Goal: Transaction & Acquisition: Purchase product/service

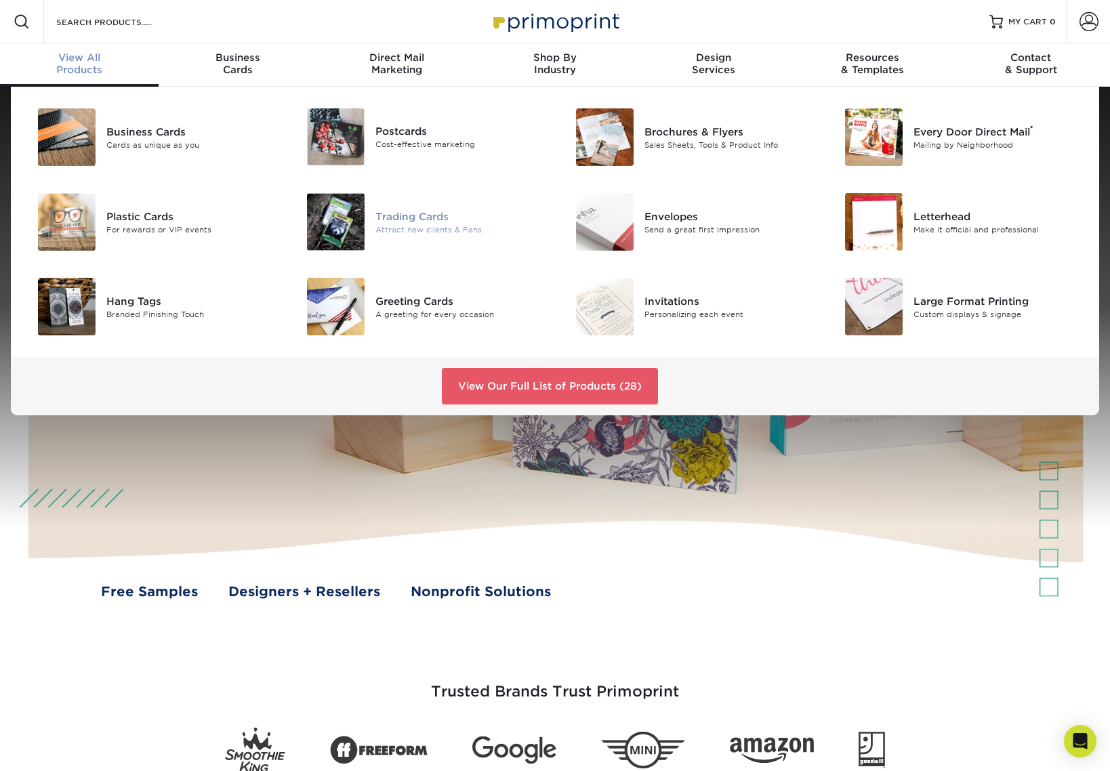
click at [420, 209] on div "Trading Cards" at bounding box center [459, 216] width 169 height 15
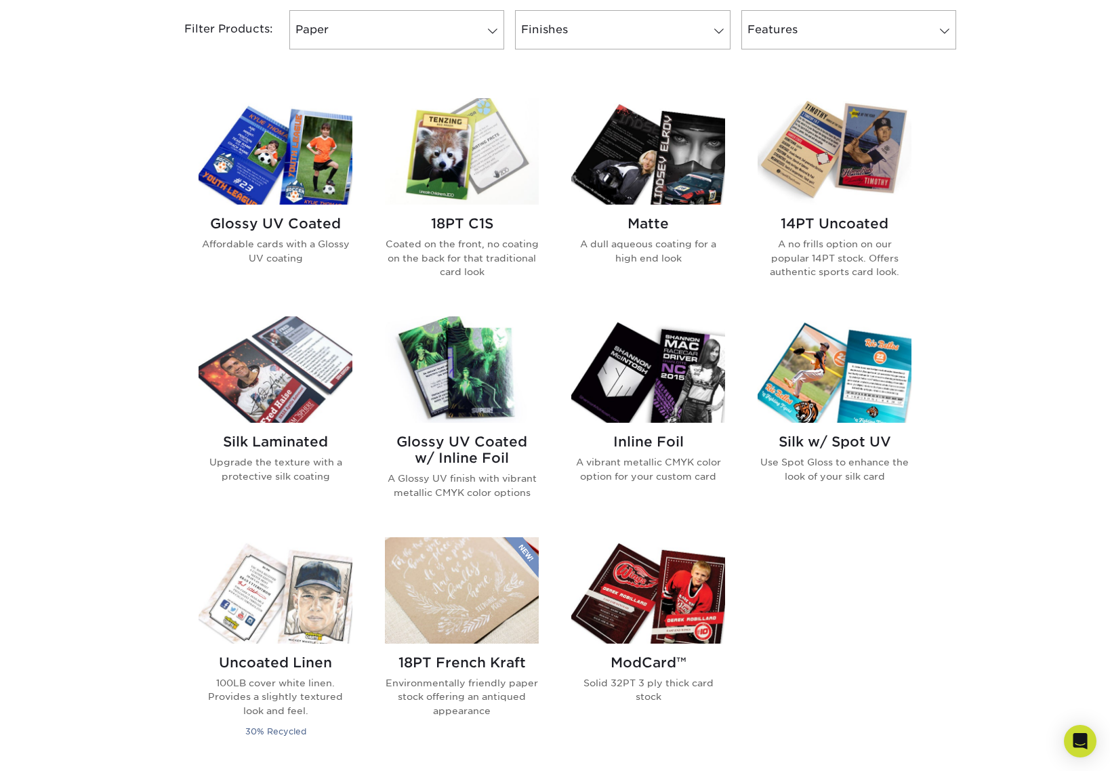
scroll to position [579, 0]
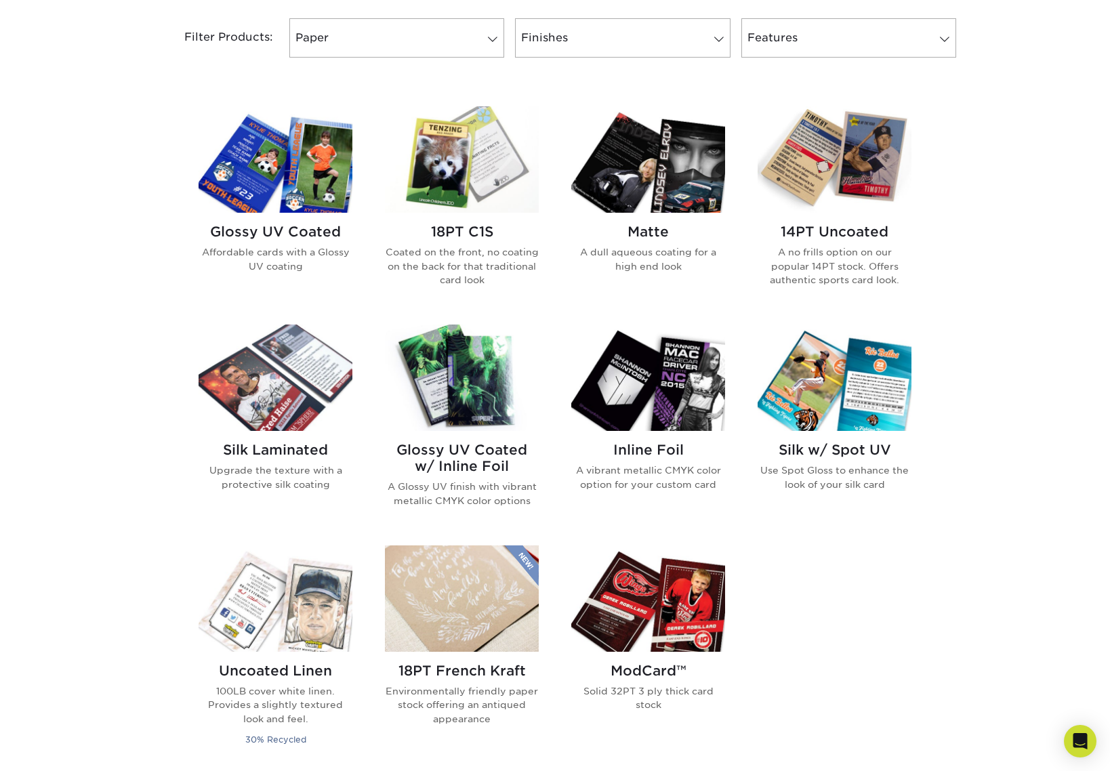
click at [334, 252] on p "Affordable cards with a Glossy UV coating" at bounding box center [276, 259] width 154 height 28
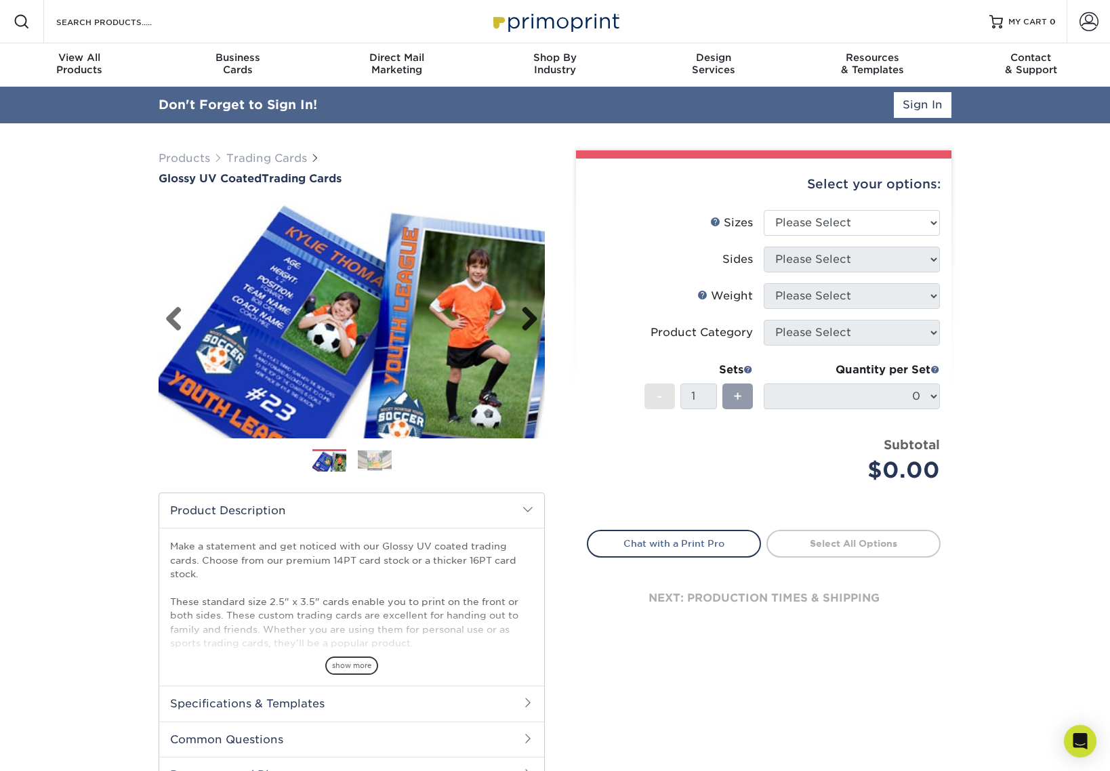
click at [526, 314] on link "Next" at bounding box center [524, 319] width 27 height 27
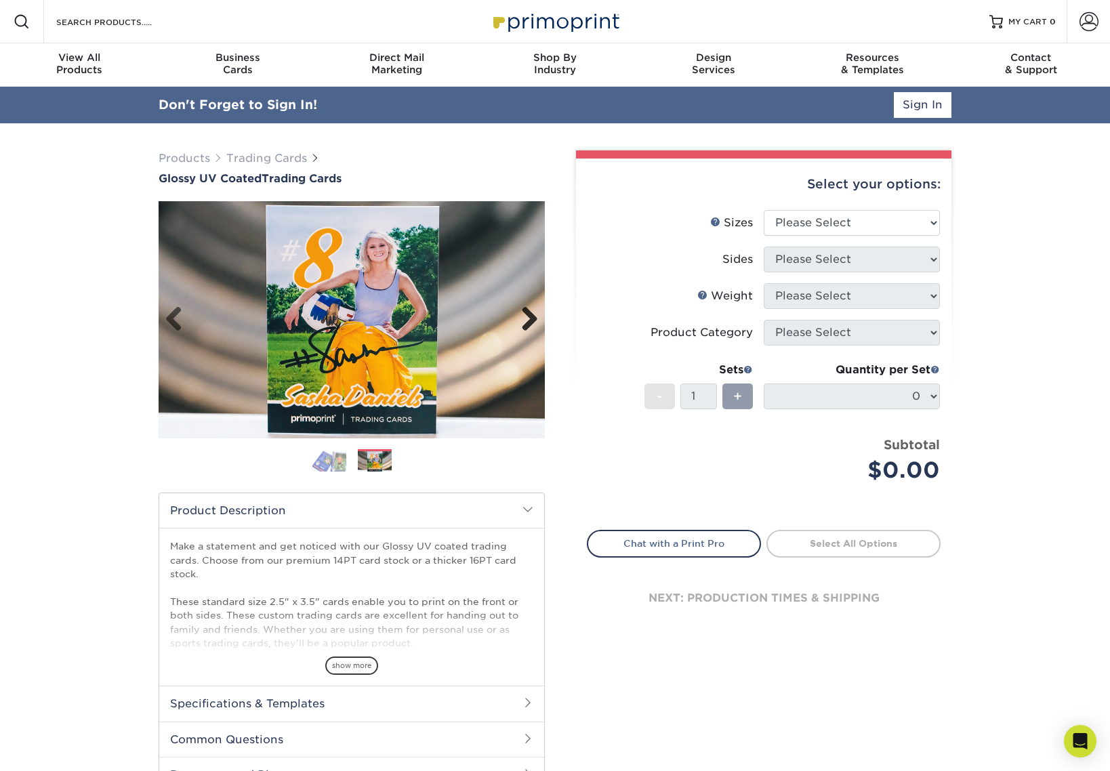
click at [526, 314] on link "Next" at bounding box center [524, 319] width 27 height 27
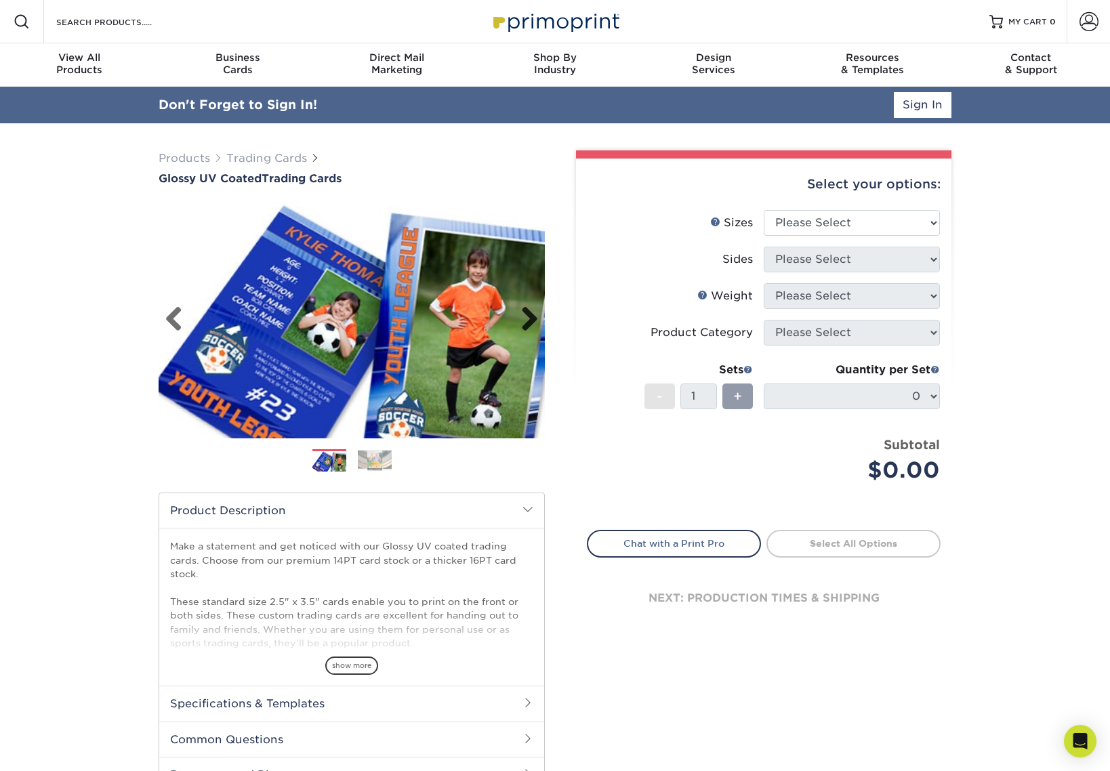
click at [526, 314] on link "Next" at bounding box center [524, 319] width 27 height 27
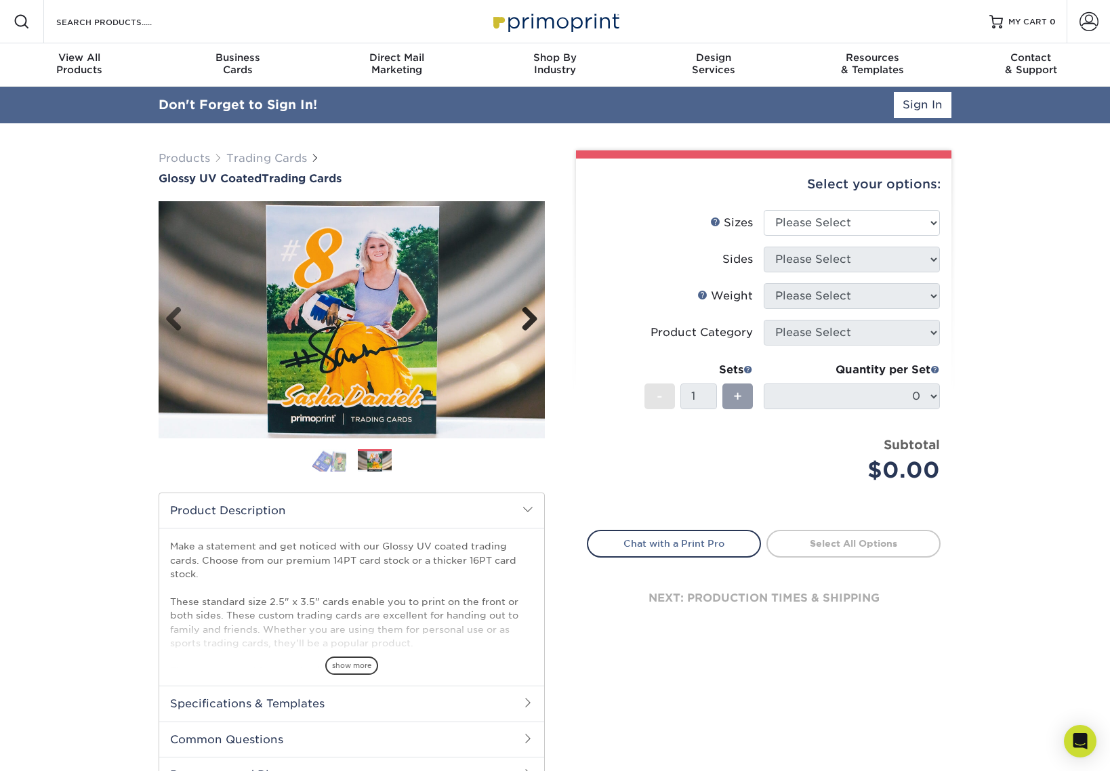
click at [526, 314] on link "Next" at bounding box center [524, 319] width 27 height 27
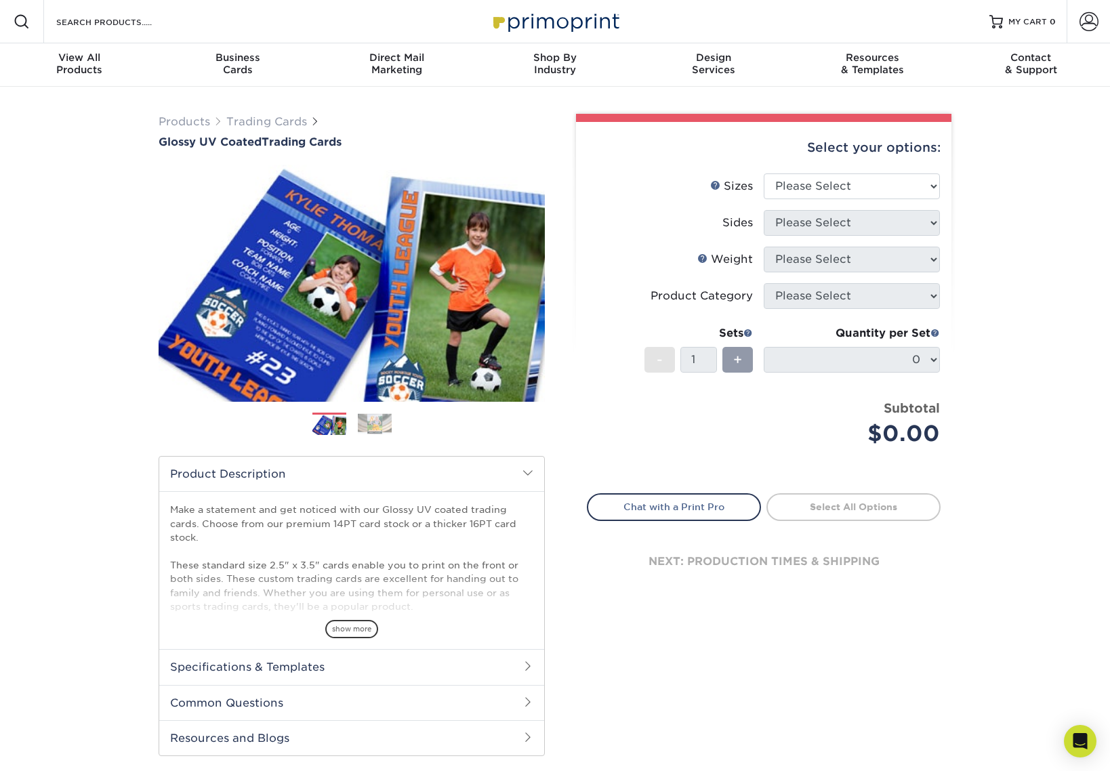
click at [353, 617] on div "show more" at bounding box center [351, 605] width 363 height 65
click at [352, 624] on span "show more" at bounding box center [351, 629] width 53 height 18
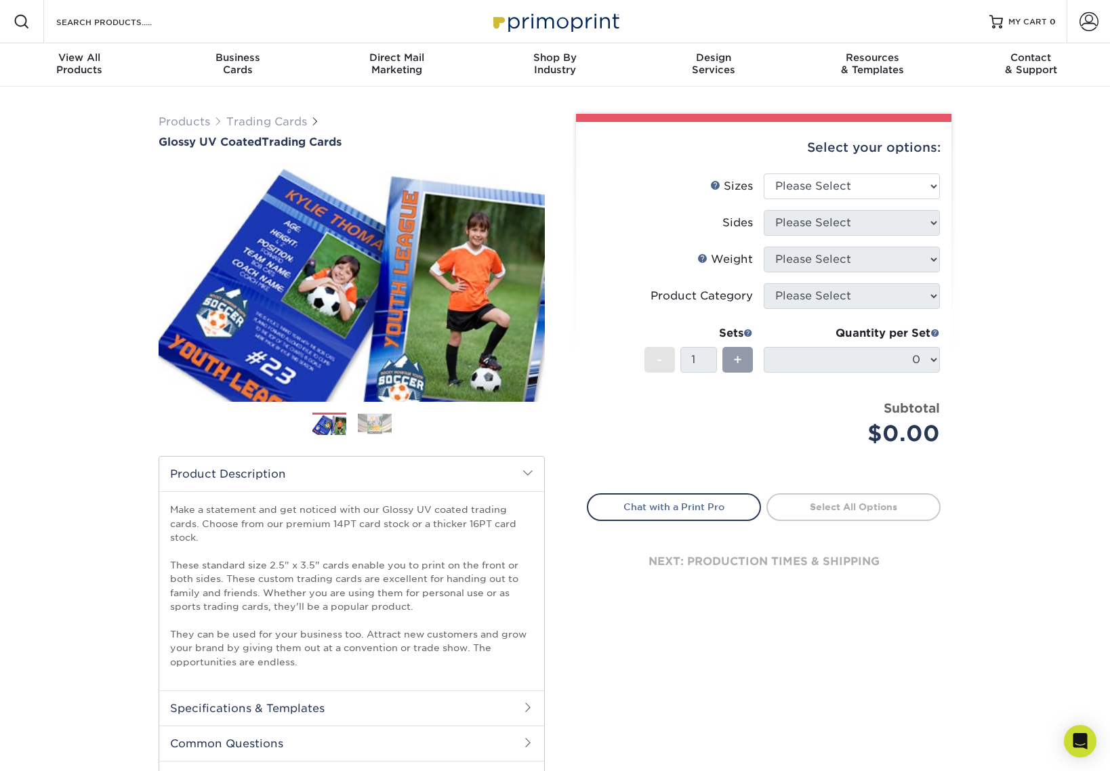
scroll to position [43, 0]
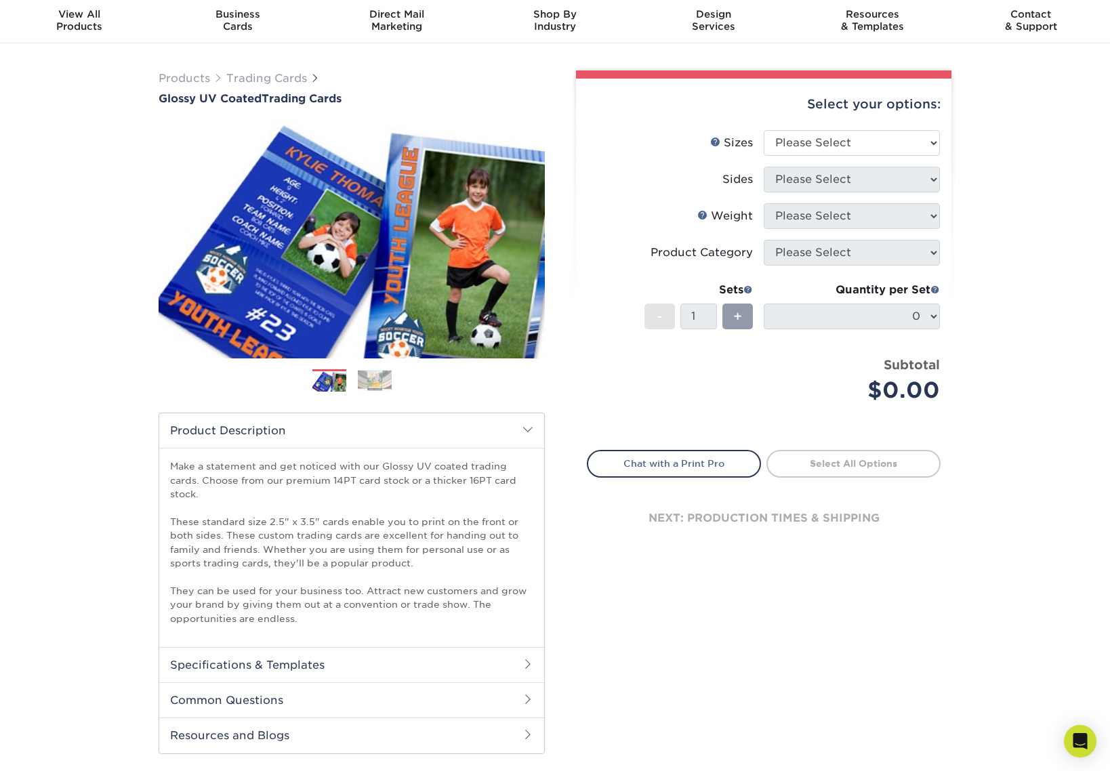
click at [371, 667] on h2 "Specifications & Templates" at bounding box center [351, 664] width 385 height 35
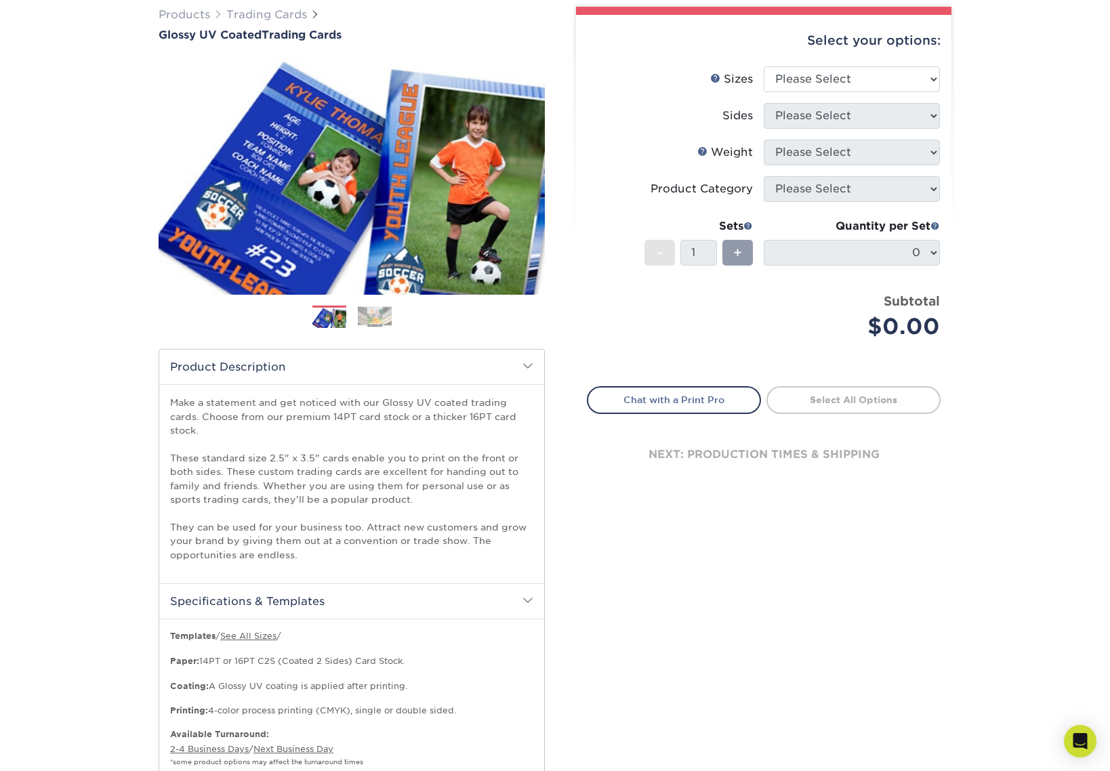
scroll to position [0, 0]
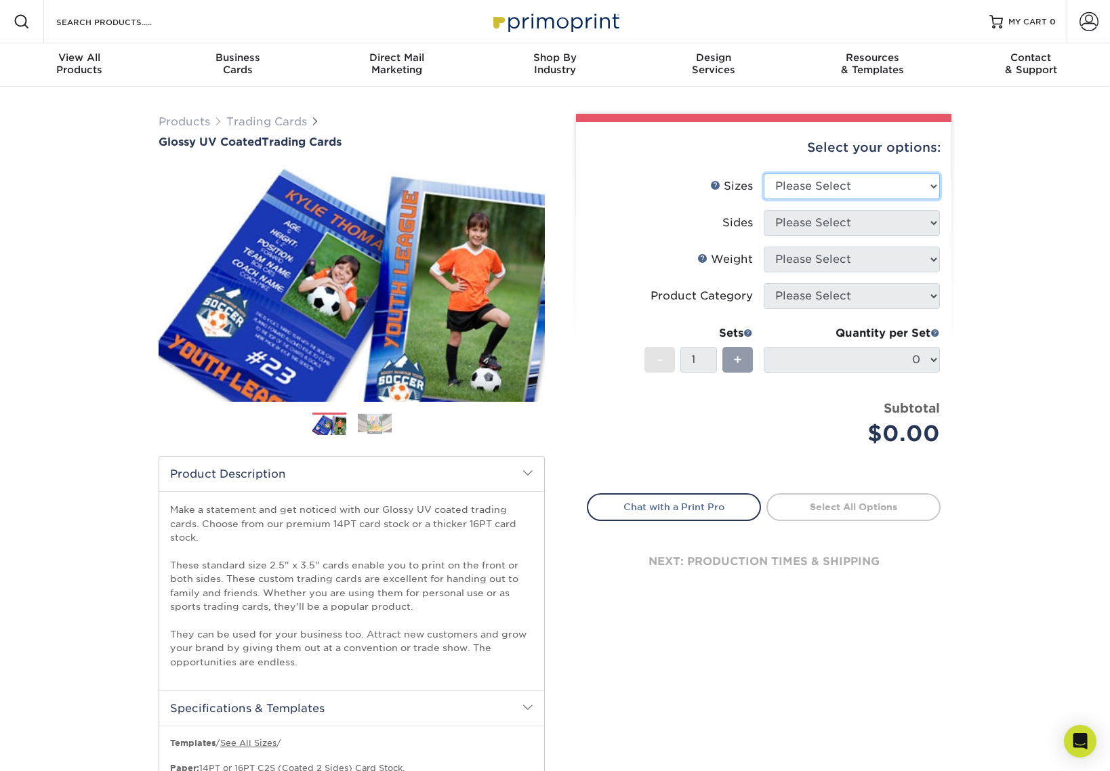
click at [811, 187] on select "Please Select 2.5" x 3.5"" at bounding box center [852, 186] width 176 height 26
select select "2.50x3.50"
click at [808, 221] on select "Please Select Print Both Sides Print Front Only" at bounding box center [852, 223] width 176 height 26
select select "13abbda7-1d64-4f25-8bb2-c179b224825d"
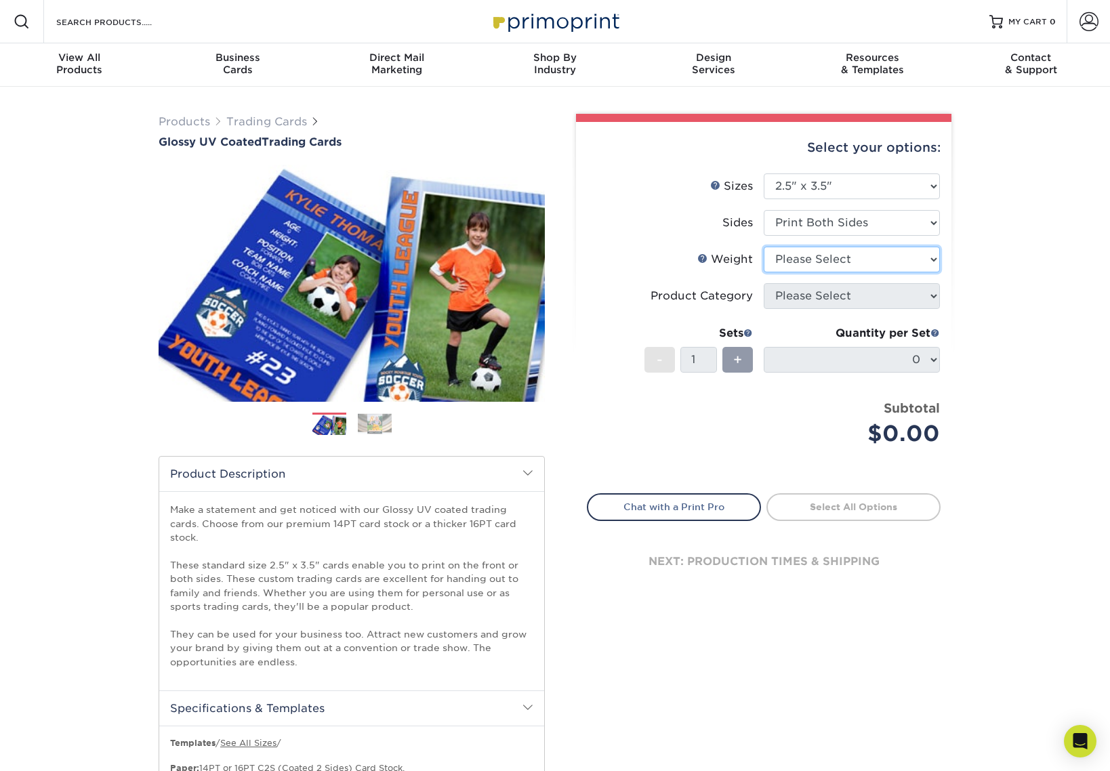
click at [811, 260] on select "Please Select 16PT 14PT 18PT C1S" at bounding box center [852, 260] width 176 height 26
select select "14PT"
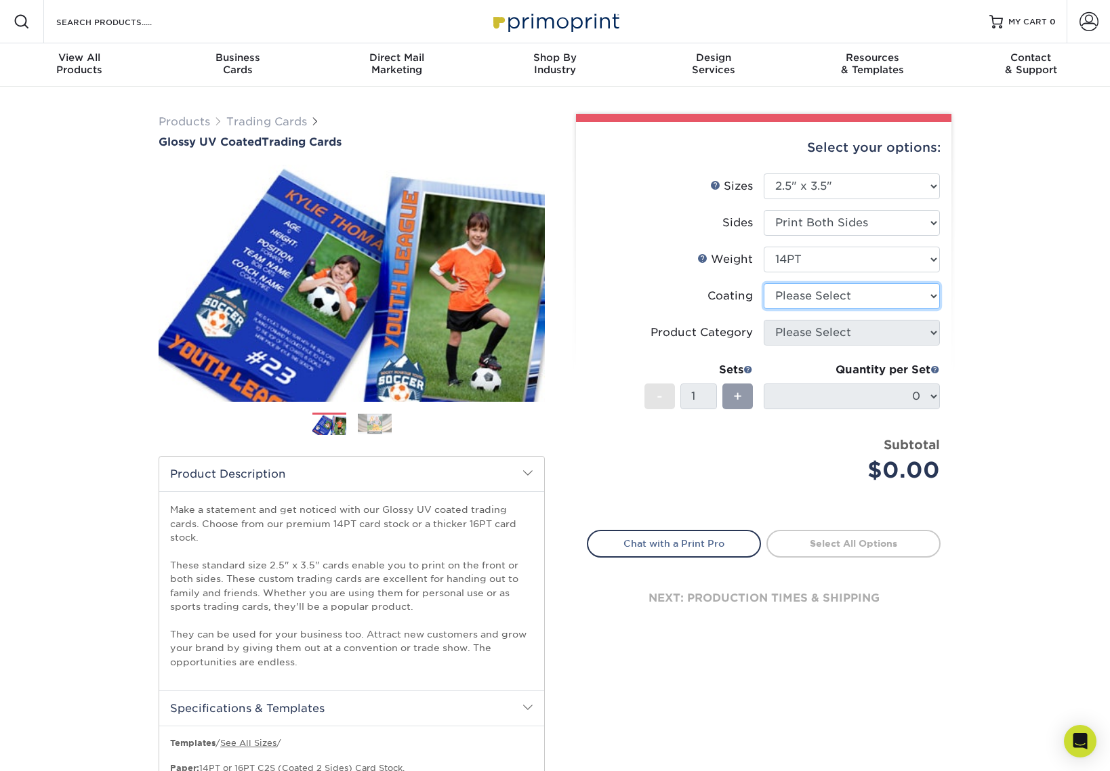
click at [808, 295] on select at bounding box center [852, 296] width 176 height 26
select select "ae367451-b2b8-45df-a344-0f05b6a12993"
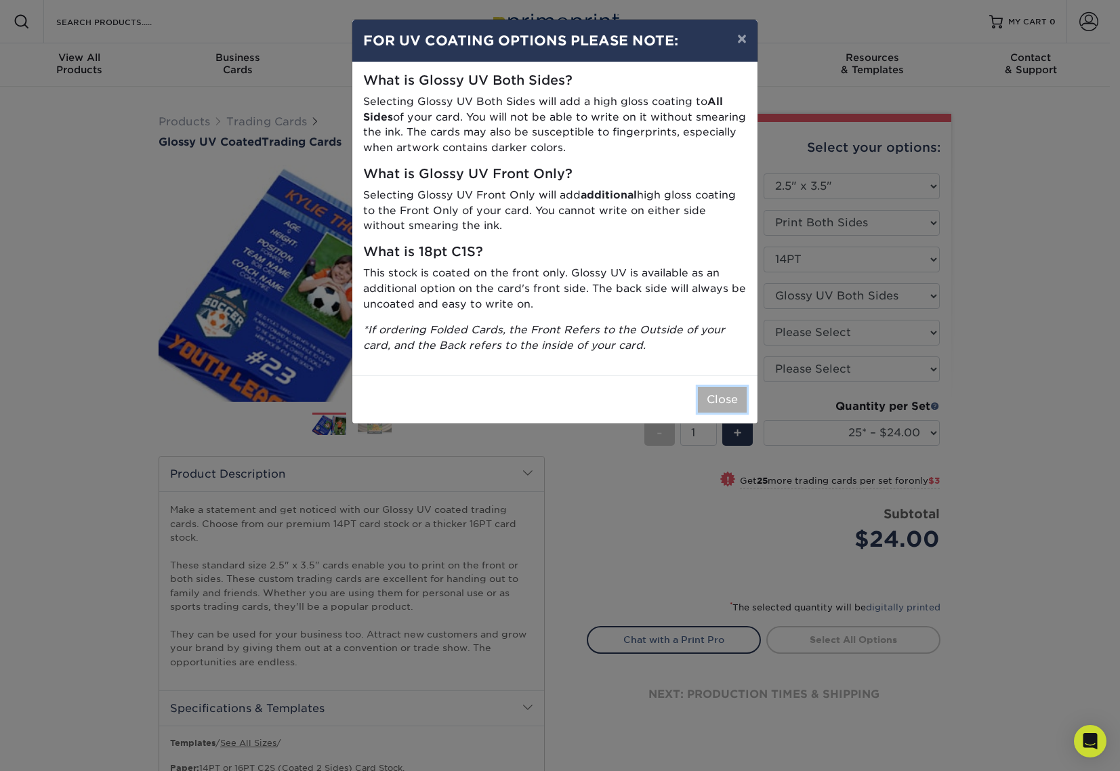
click at [732, 393] on button "Close" at bounding box center [722, 400] width 49 height 26
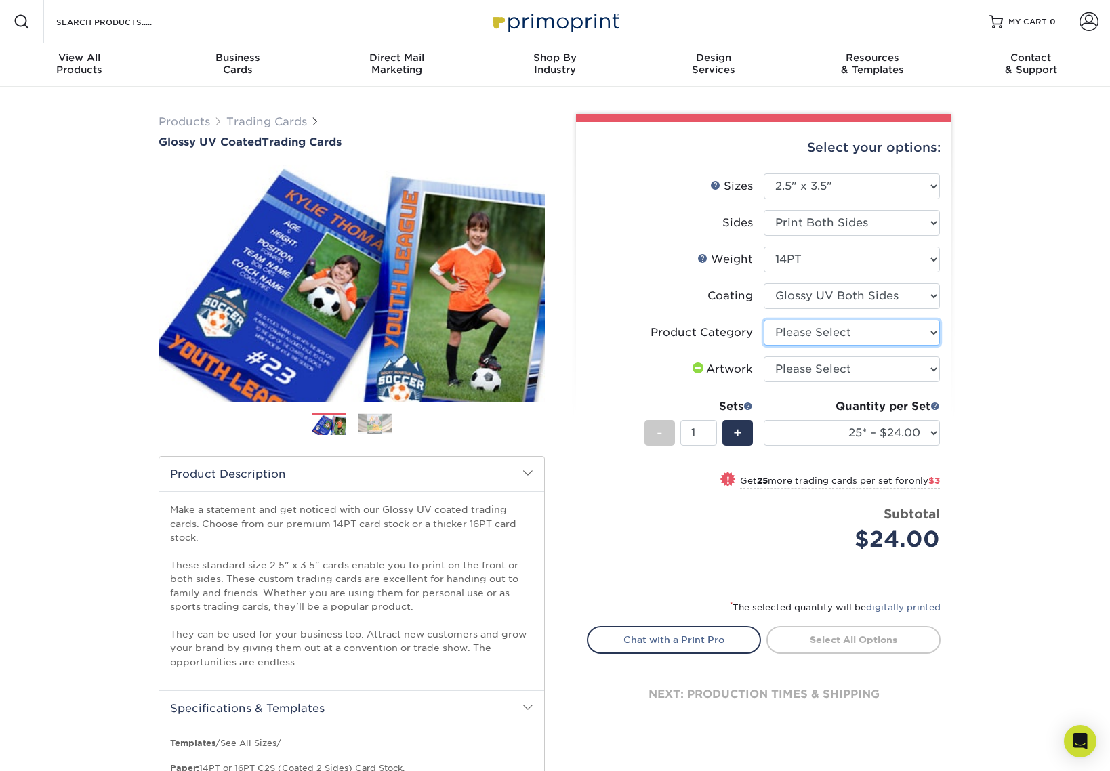
click at [794, 336] on select "Please Select Trading Cards" at bounding box center [852, 333] width 176 height 26
select select "c2f9bce9-36c2-409d-b101-c29d9d031e18"
click at [795, 379] on select "Please Select I will upload files I need a design - $100" at bounding box center [852, 369] width 176 height 26
select select "upload"
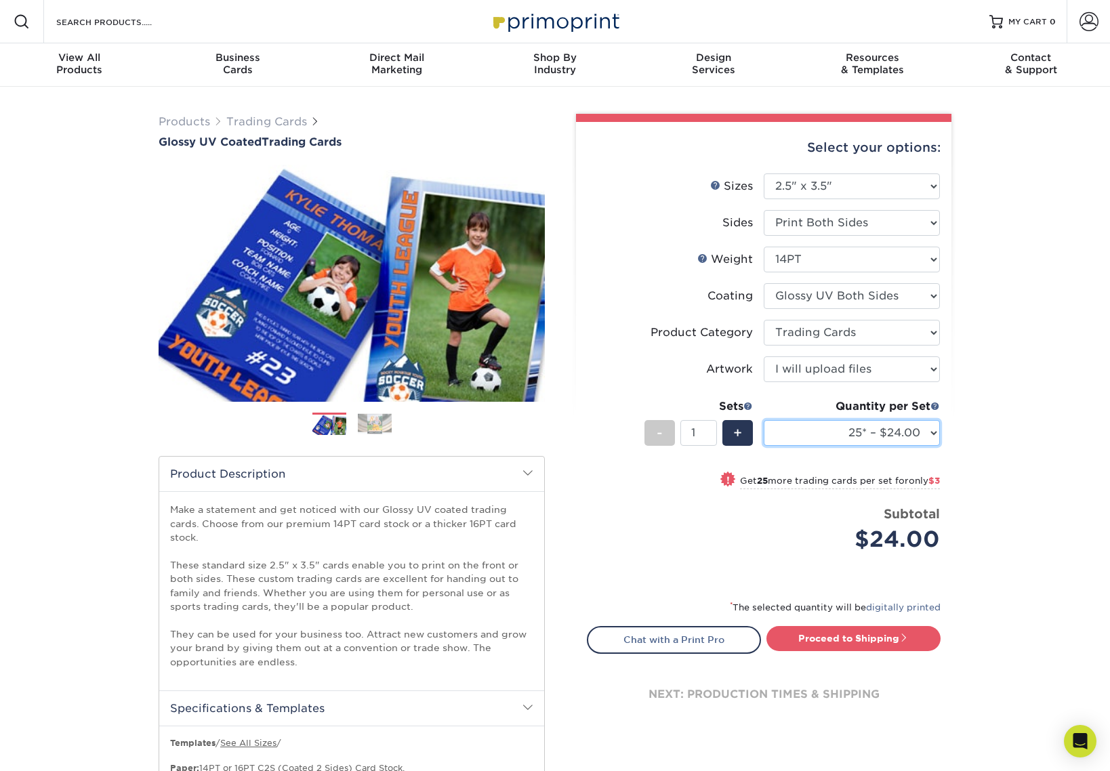
click at [924, 430] on select "25* – $24.00 50* – $27.00 75* – $34.00 100* – $37.00 250* – $48.00 500 – $59.00…" at bounding box center [852, 433] width 176 height 26
select select "500 – $59.00"
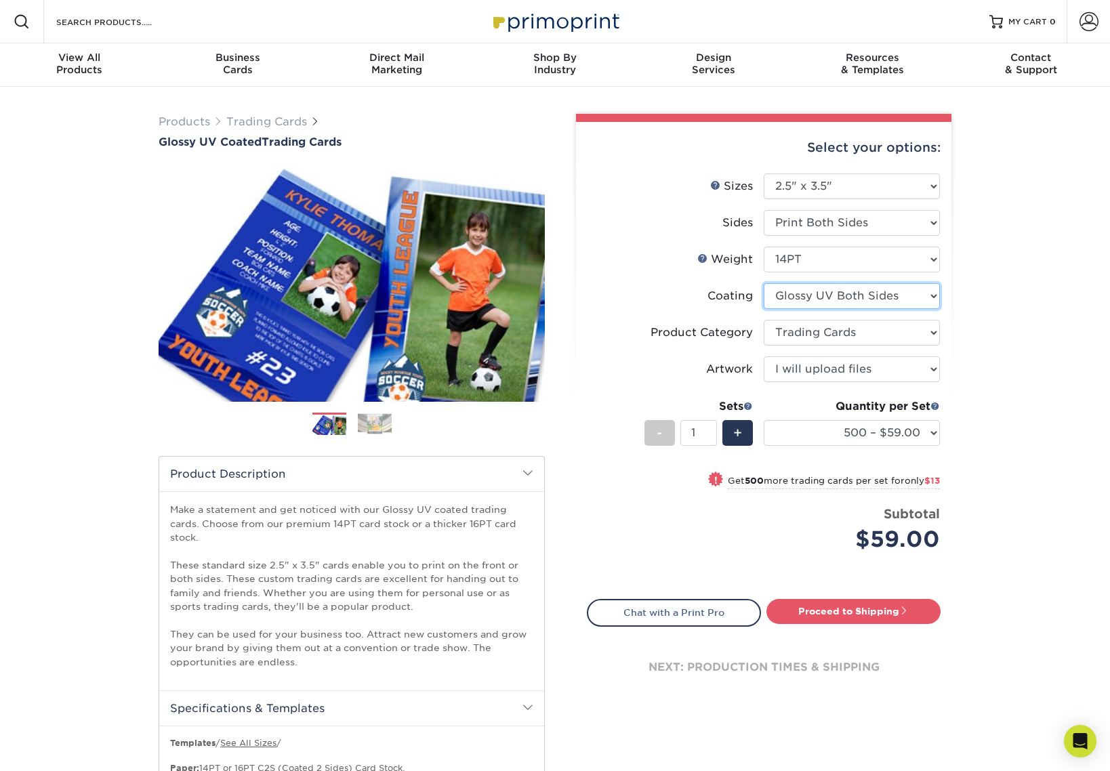
click at [881, 289] on select at bounding box center [852, 296] width 176 height 26
select select "1e8116af-acfc-44b1-83dc-8181aa338834"
select select "-1"
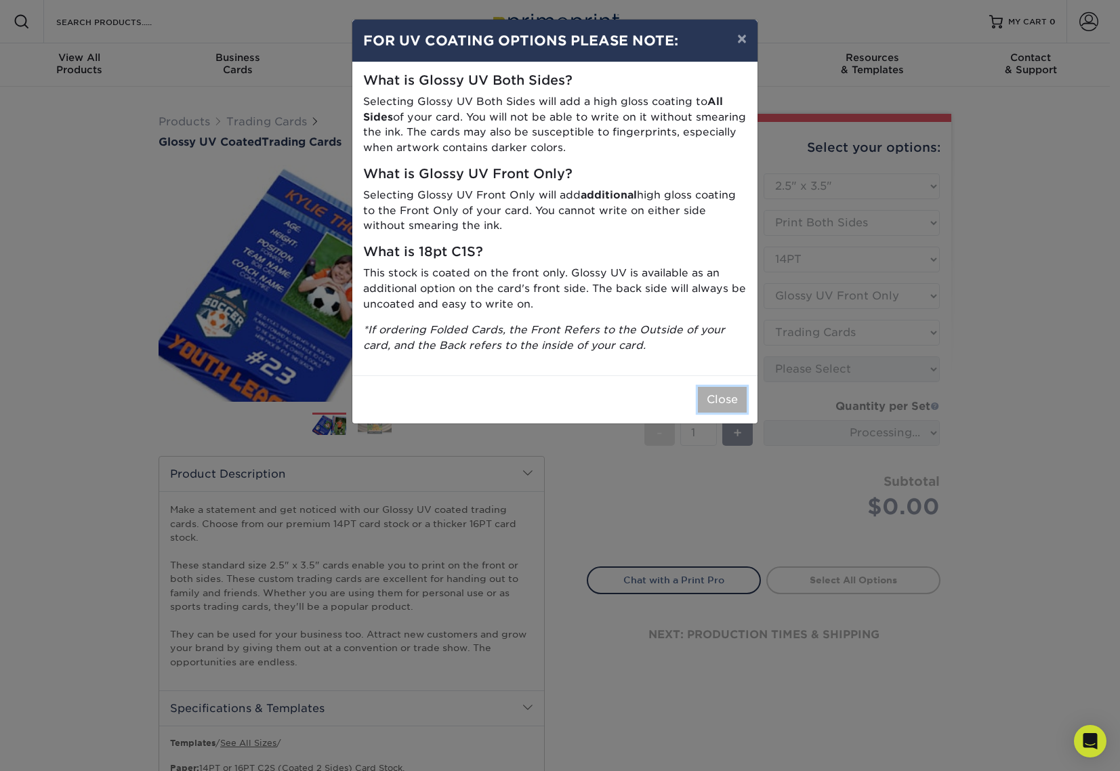
click at [724, 390] on button "Close" at bounding box center [722, 400] width 49 height 26
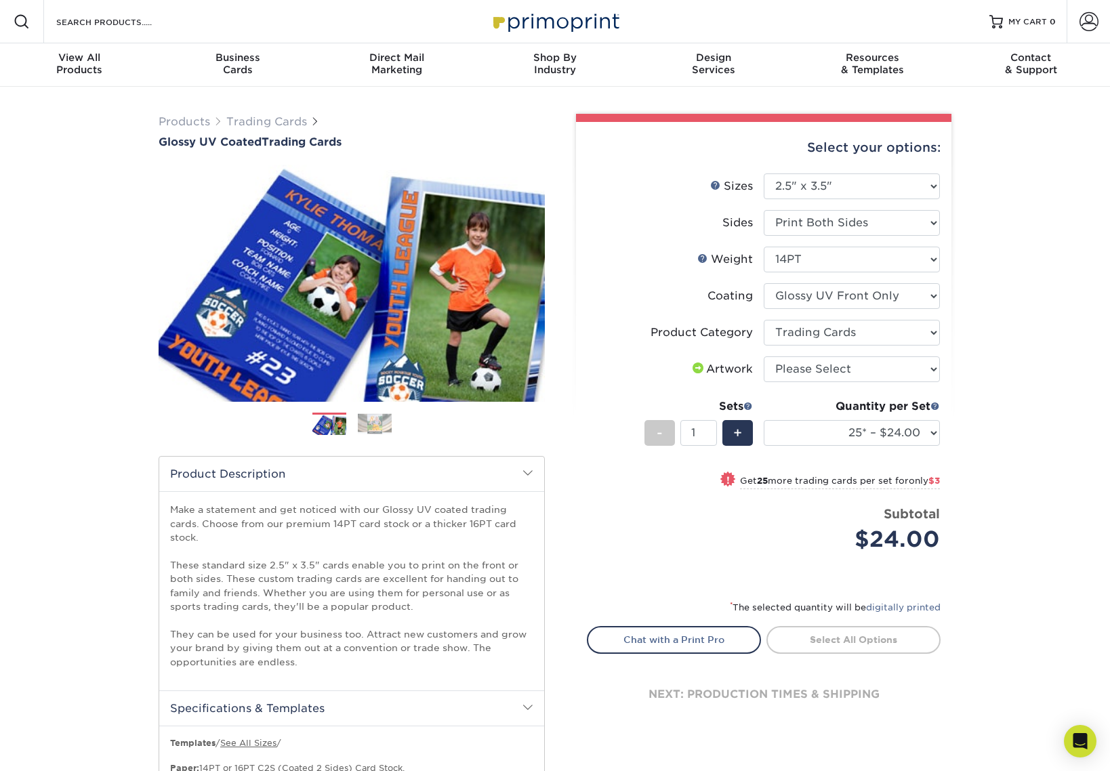
click at [948, 433] on div "Select your options: Sizes Help Sizes Please Select 2.5" x 3.5" Sides Please Se…" at bounding box center [763, 434] width 375 height 624
click at [935, 432] on select "25* – $24.00 50* – $27.00 75* – $34.00 100* – $37.00 250* – $48.00 500 – $59.00…" at bounding box center [852, 433] width 176 height 26
select select "500 – $59.00"
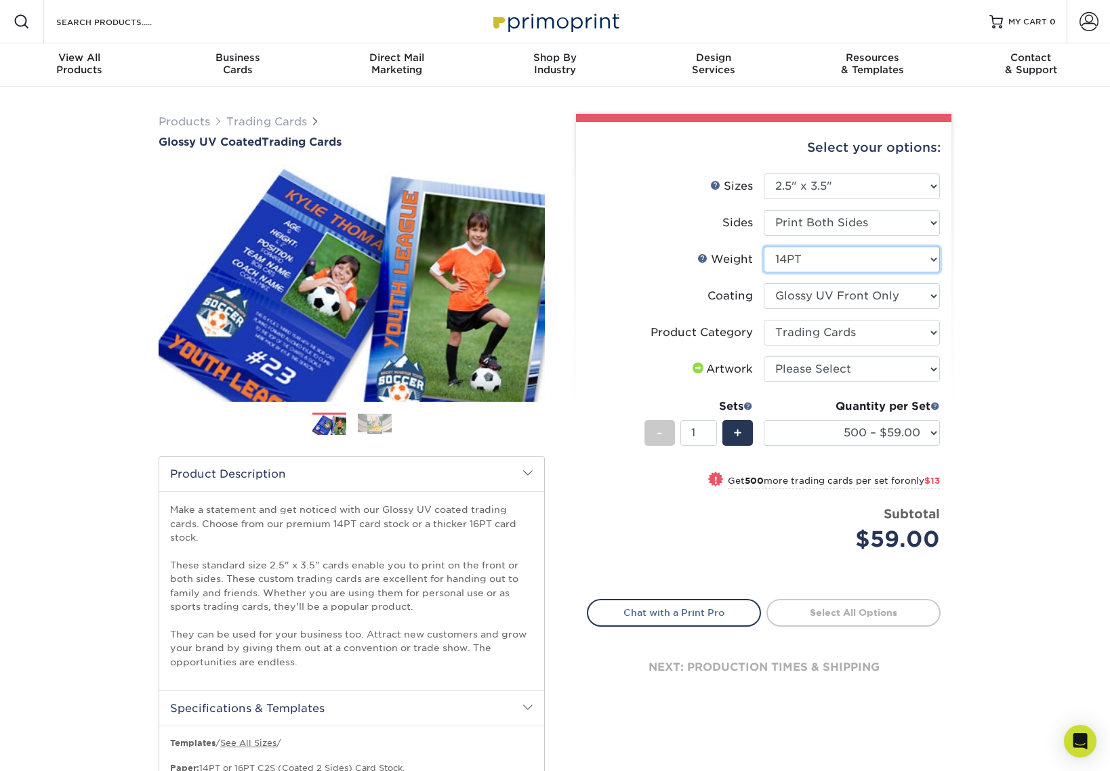
click at [853, 264] on select "Please Select 16PT 14PT 18PT C1S" at bounding box center [852, 260] width 176 height 26
click at [854, 223] on select "Please Select Print Both Sides Print Front Only" at bounding box center [852, 223] width 176 height 26
click at [921, 297] on select at bounding box center [852, 296] width 176 height 26
select select "ae367451-b2b8-45df-a344-0f05b6a12993"
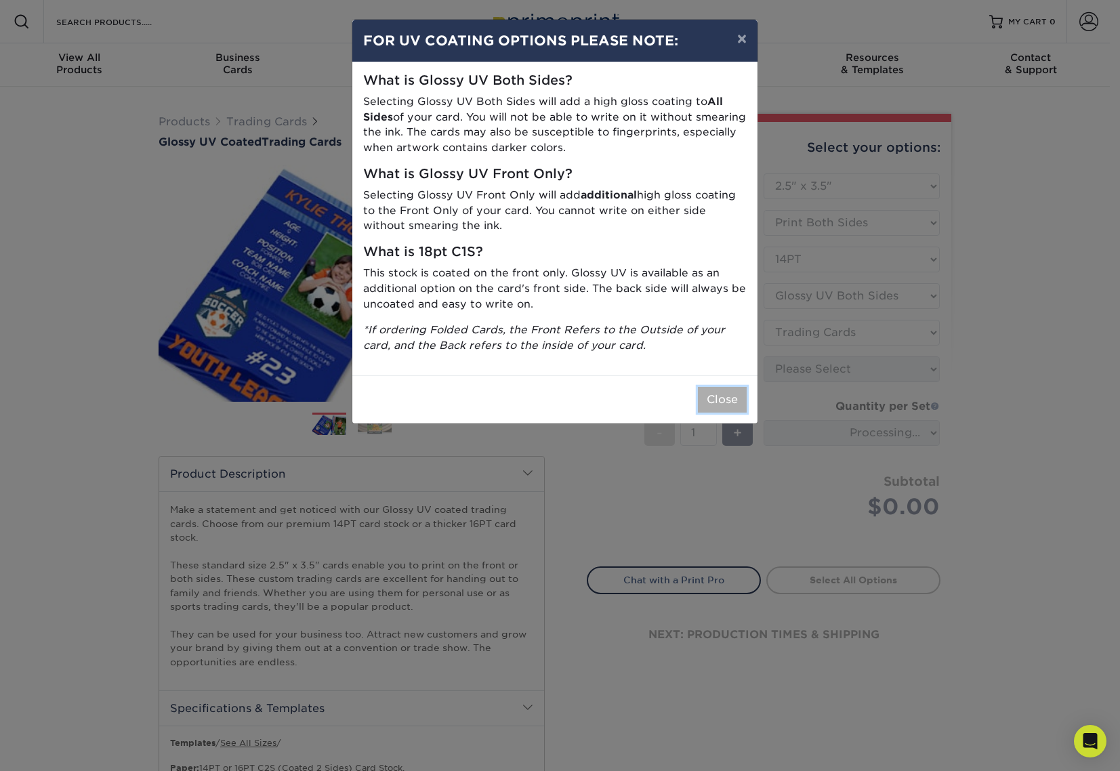
click at [736, 399] on button "Close" at bounding box center [722, 400] width 49 height 26
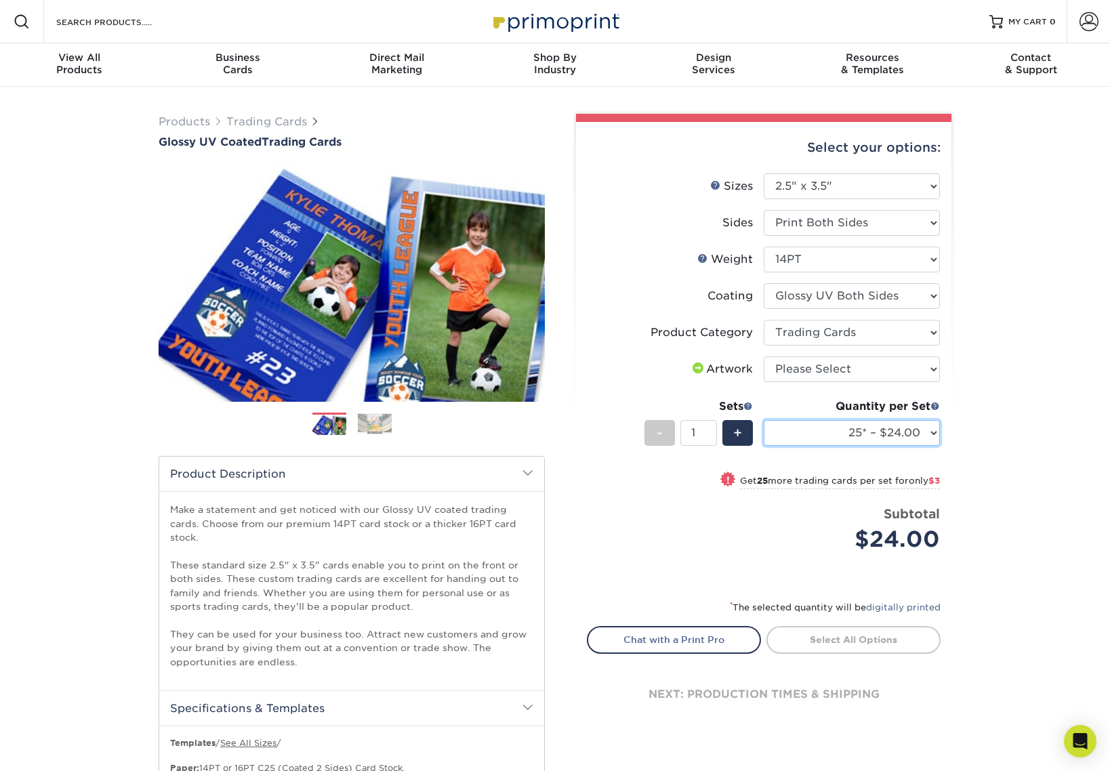
click at [881, 420] on select "25* – $24.00 50* – $27.00 75* – $34.00 100* – $37.00 250* – $48.00 500 – $59.00…" at bounding box center [852, 433] width 176 height 26
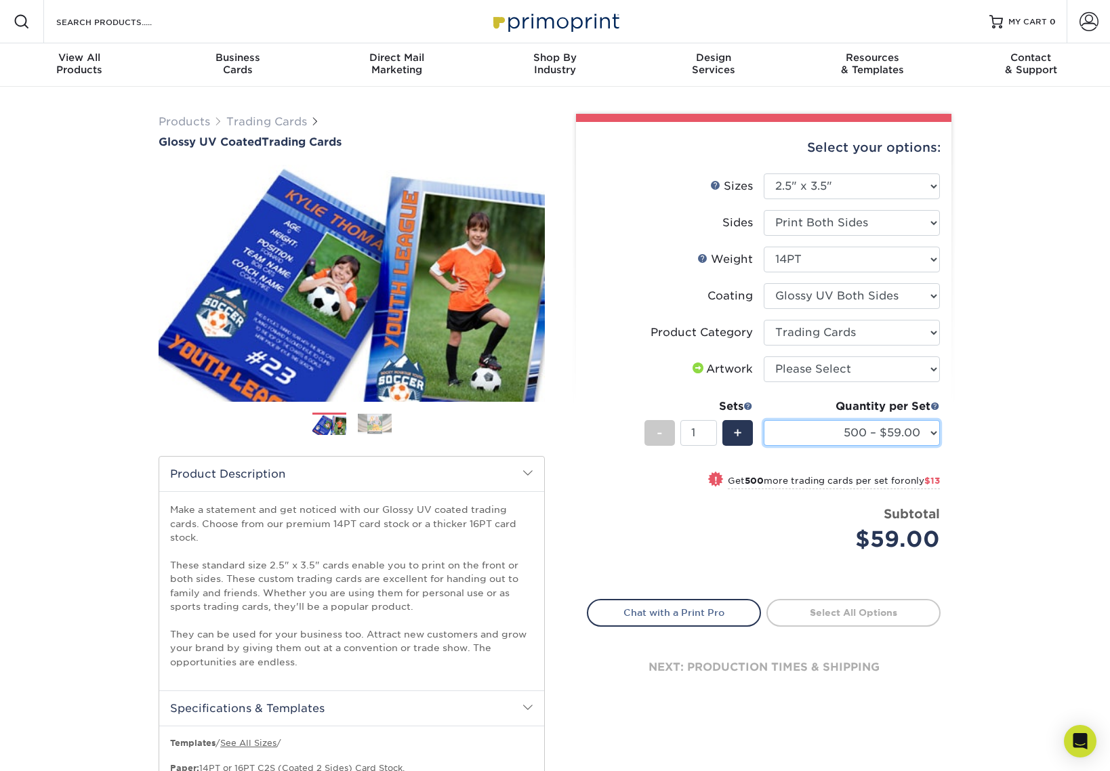
click at [890, 436] on select "25* – $24.00 50* – $27.00 75* – $34.00 100* – $37.00 250* – $48.00 500 – $59.00…" at bounding box center [852, 433] width 176 height 26
select select "100* – $37.00"
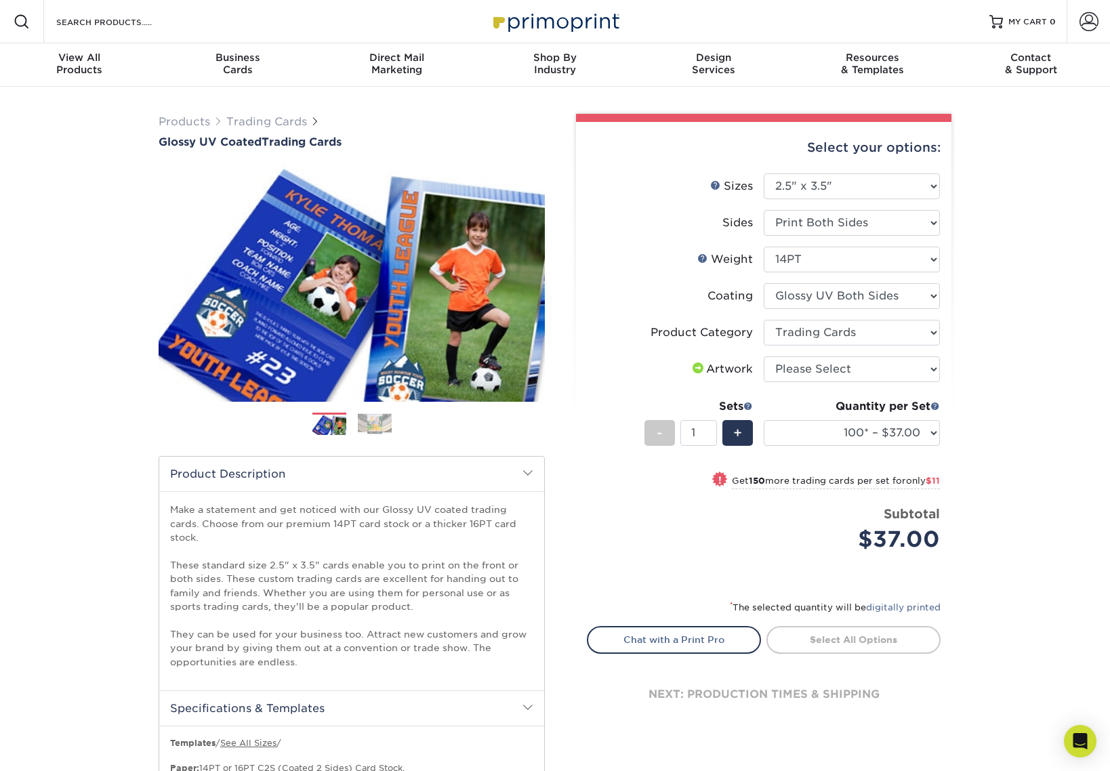
click at [884, 461] on li "Sets - 1 + Quantity per Set 25* – $24.00 50* – $27.00 75* – $34.00 100* – $37.0…" at bounding box center [763, 432] width 352 height 79
click at [890, 434] on select "25* – $24.00 50* – $27.00 75* – $34.00 100* – $37.00 250* – $48.00 500 – $59.00…" at bounding box center [852, 433] width 176 height 26
click at [801, 261] on select "Please Select 16PT 14PT 18PT C1S" at bounding box center [852, 260] width 176 height 26
select select "16PT"
select select "-1"
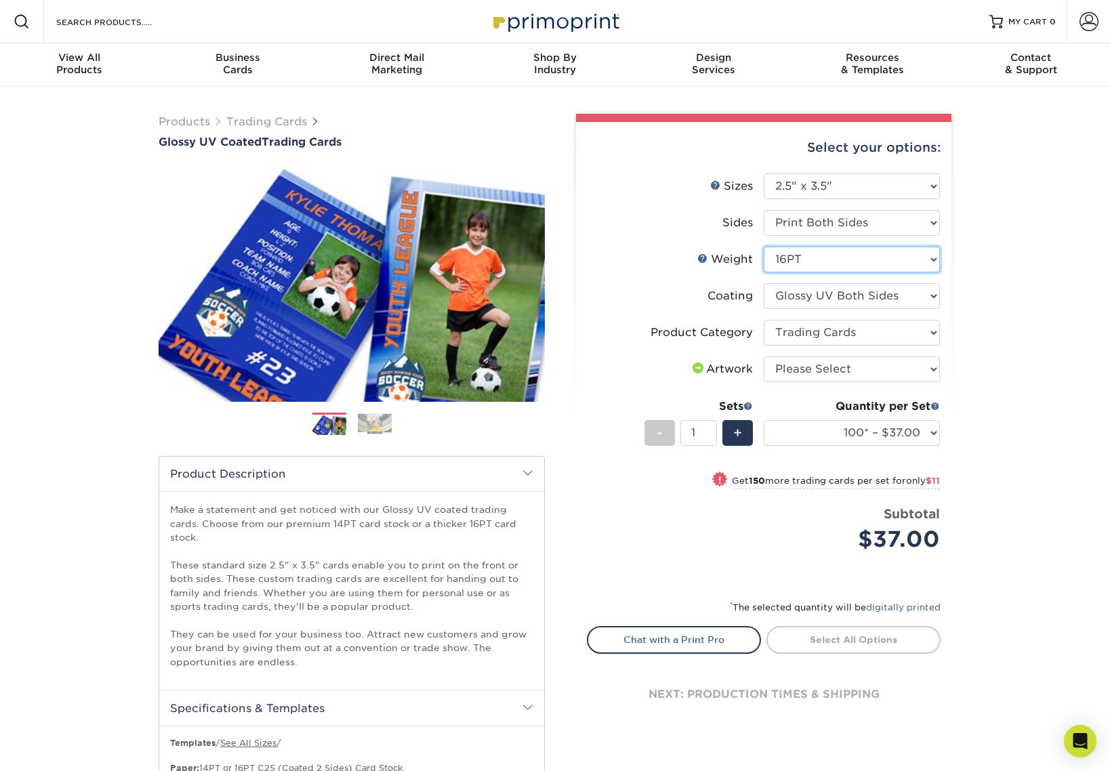
select select
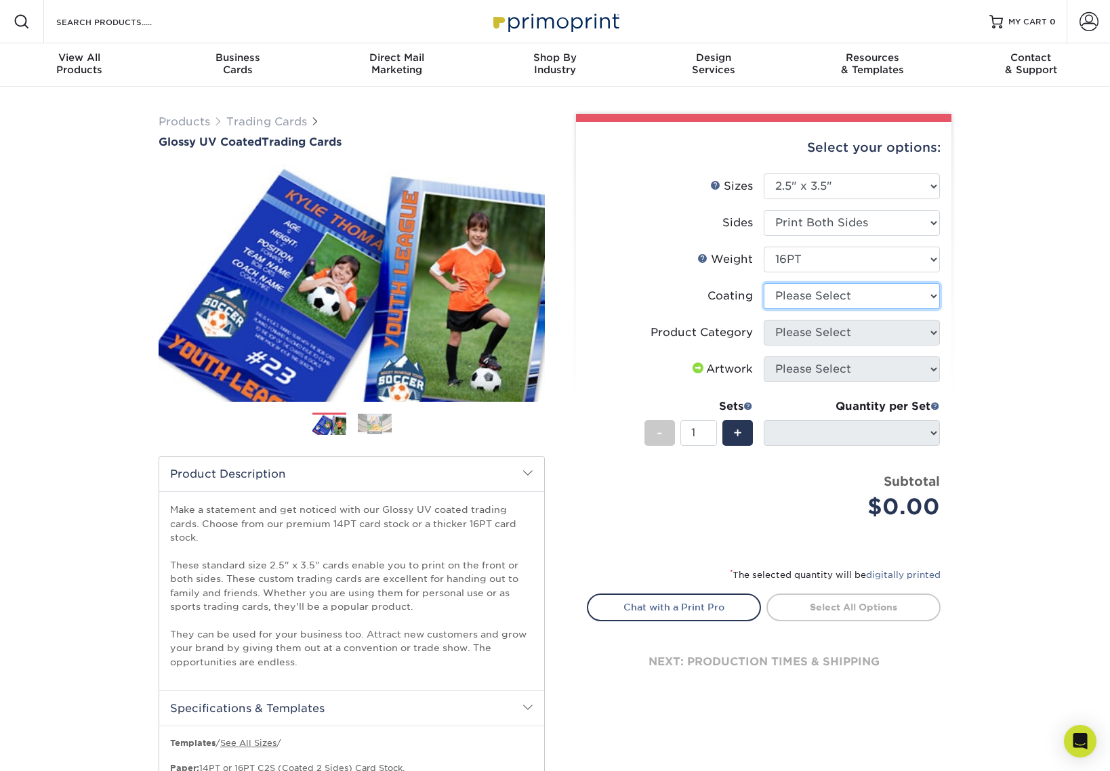
click at [780, 285] on select at bounding box center [852, 296] width 176 height 26
select select "ae367451-b2b8-45df-a344-0f05b6a12993"
select select "-1"
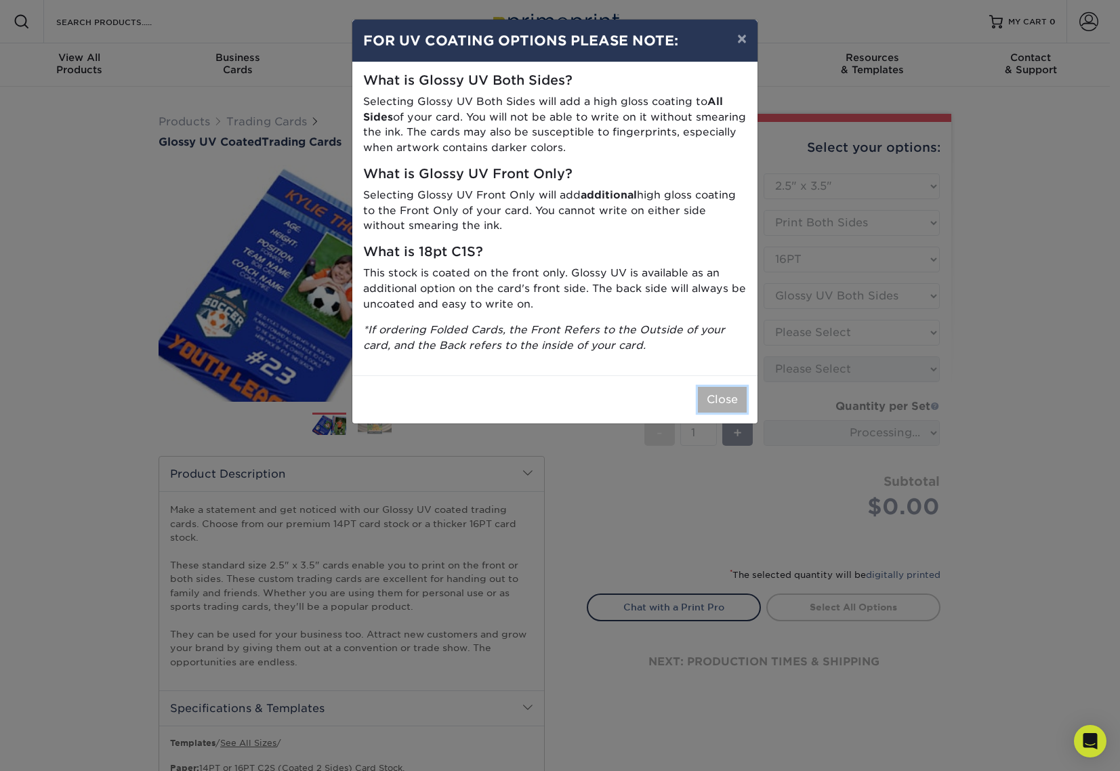
click at [741, 400] on button "Close" at bounding box center [722, 400] width 49 height 26
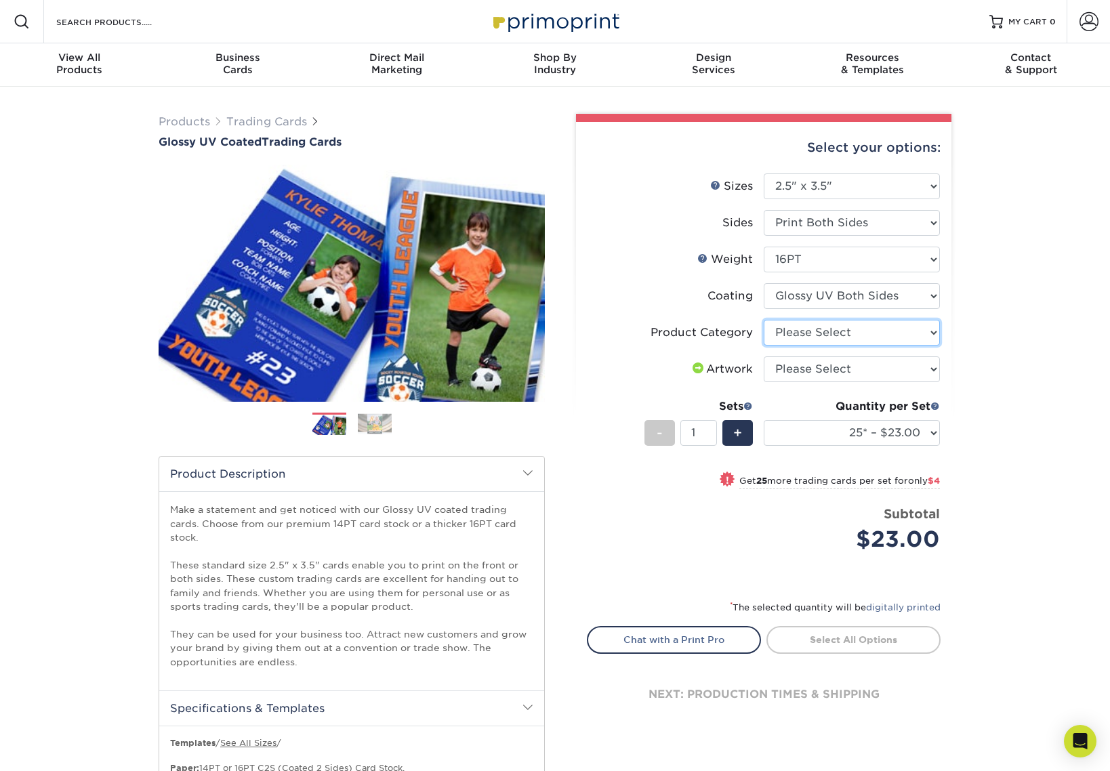
click at [793, 333] on select "Please Select Trading Cards" at bounding box center [852, 333] width 176 height 26
select select "c2f9bce9-36c2-409d-b101-c29d9d031e18"
click at [792, 366] on select "Please Select I will upload files I need a design - $100" at bounding box center [852, 369] width 176 height 26
select select "upload"
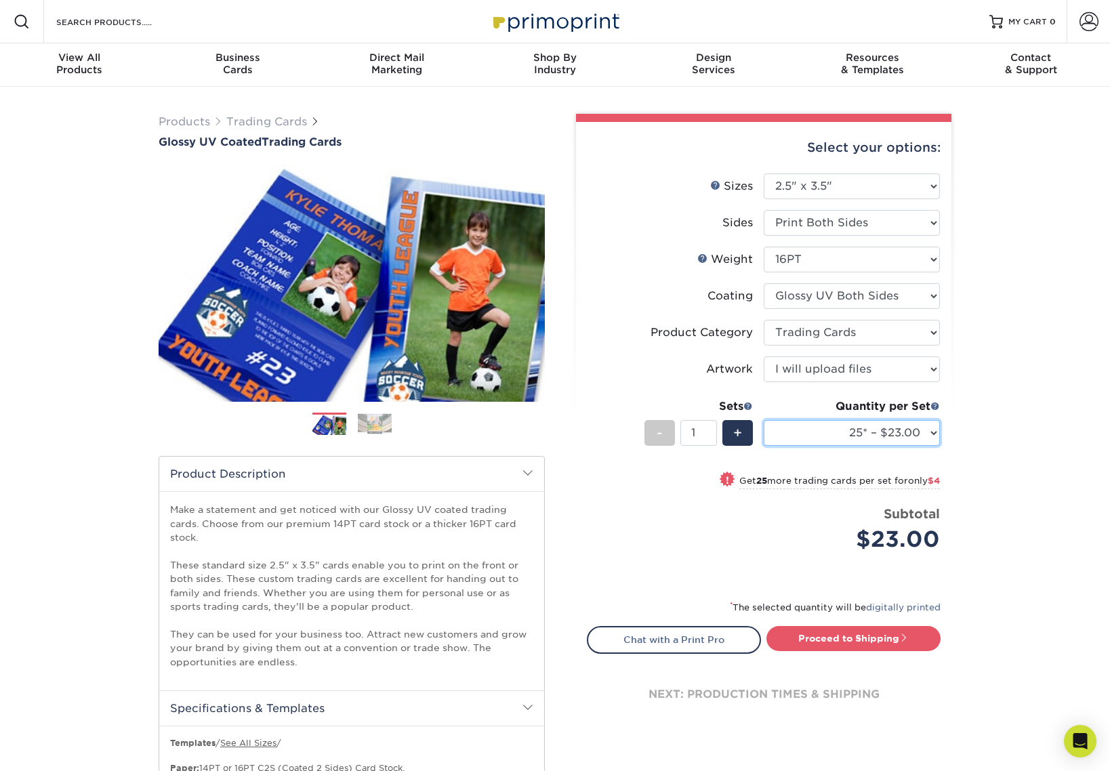
click at [803, 425] on select "25* – $23.00 50* – $27.00 75* – $33.00 100* – $37.00 250* – $47.00 500 – $58.00…" at bounding box center [852, 433] width 176 height 26
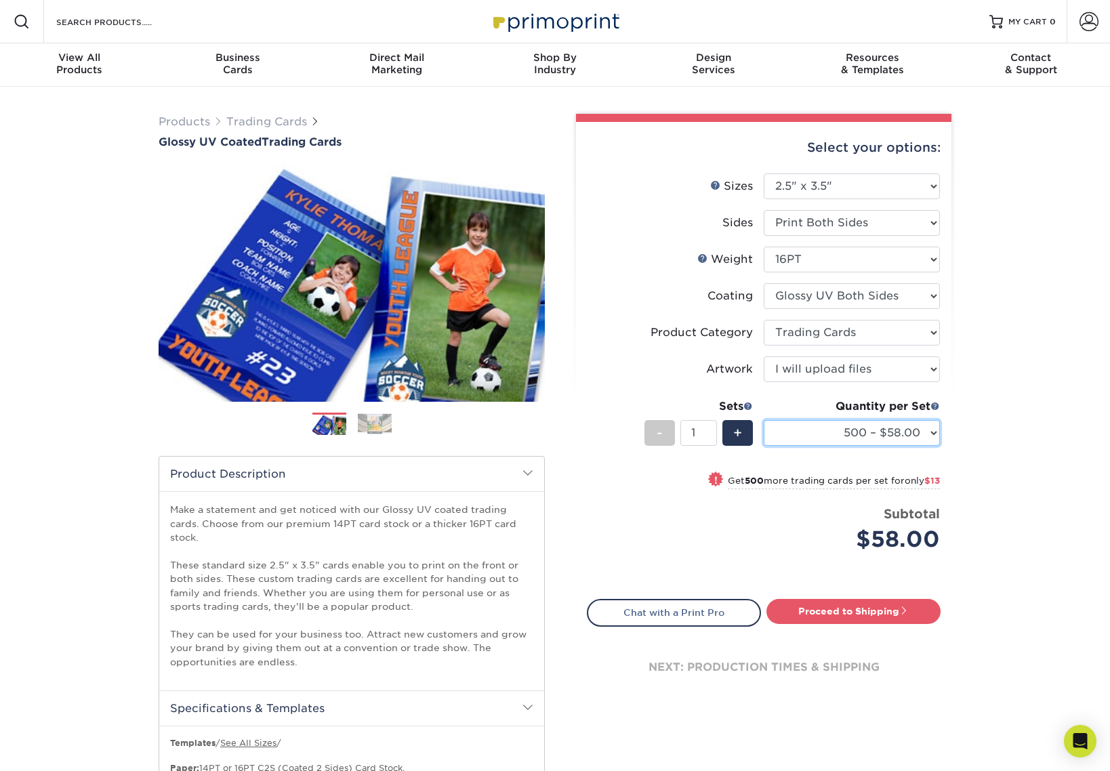
click at [912, 434] on select "25* – $23.00 50* – $27.00 75* – $33.00 100* – $37.00 250* – $47.00 500 – $58.00…" at bounding box center [852, 433] width 176 height 26
select select "100* – $37.00"
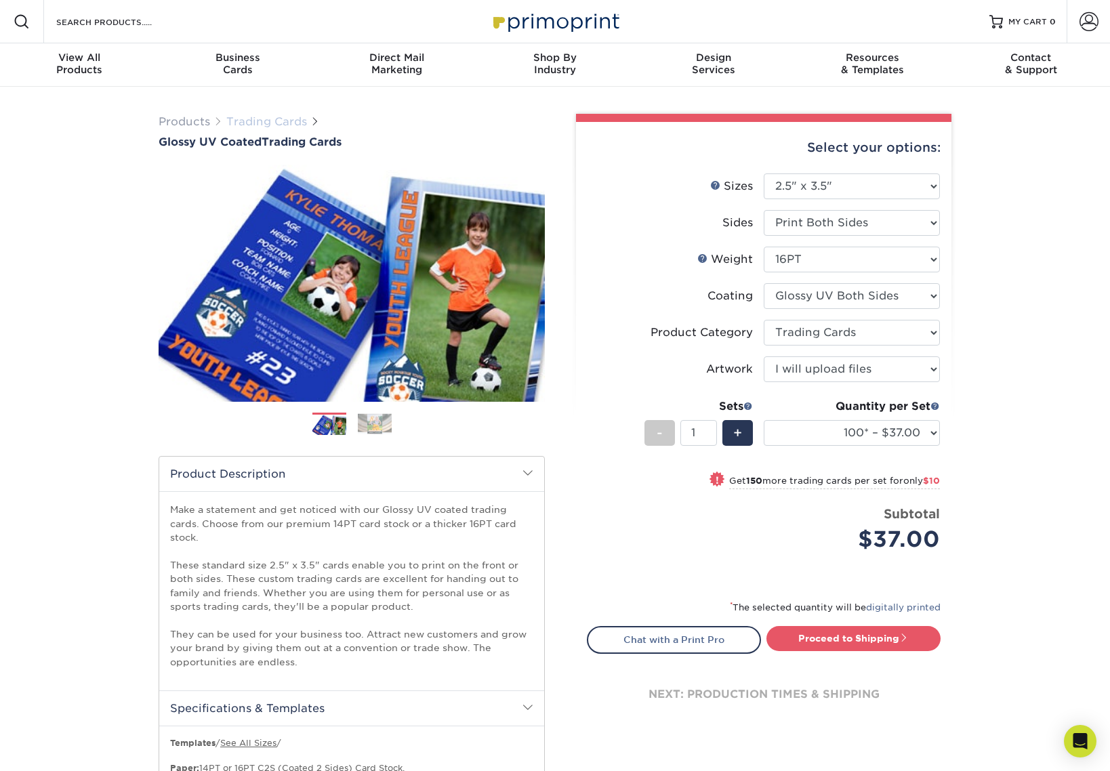
click at [266, 120] on link "Trading Cards" at bounding box center [266, 121] width 81 height 13
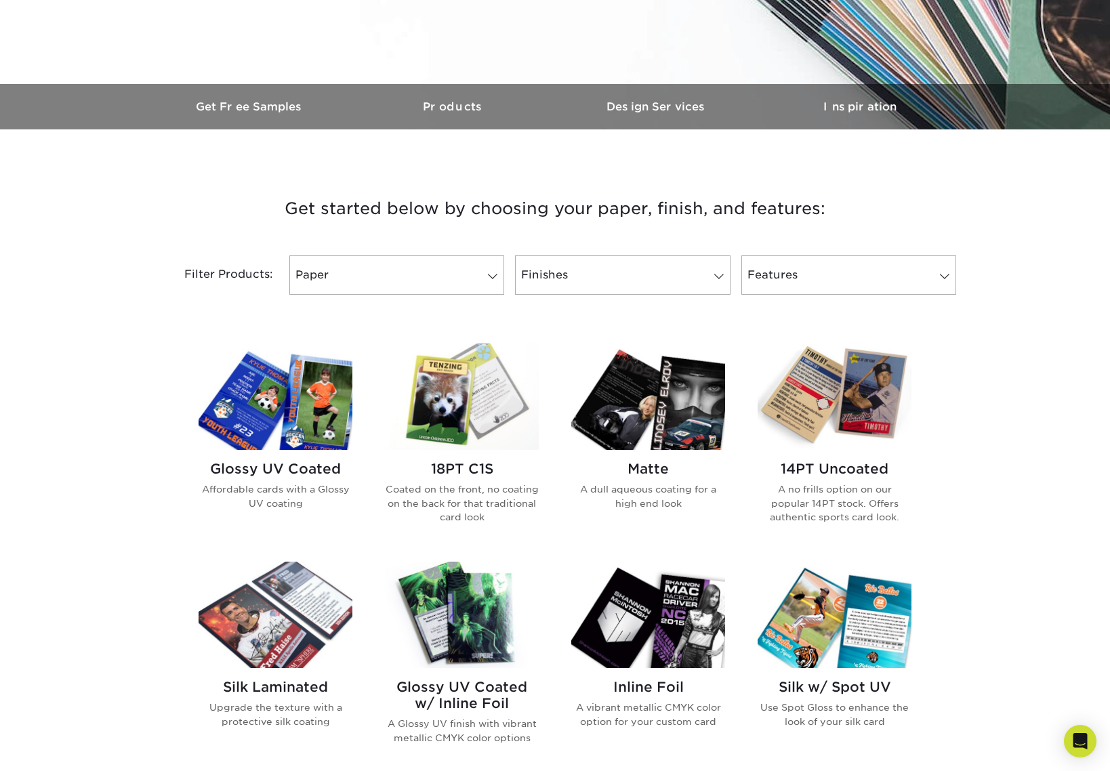
scroll to position [396, 0]
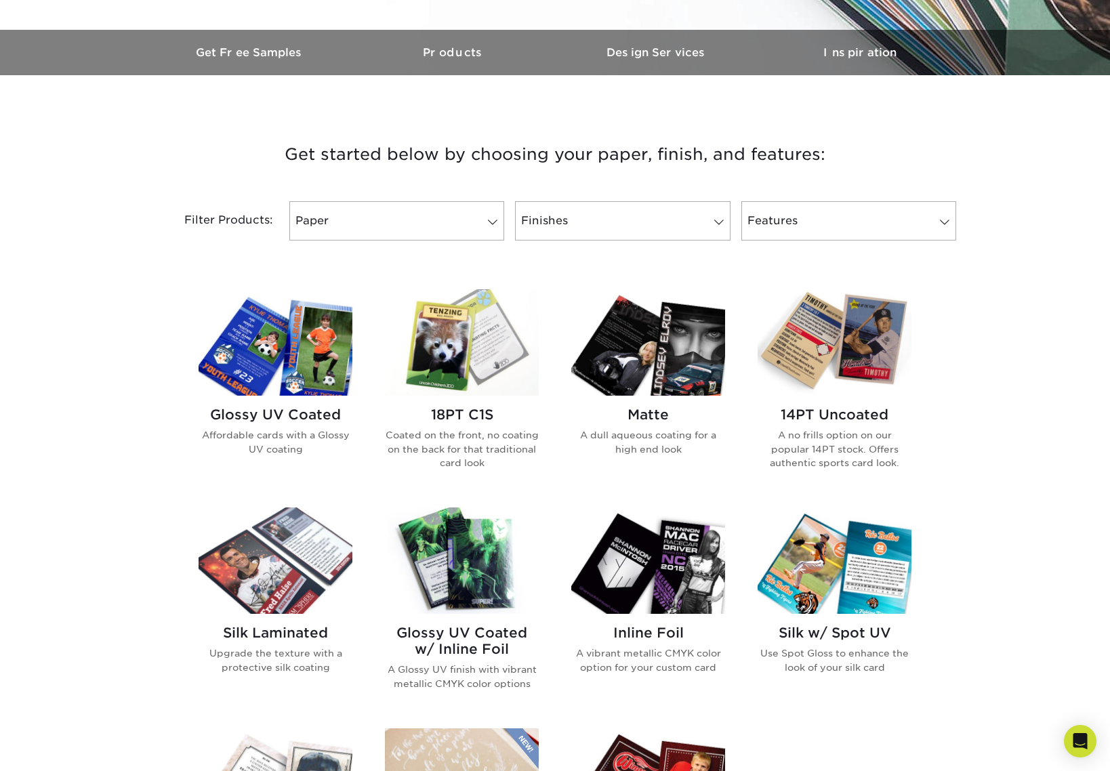
click at [453, 417] on h2 "18PT C1S" at bounding box center [462, 414] width 154 height 16
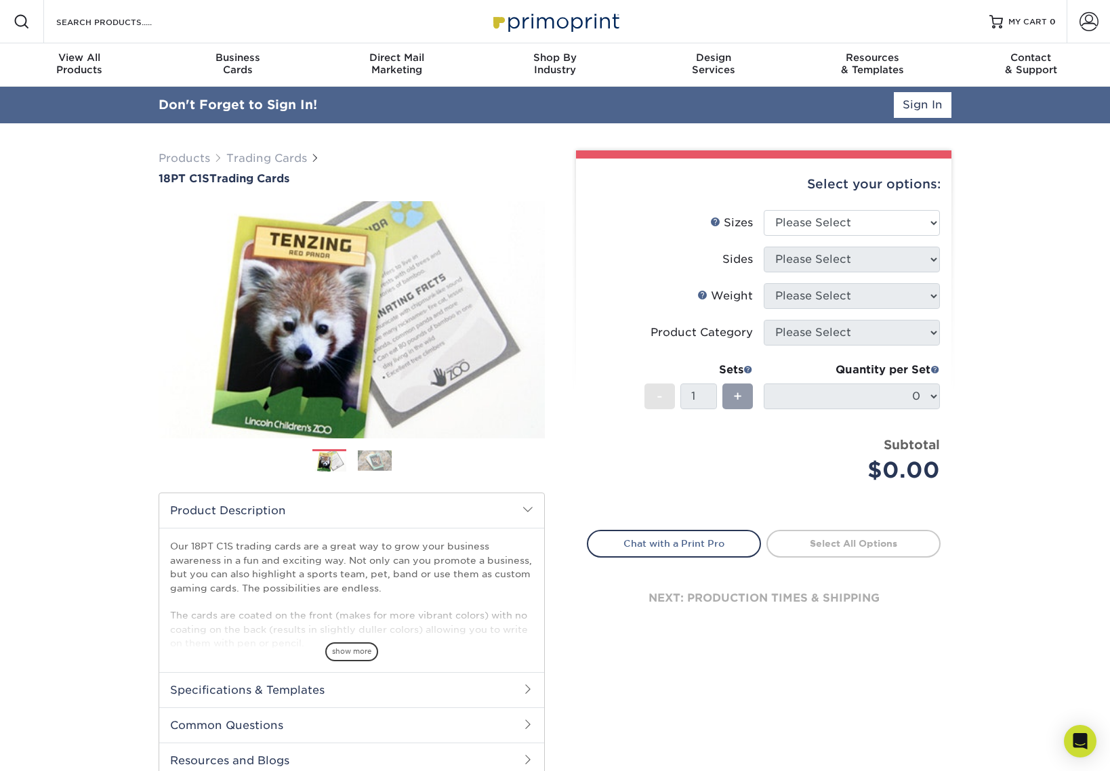
click at [388, 461] on img at bounding box center [375, 460] width 34 height 21
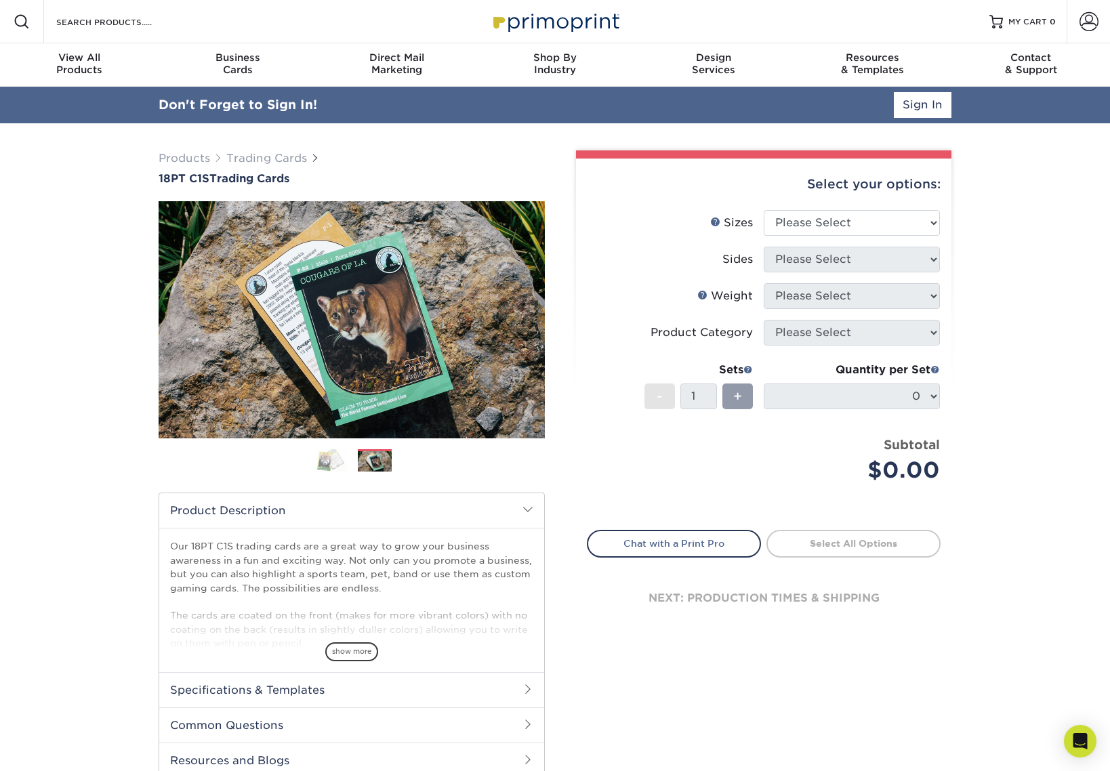
click at [313, 461] on img at bounding box center [329, 460] width 34 height 24
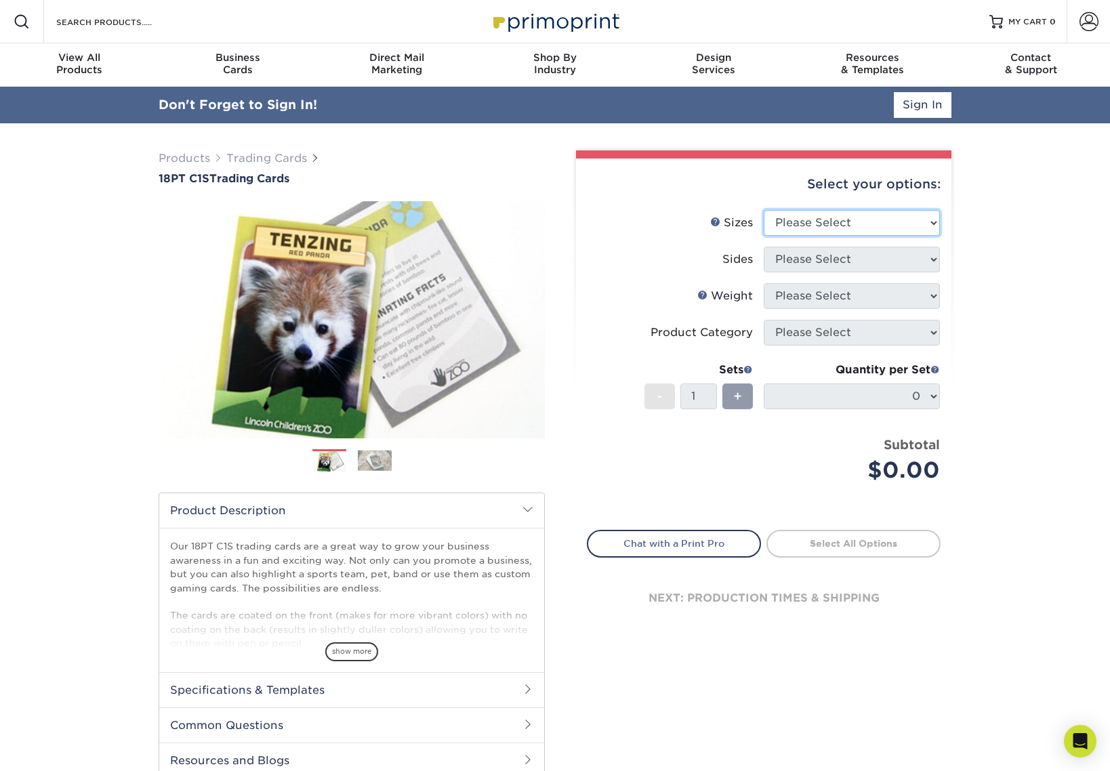
click at [901, 220] on select "Please Select 2.5" x 3.5"" at bounding box center [852, 223] width 176 height 26
select select "2.50x3.50"
click at [853, 257] on select "Please Select Print Both Sides Print Front Only" at bounding box center [852, 260] width 176 height 26
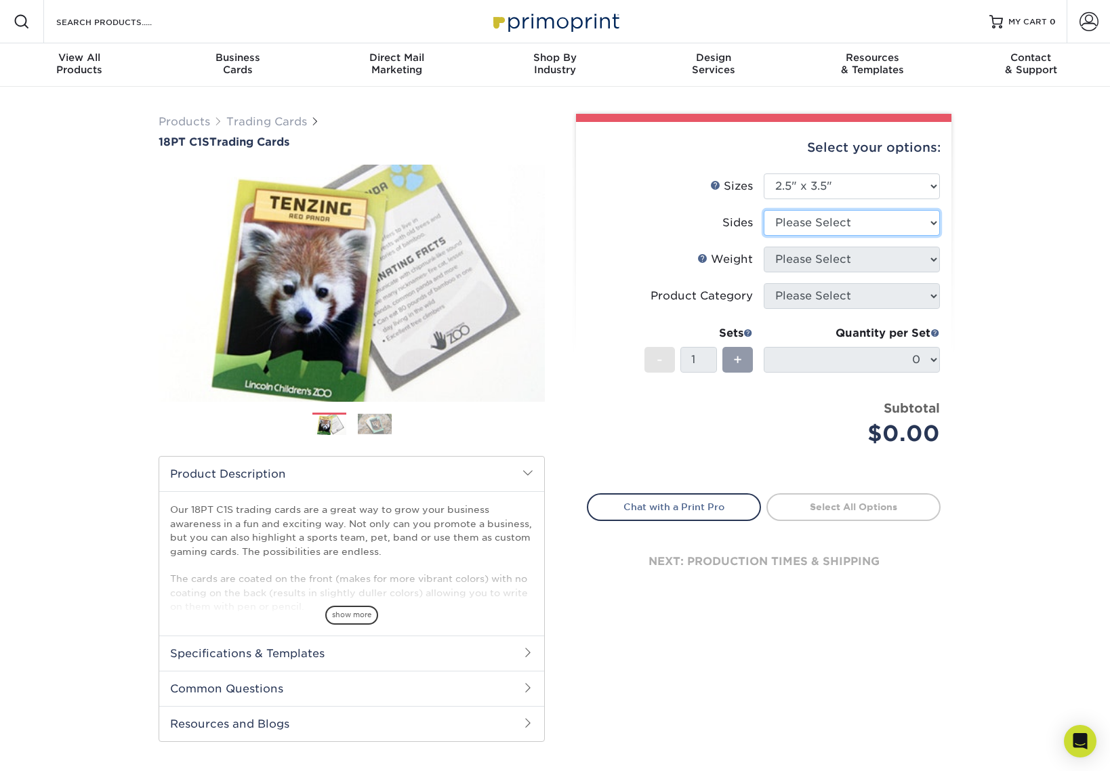
select select "13abbda7-1d64-4f25-8bb2-c179b224825d"
click at [844, 265] on select "Please Select 18PT C1S" at bounding box center [852, 260] width 176 height 26
click at [841, 268] on select "Please Select 18PT C1S" at bounding box center [852, 260] width 176 height 26
select select "18PTC1S"
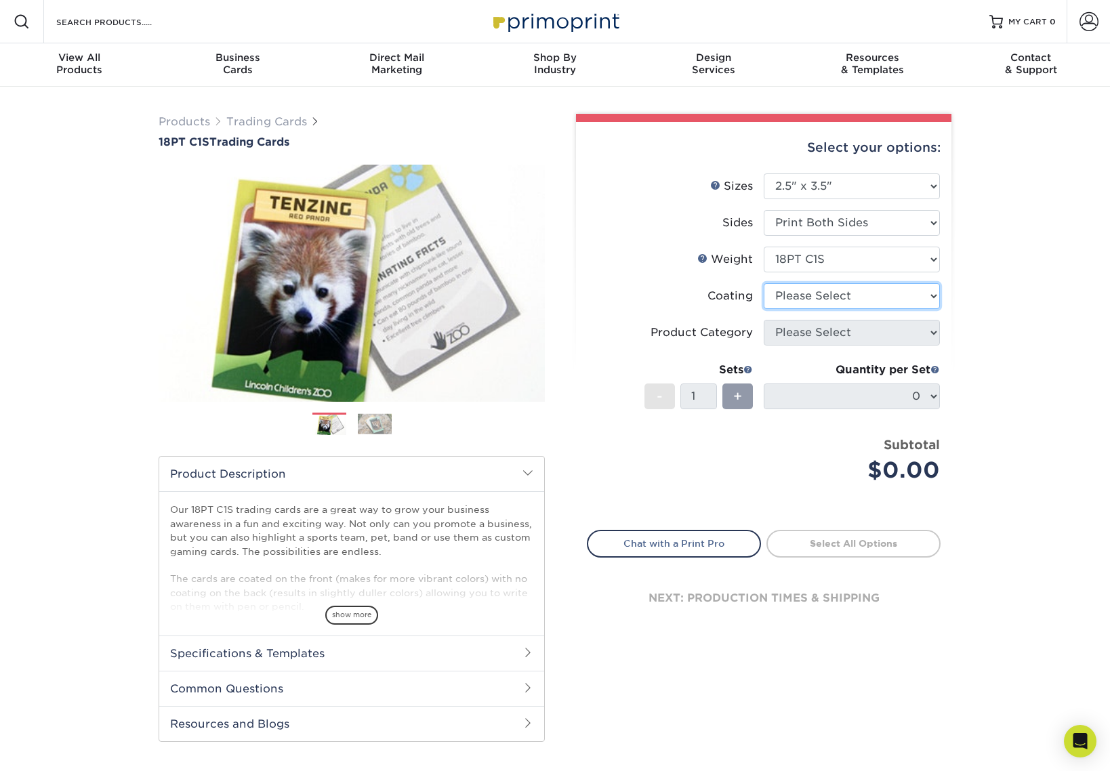
click at [831, 294] on select at bounding box center [852, 296] width 176 height 26
select select "1e8116af-acfc-44b1-83dc-8181aa338834"
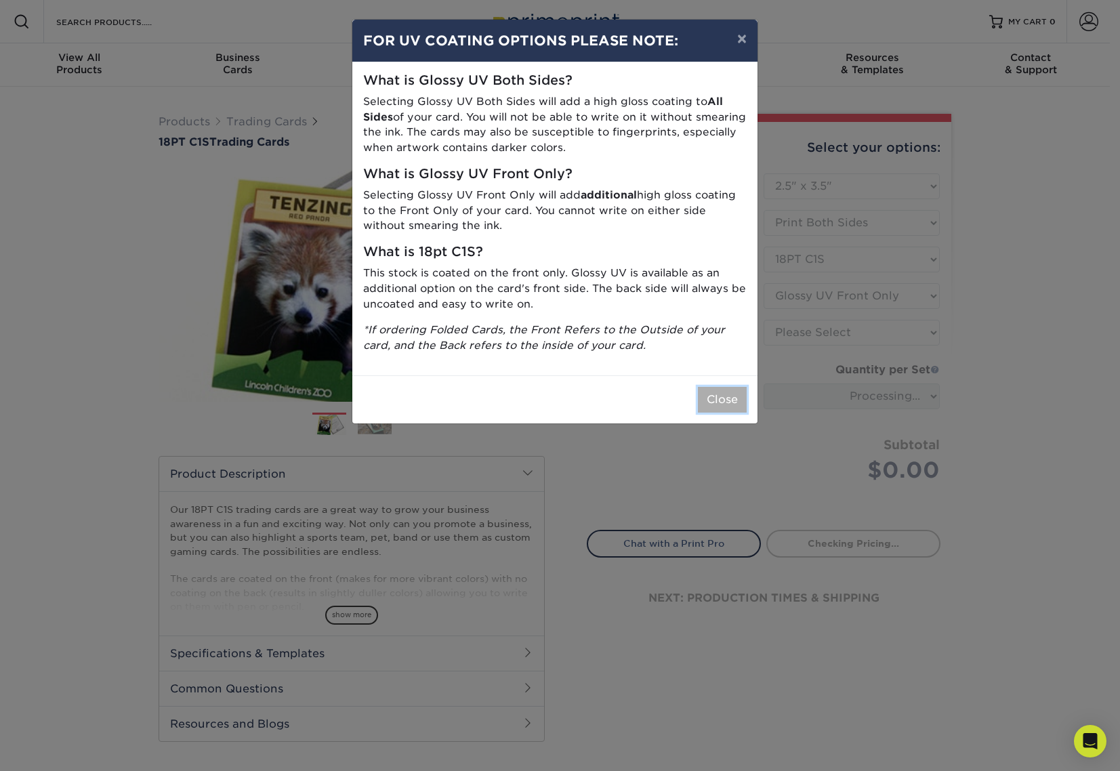
click at [742, 398] on button "Close" at bounding box center [722, 400] width 49 height 26
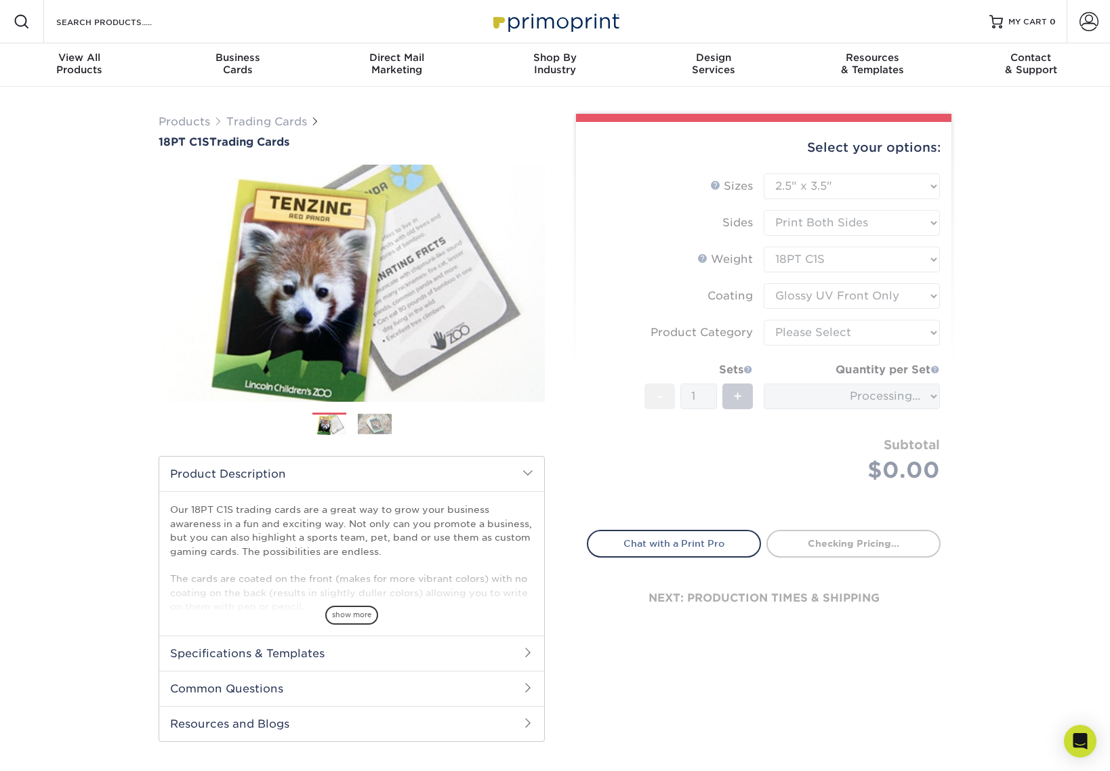
click at [785, 338] on form "Sizes Help Sizes Please Select 2.5" x 3.5" Sides Please Select 18PT C1S" at bounding box center [764, 343] width 354 height 341
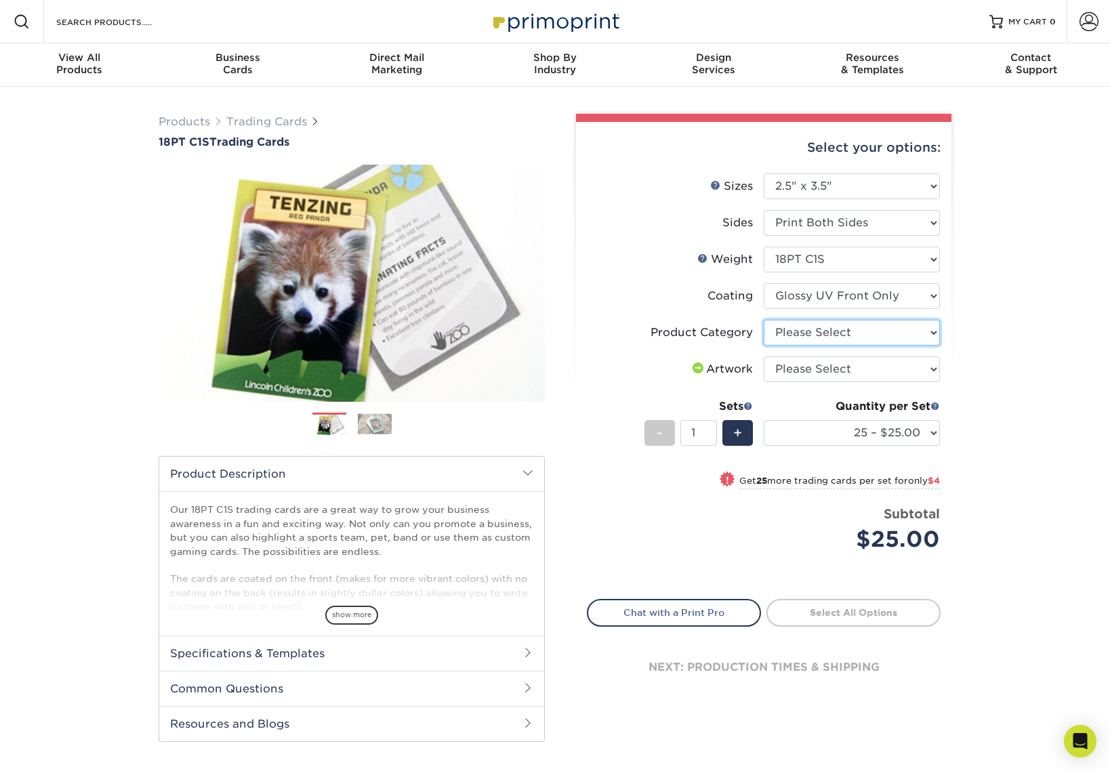
click at [789, 333] on select "Please Select Trading Cards" at bounding box center [852, 333] width 176 height 26
select select "c2f9bce9-36c2-409d-b101-c29d9d031e18"
click at [789, 371] on select "Please Select I will upload files I need a design - $100" at bounding box center [852, 369] width 176 height 26
select select "upload"
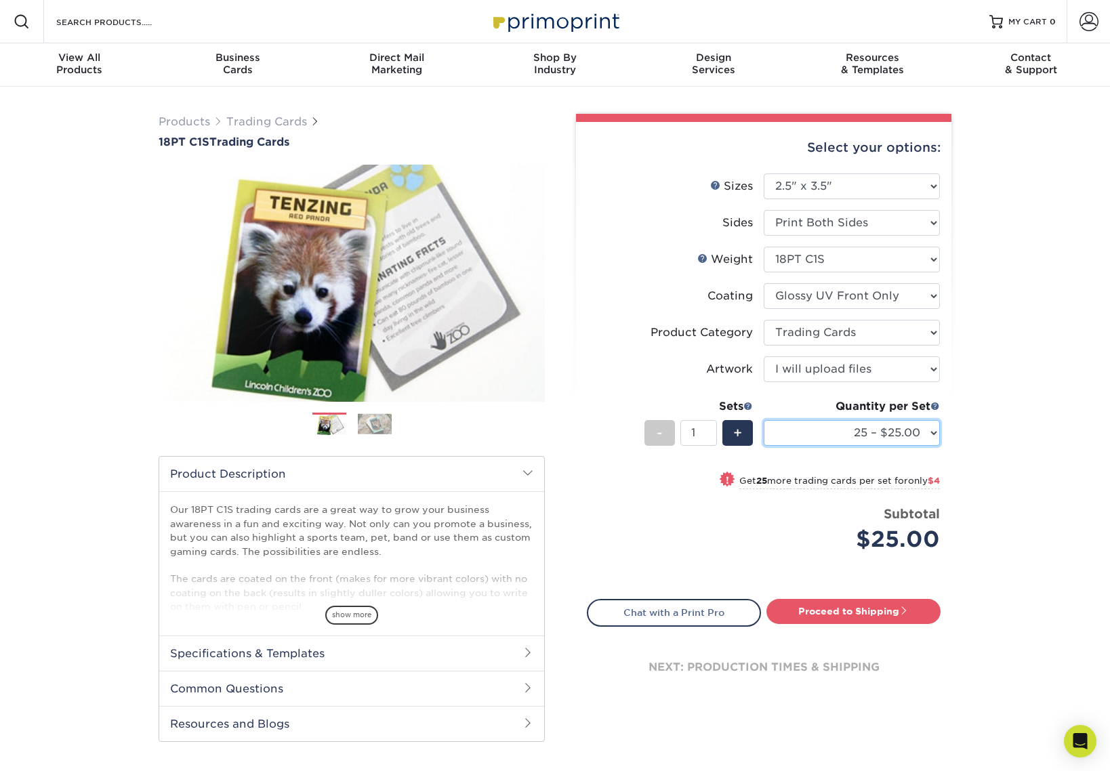
click at [917, 434] on select "25 – $25.00 50 – $29.00 75 – $37.00 100 – $41.00 250 – $48.00 500 – $58.00 1000…" at bounding box center [852, 433] width 176 height 26
select select "100 – $41.00"
click at [282, 120] on link "Trading Cards" at bounding box center [266, 121] width 81 height 13
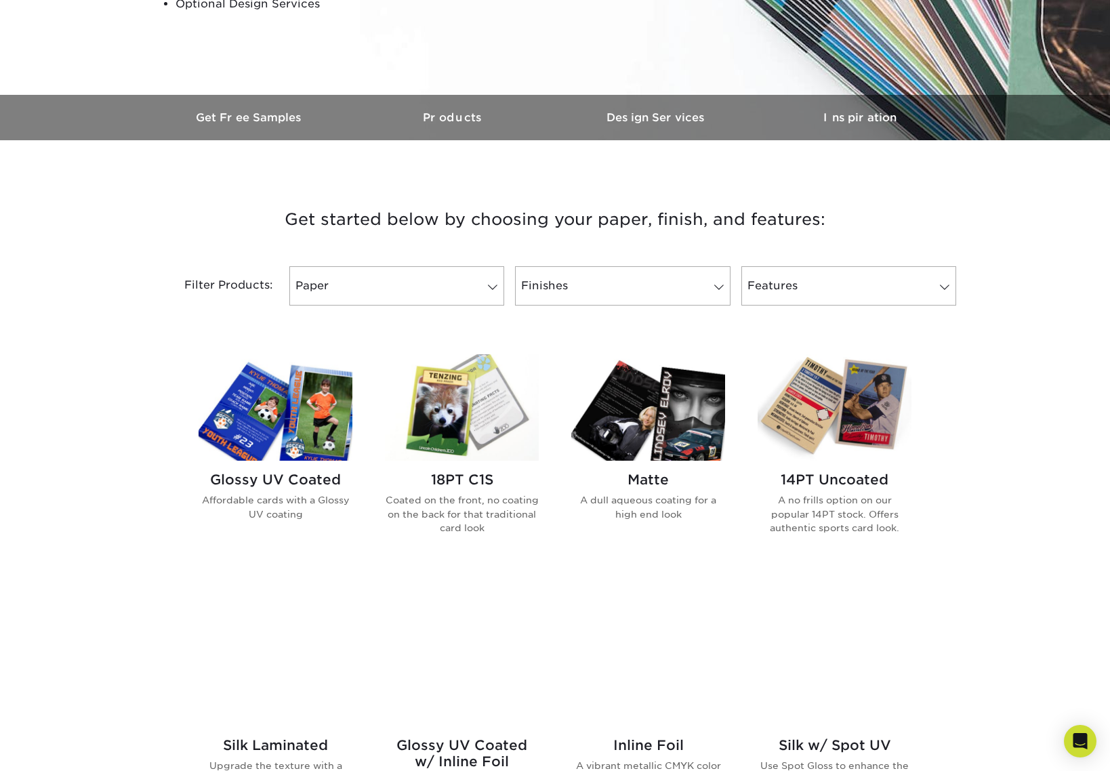
scroll to position [400, 0]
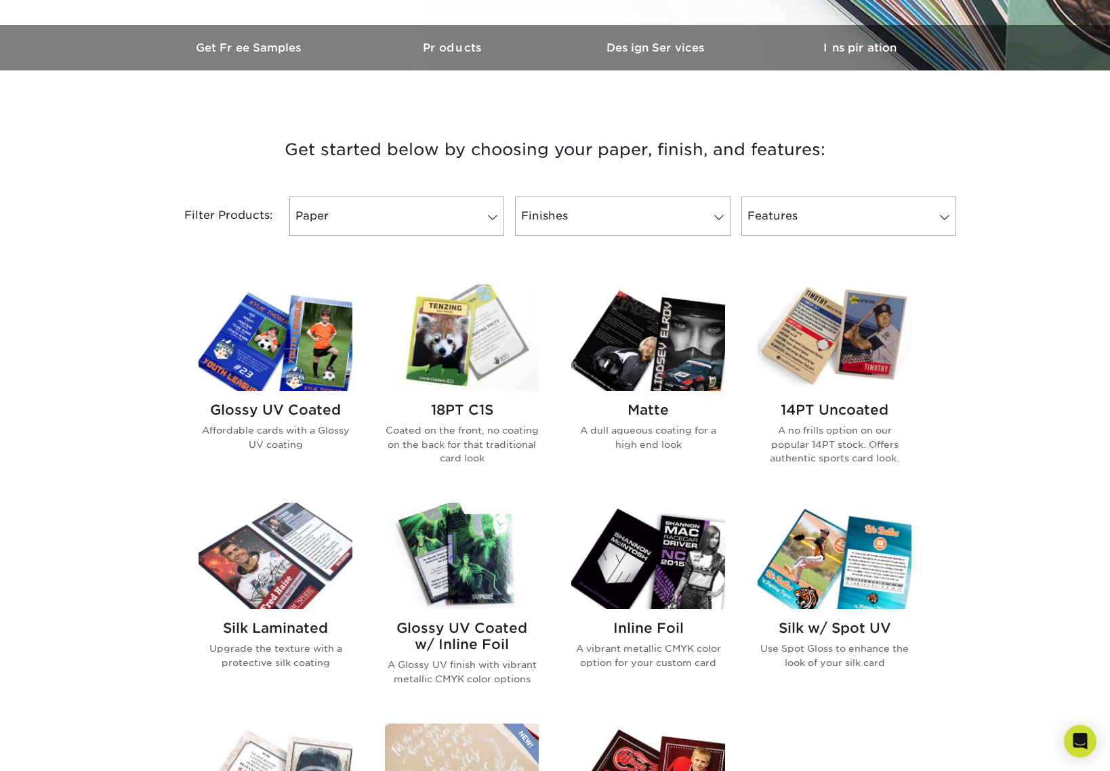
click at [815, 395] on div "14PT Uncoated A no frills option on our popular 14PT stock. Offers authentic sp…" at bounding box center [834, 439] width 154 height 96
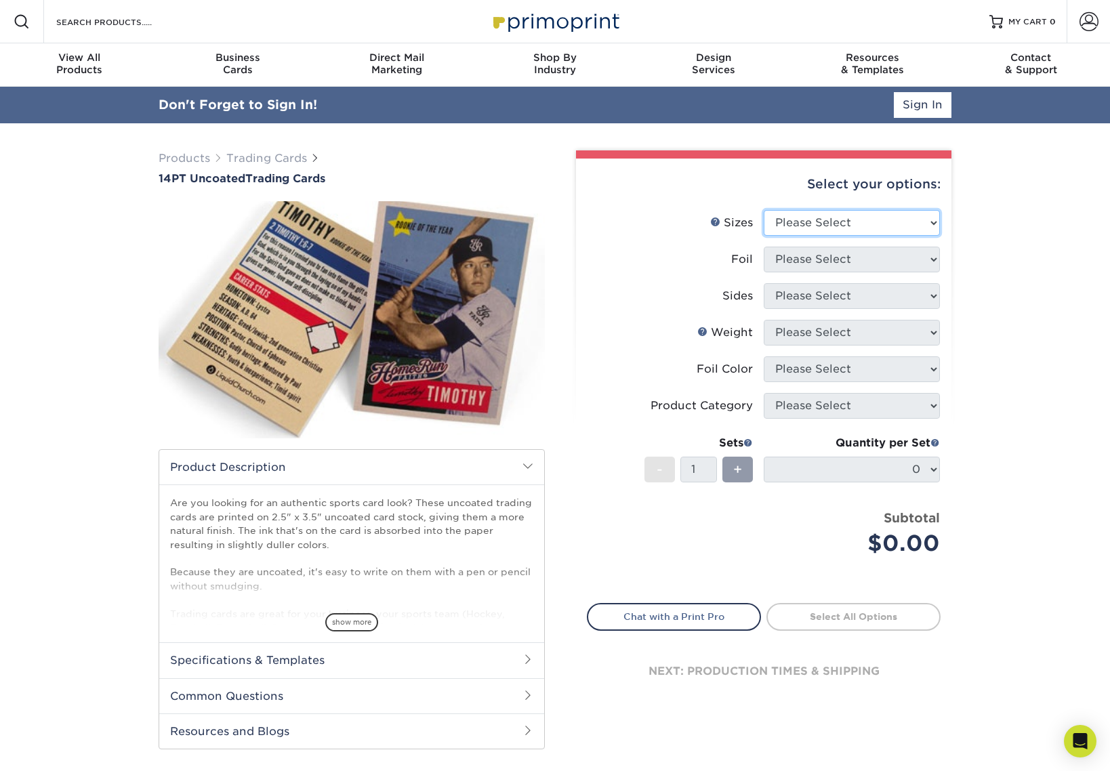
click at [791, 215] on select "Please Select 2.5" x 3.5"" at bounding box center [852, 223] width 176 height 26
select select "2.50x3.50"
click at [792, 259] on select "Please Select Yes No" at bounding box center [852, 260] width 176 height 26
select select "1"
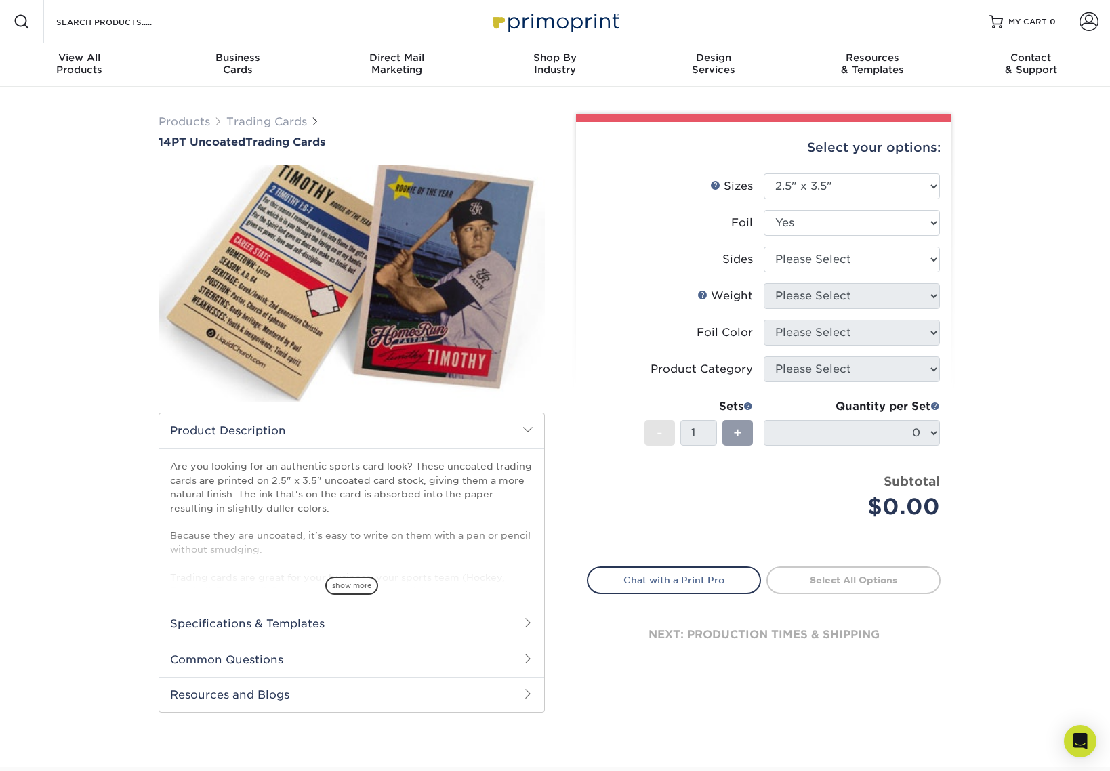
click at [794, 273] on li "Sides Please Select Print Both Sides - Foil Both Sides Print Both Sides - Foil …" at bounding box center [763, 265] width 352 height 37
click at [795, 263] on select "Please Select Print Both Sides - Foil Both Sides Print Both Sides - Foil Front …" at bounding box center [852, 260] width 176 height 26
select select "e9e9dfb3-fba1-4d60-972c-fd9ca5904d33"
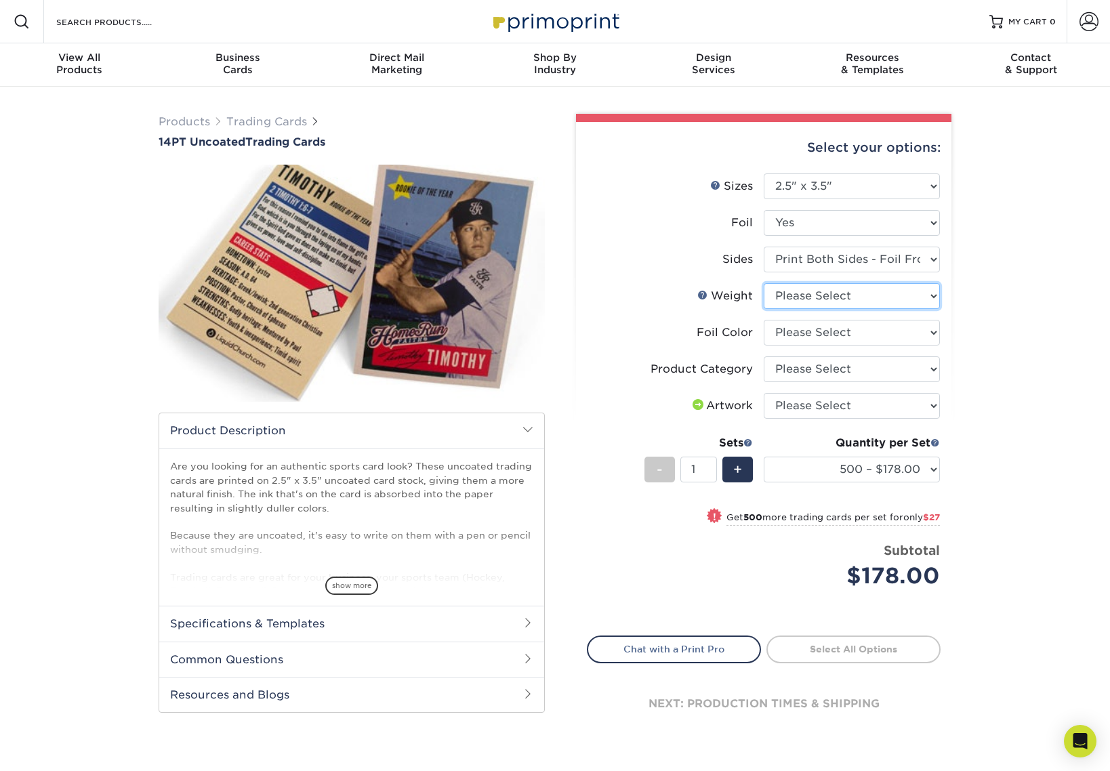
click at [793, 297] on select "Please Select 14PT Uncoated" at bounding box center [852, 296] width 176 height 26
select select "14PT Uncoated"
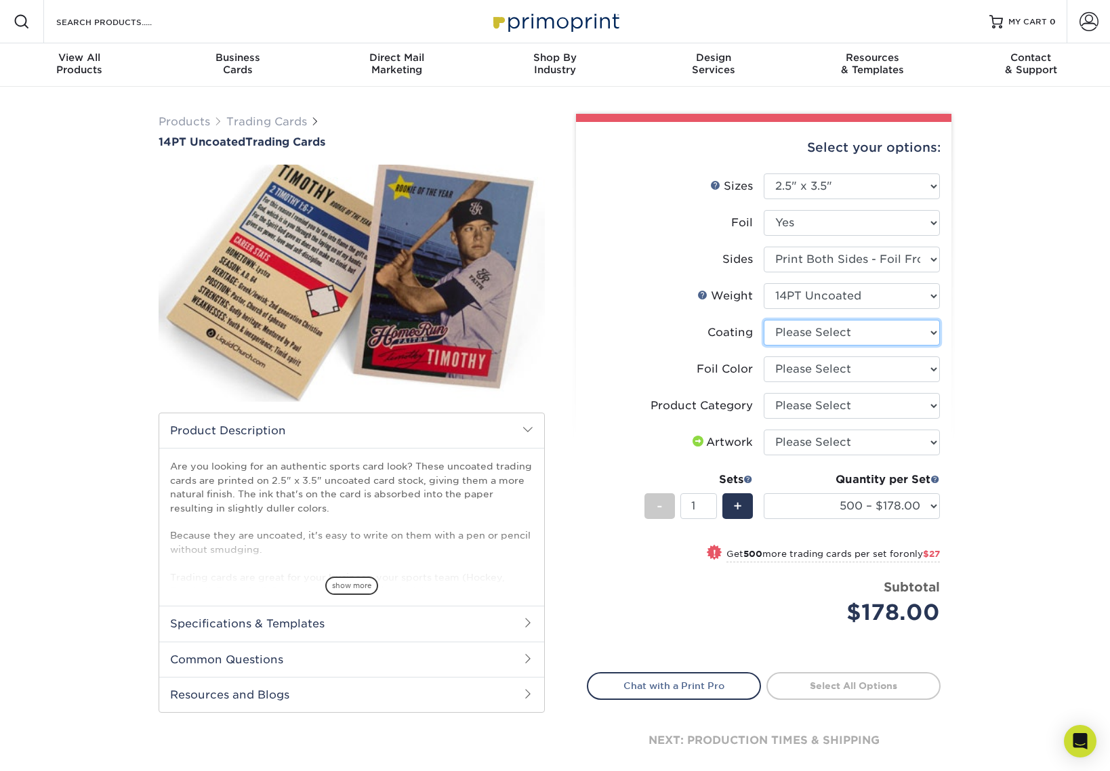
click at [793, 337] on select at bounding box center [852, 333] width 176 height 26
select select "3e7618de-abca-4bda-9f97-8b9129e913d8"
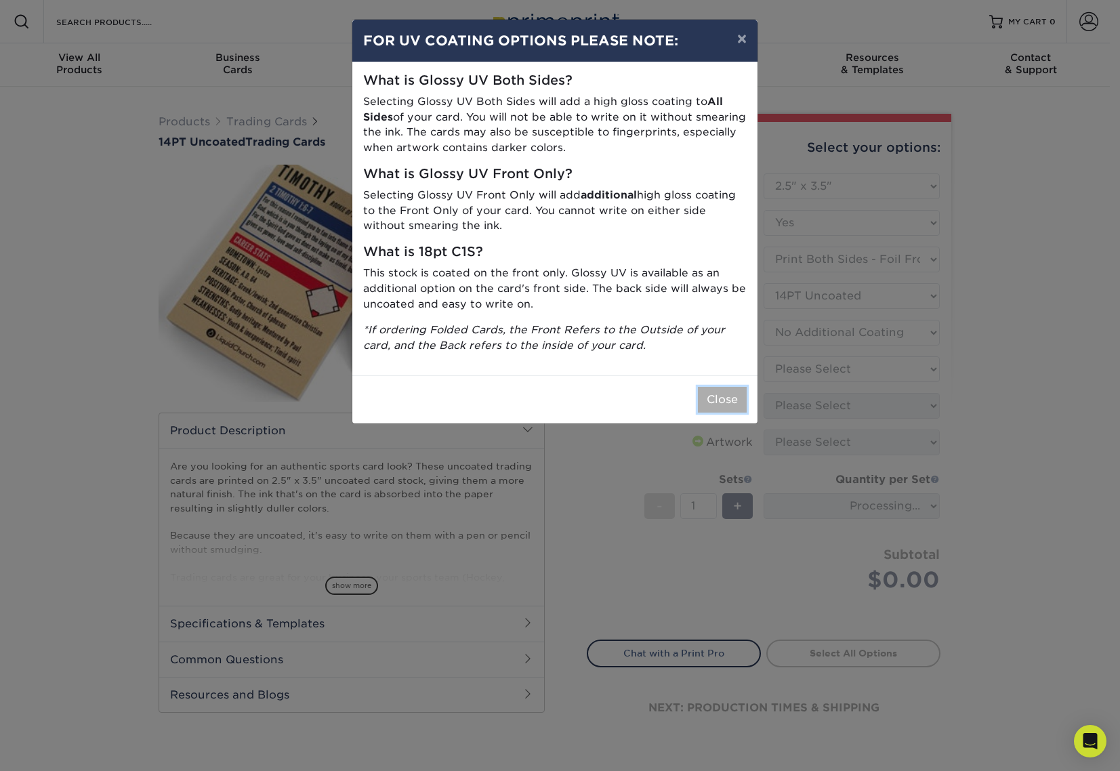
click at [705, 406] on button "Close" at bounding box center [722, 400] width 49 height 26
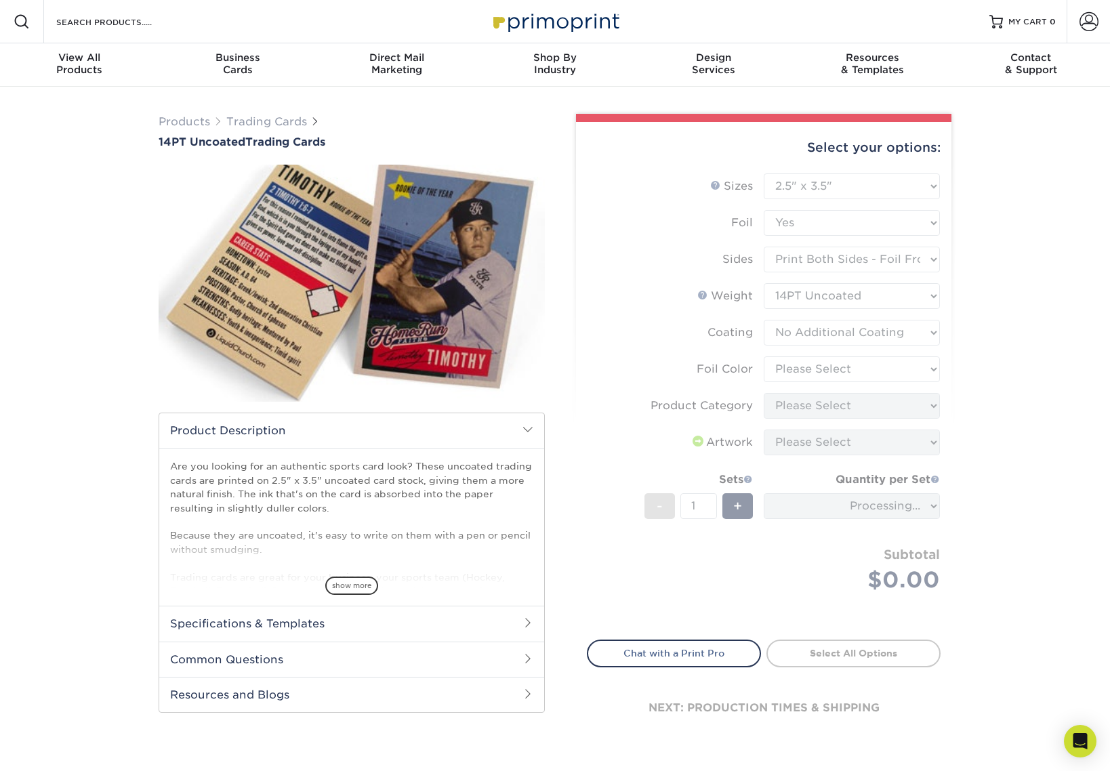
click at [772, 373] on form "Sizes Help Sizes Please Select 2.5" x 3.5" Foil Please Select Yes No -" at bounding box center [764, 398] width 354 height 451
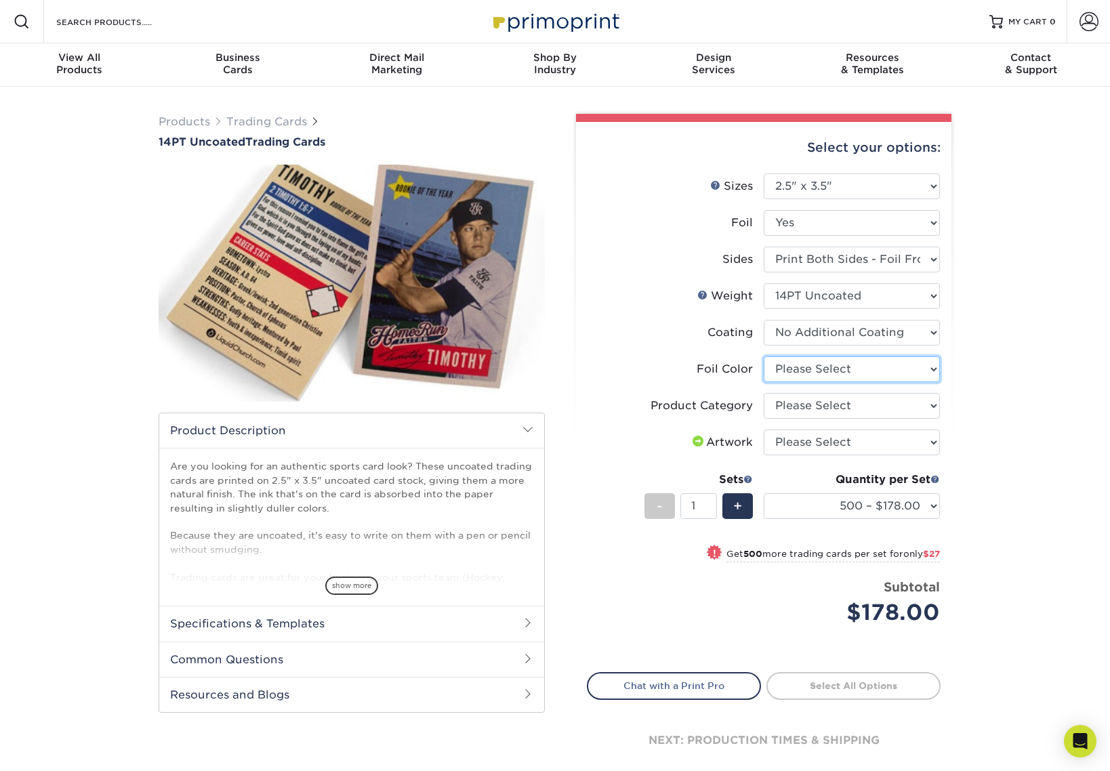
click at [776, 374] on select "Please Select Silver Foil Rose Gold Foil Red Foil Gold Foil Copper Foil Black F…" at bounding box center [852, 369] width 176 height 26
select select "acffa4a5-22f9-4585-ba3f-0adaa54b8c85"
click at [781, 413] on select "Please Select Trading Cards" at bounding box center [852, 406] width 176 height 26
select select "c2f9bce9-36c2-409d-b101-c29d9d031e18"
click at [780, 441] on select "Please Select I will upload files I need a design - $100" at bounding box center [852, 443] width 176 height 26
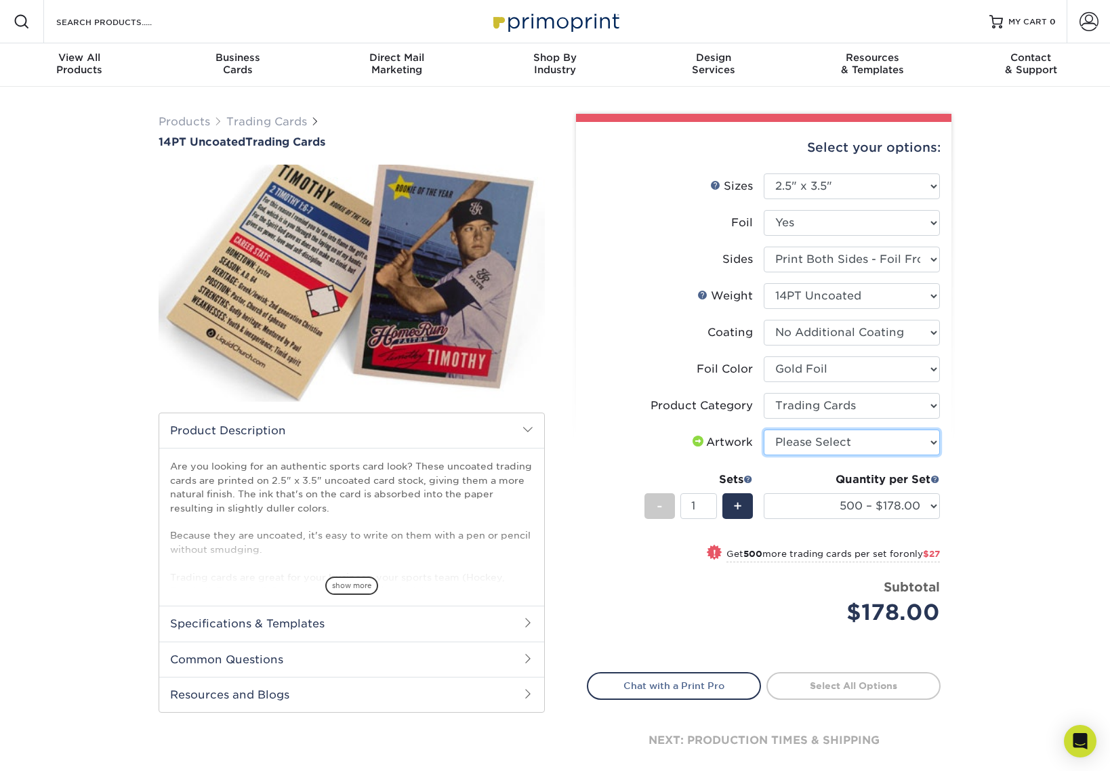
select select "upload"
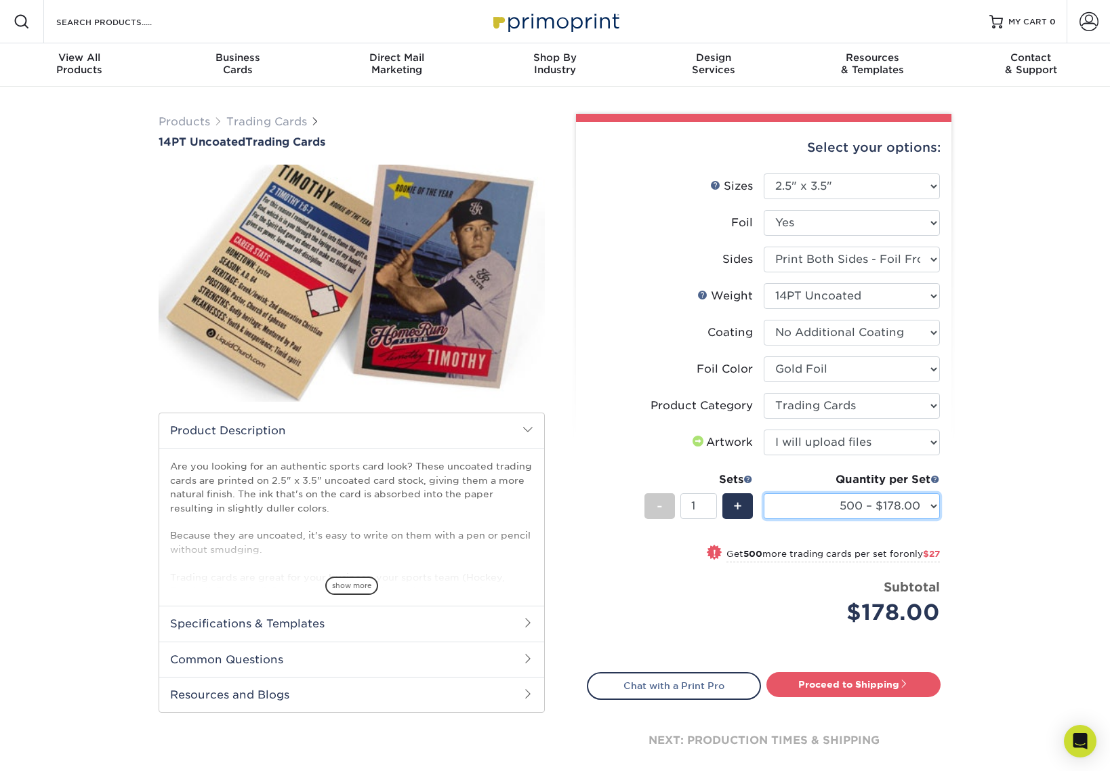
click at [807, 508] on select "500 – $178.00 1000 – $205.00 2500 – $478.00 5000 – $908.00" at bounding box center [852, 506] width 176 height 26
click at [246, 123] on link "Trading Cards" at bounding box center [266, 121] width 81 height 13
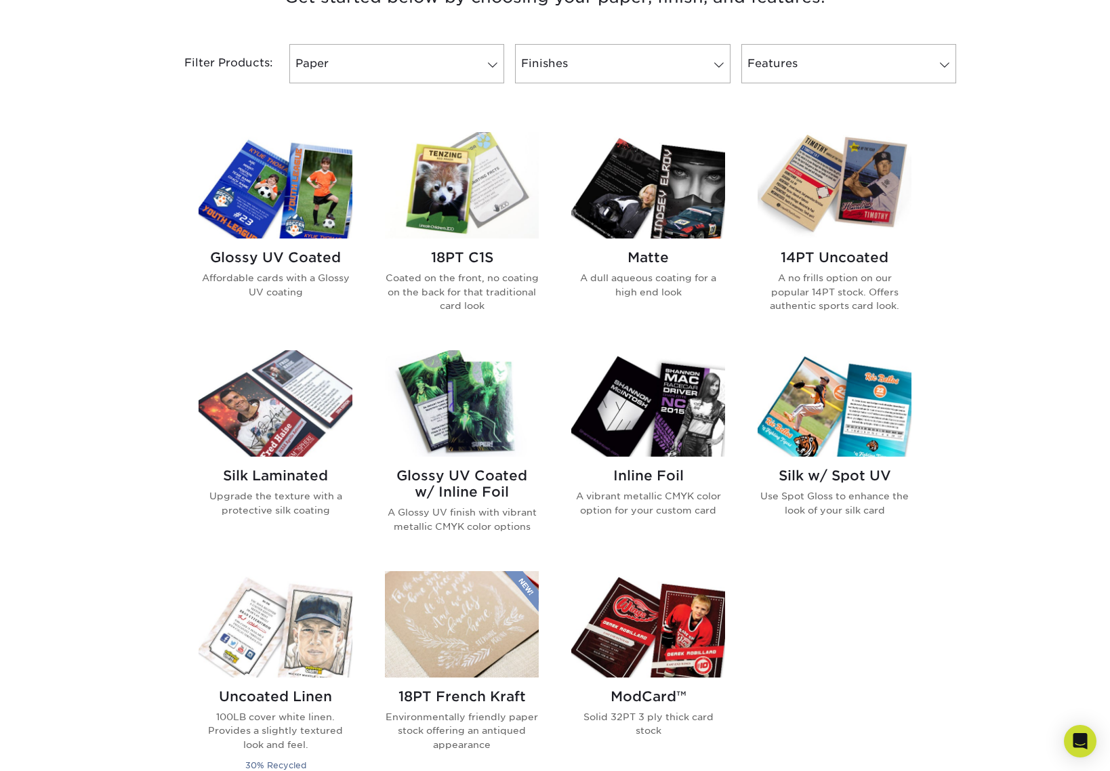
scroll to position [544, 0]
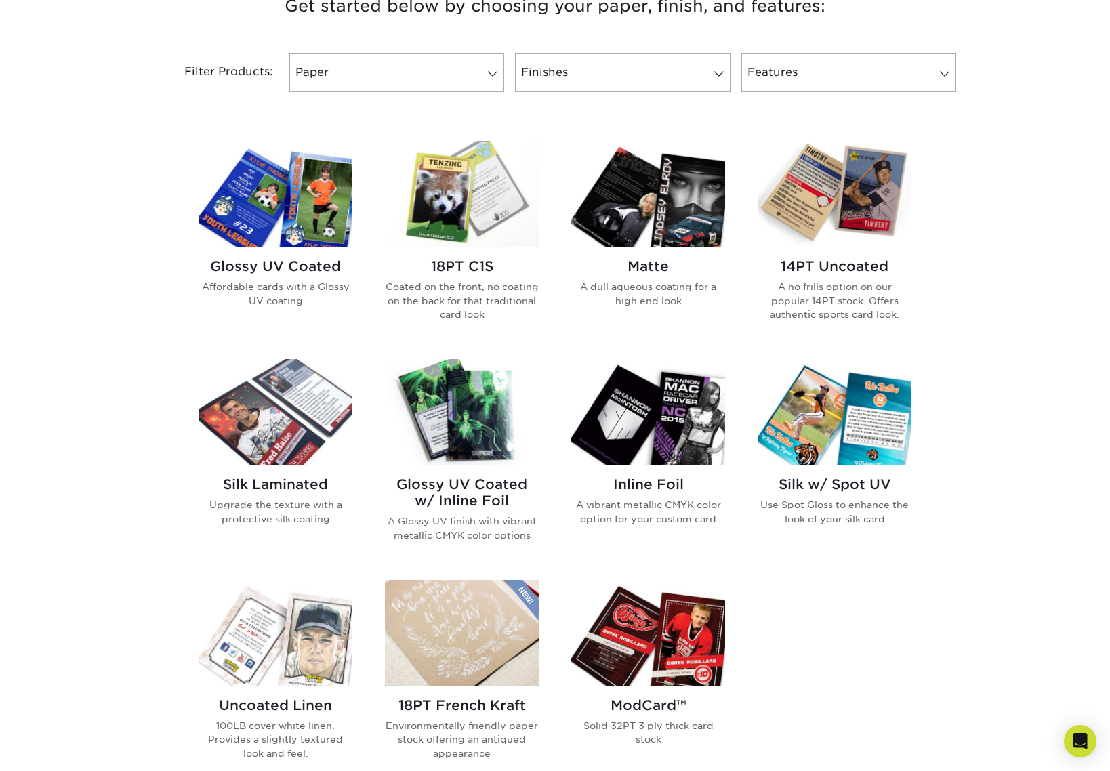
click at [625, 506] on p "A vibrant metallic CMYK color option for your custom card" at bounding box center [648, 512] width 154 height 28
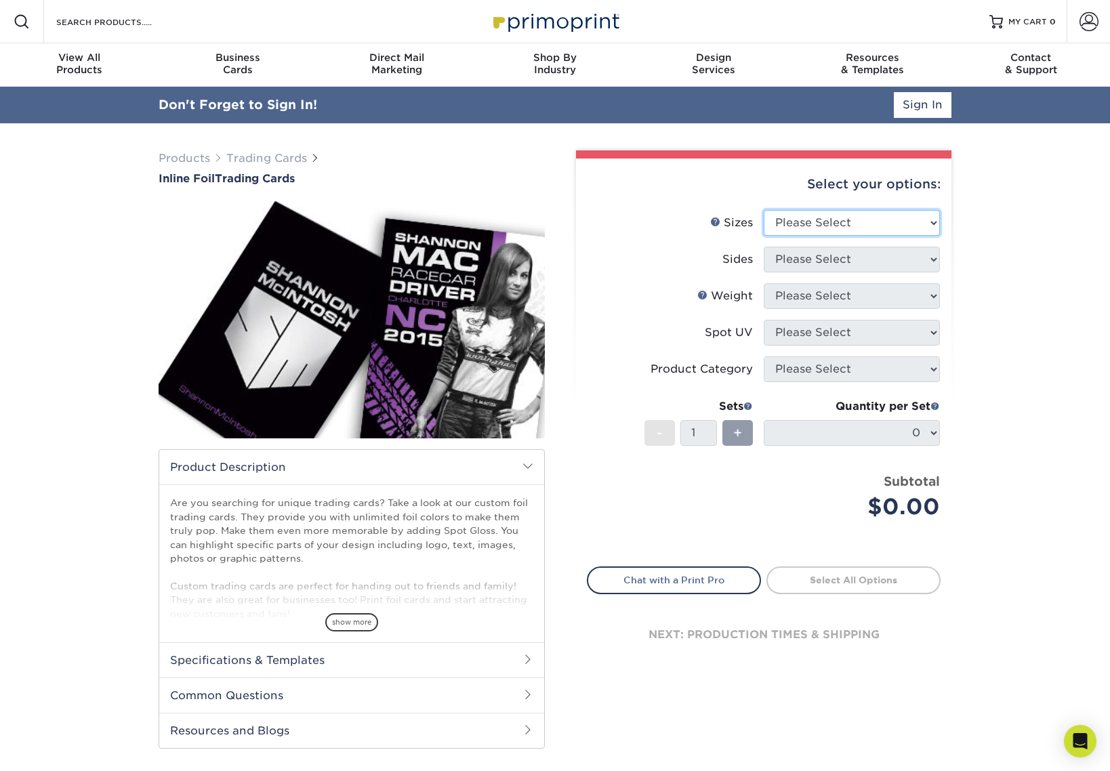
click at [800, 215] on select "Please Select 2.5" x 3.5"" at bounding box center [852, 223] width 176 height 26
select select "2.50x3.50"
click at [792, 255] on select "Please Select Print Both Sides - Foil Back Only Print Both Sides - Foil Both Si…" at bounding box center [852, 260] width 176 height 26
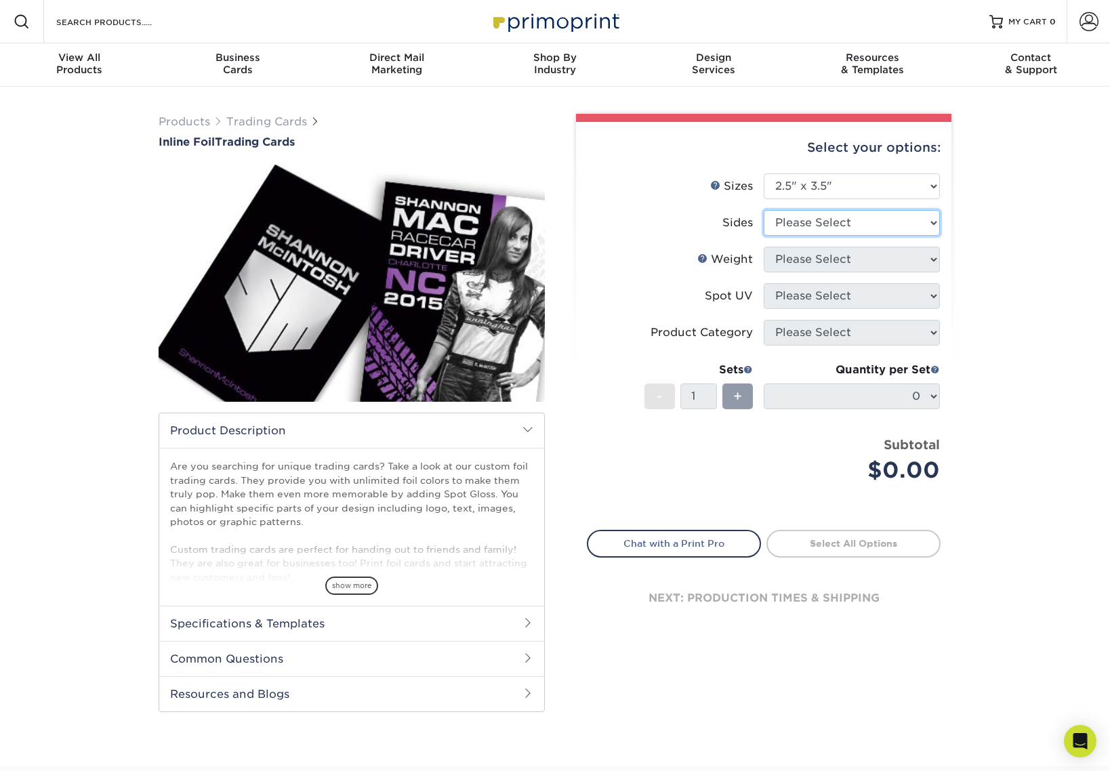
select select "e9e9dfb3-fba1-4d60-972c-fd9ca5904d33"
click at [795, 269] on select "Please Select 16PT" at bounding box center [852, 260] width 176 height 26
select select "16PT"
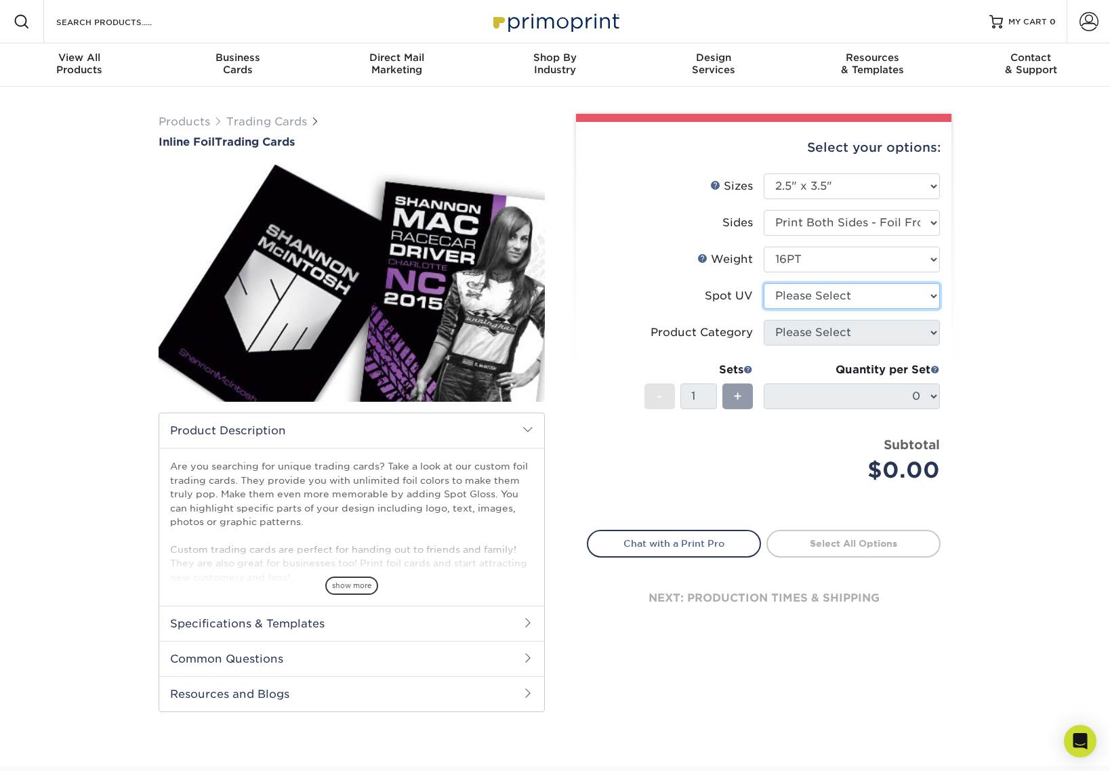
click at [793, 293] on select "Please Select No Spot UV Front and Back (Both Sides) Front Only Back Only" at bounding box center [852, 296] width 176 height 26
select select "3"
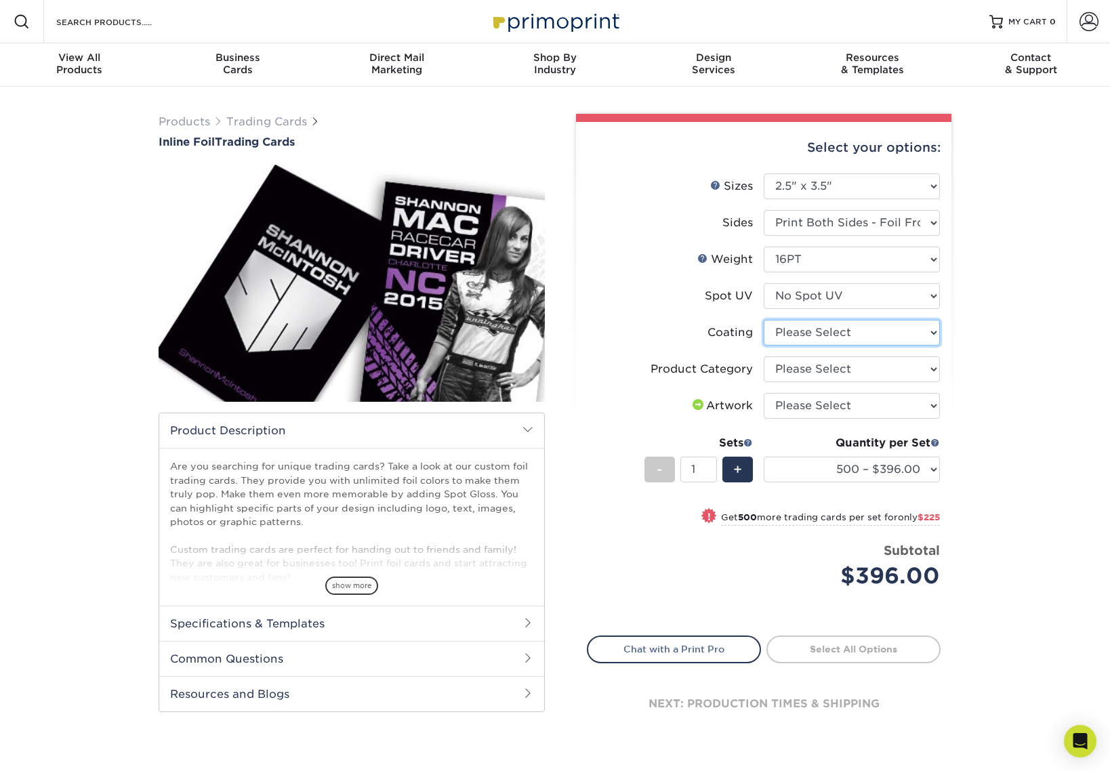
click at [791, 337] on select at bounding box center [852, 333] width 176 height 26
select select "3e7618de-abca-4bda-9f97-8b9129e913d8"
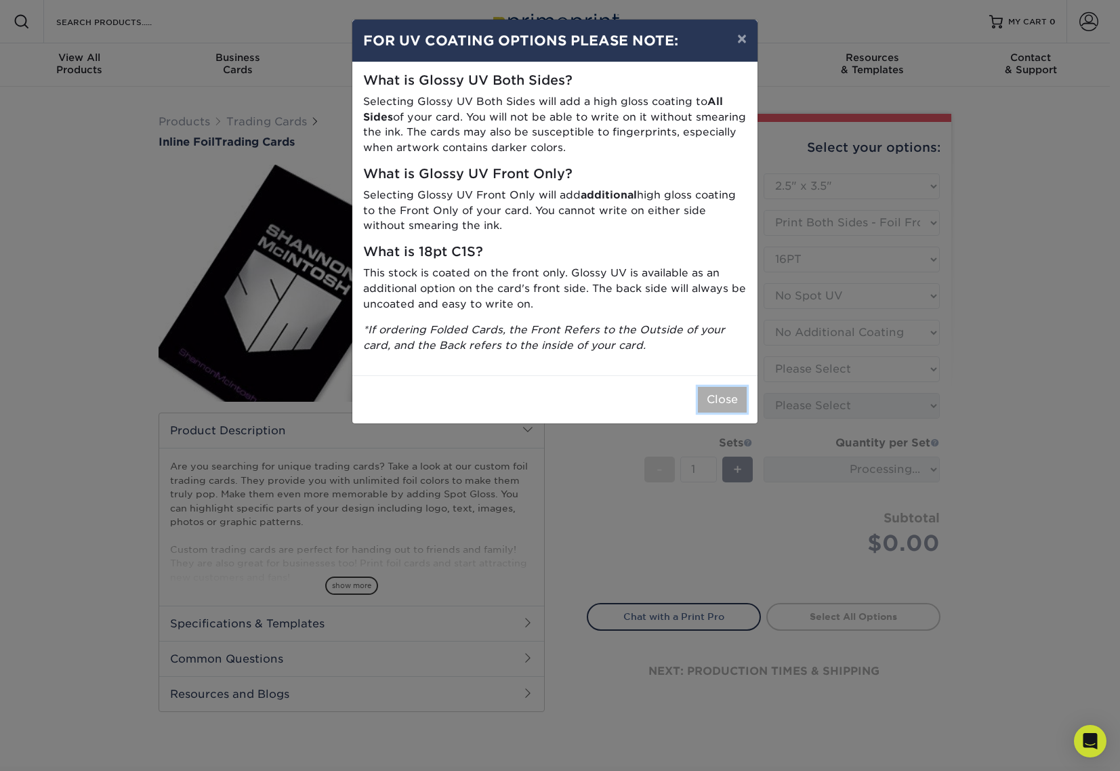
click at [704, 392] on button "Close" at bounding box center [722, 400] width 49 height 26
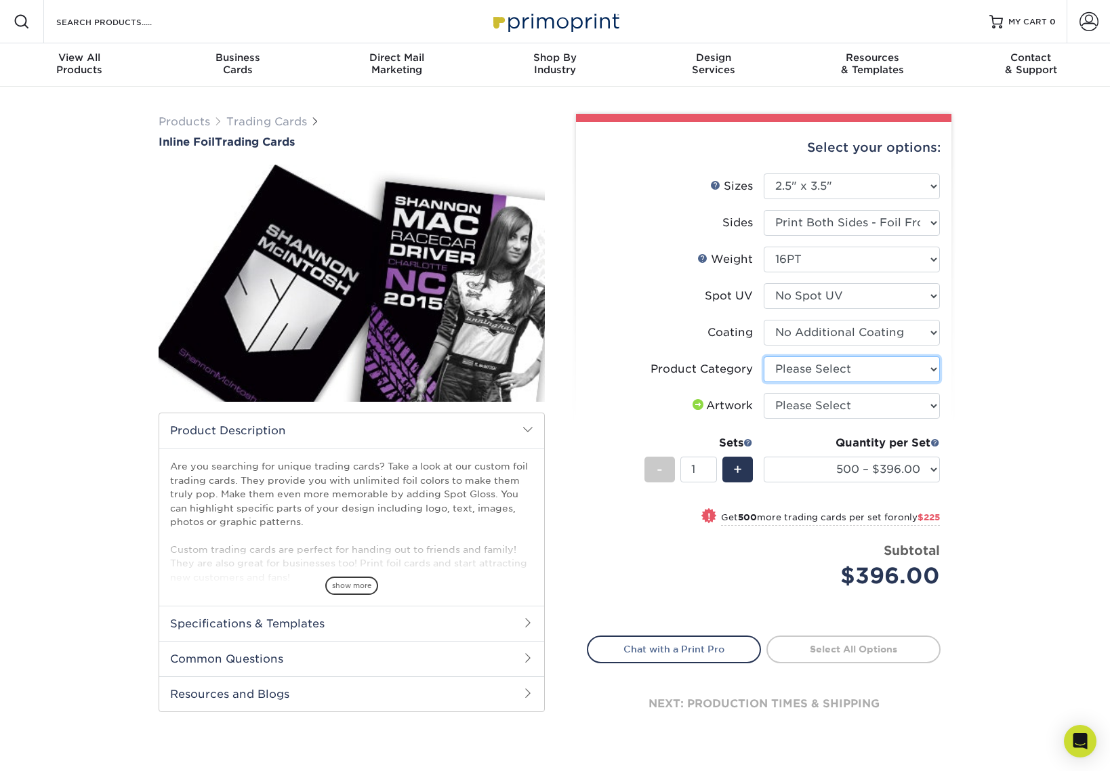
click at [788, 373] on select "Please Select Trading Cards" at bounding box center [852, 369] width 176 height 26
select select "c2f9bce9-36c2-409d-b101-c29d9d031e18"
click at [788, 402] on select "Please Select I will upload files I need a design - $100" at bounding box center [852, 406] width 176 height 26
select select "upload"
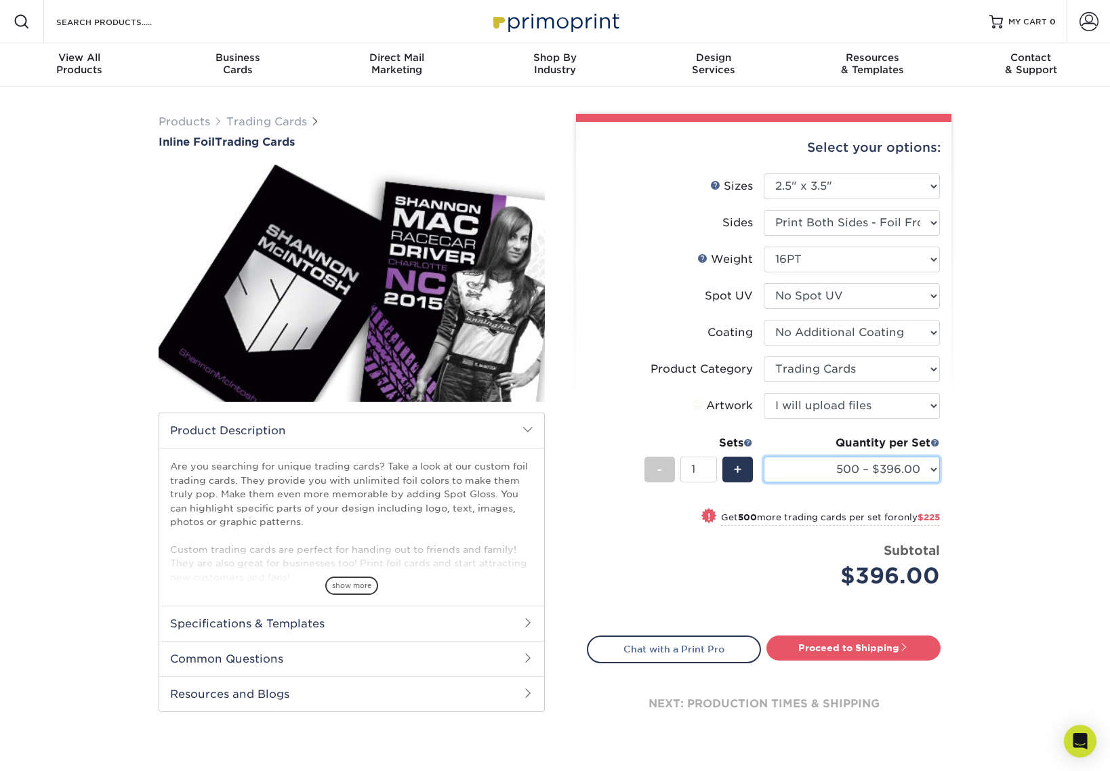
click at [841, 477] on select "500 – $396.00 1000 – $621.00 2500 – $896.00 5000 – $1262.00" at bounding box center [852, 470] width 176 height 26
click at [245, 119] on link "Trading Cards" at bounding box center [266, 121] width 81 height 13
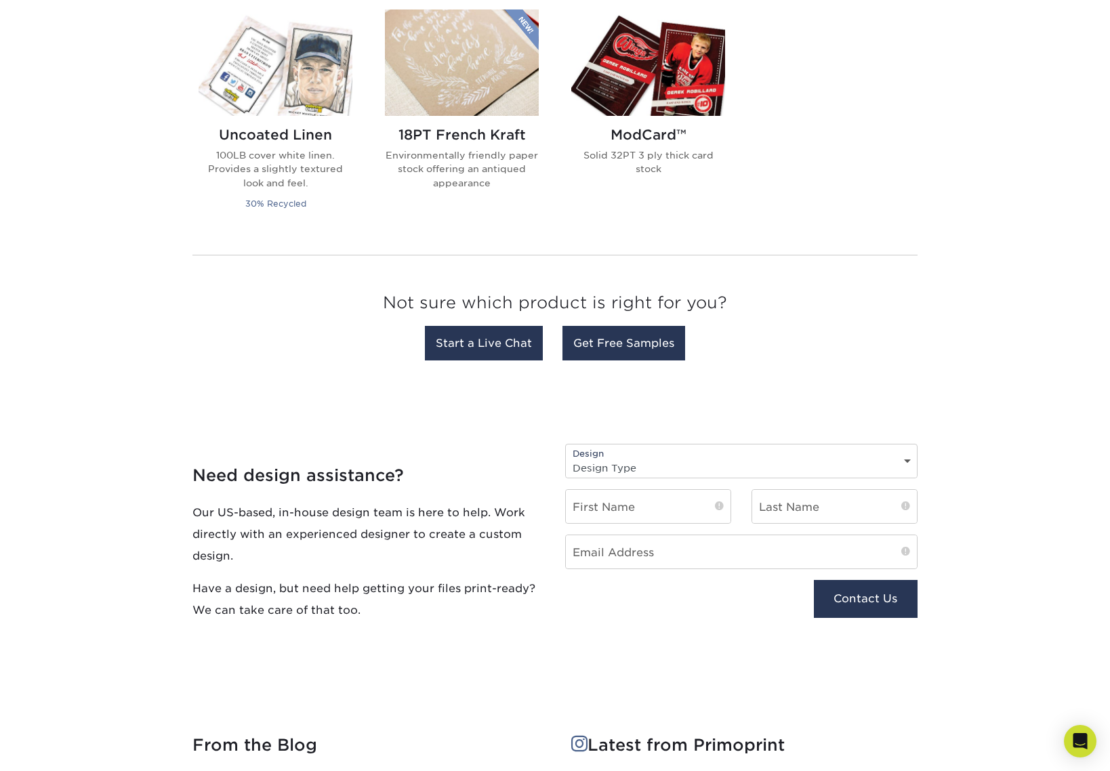
scroll to position [1106, 0]
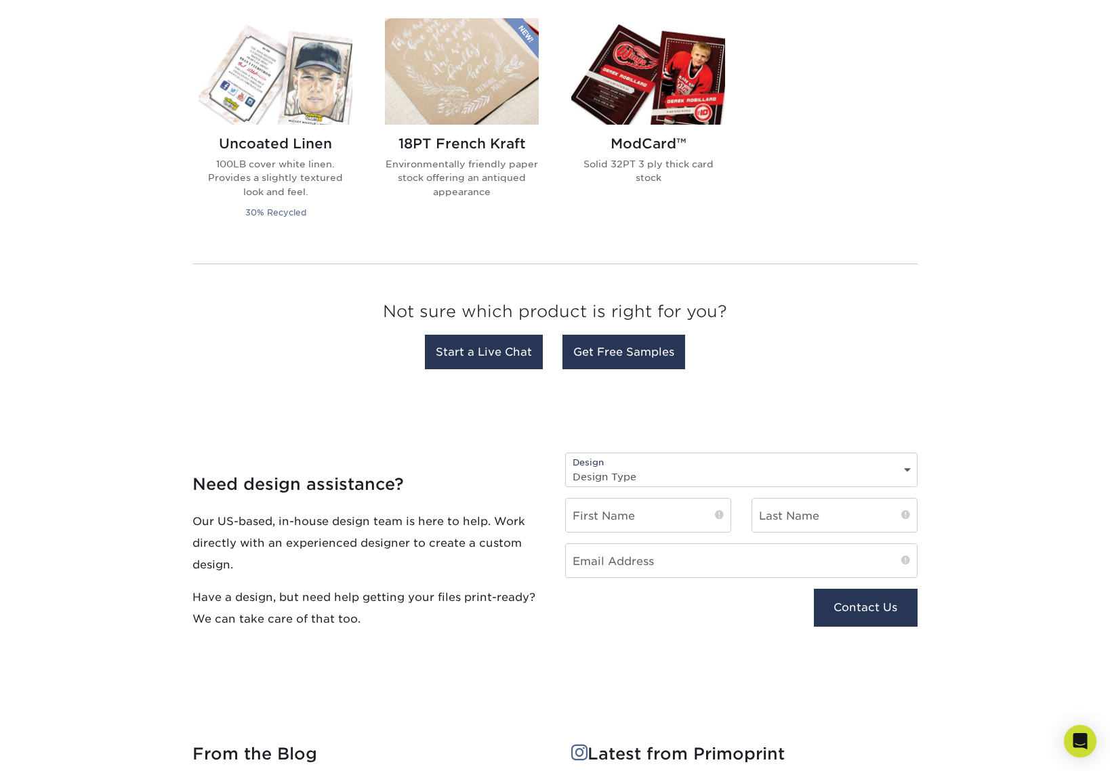
click at [495, 144] on h2 "18PT French Kraft" at bounding box center [462, 143] width 154 height 16
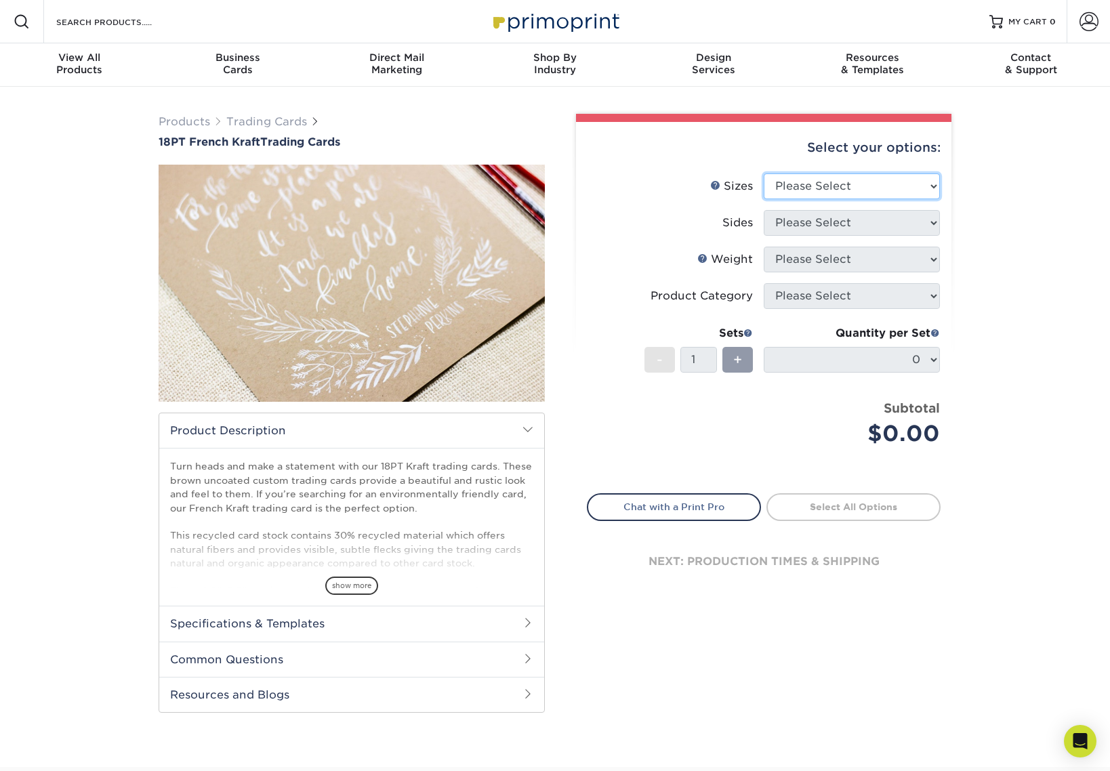
click at [830, 188] on select "Please Select 2.5" x 3.5"" at bounding box center [852, 186] width 176 height 26
select select "2.50x3.50"
click at [824, 222] on select "Please Select Print Both Sides Print Both Sides - White Mask Back Only Print Bo…" at bounding box center [852, 223] width 176 height 26
select select "d9462afa-f333-49ac-9e47-ff80333d6a16"
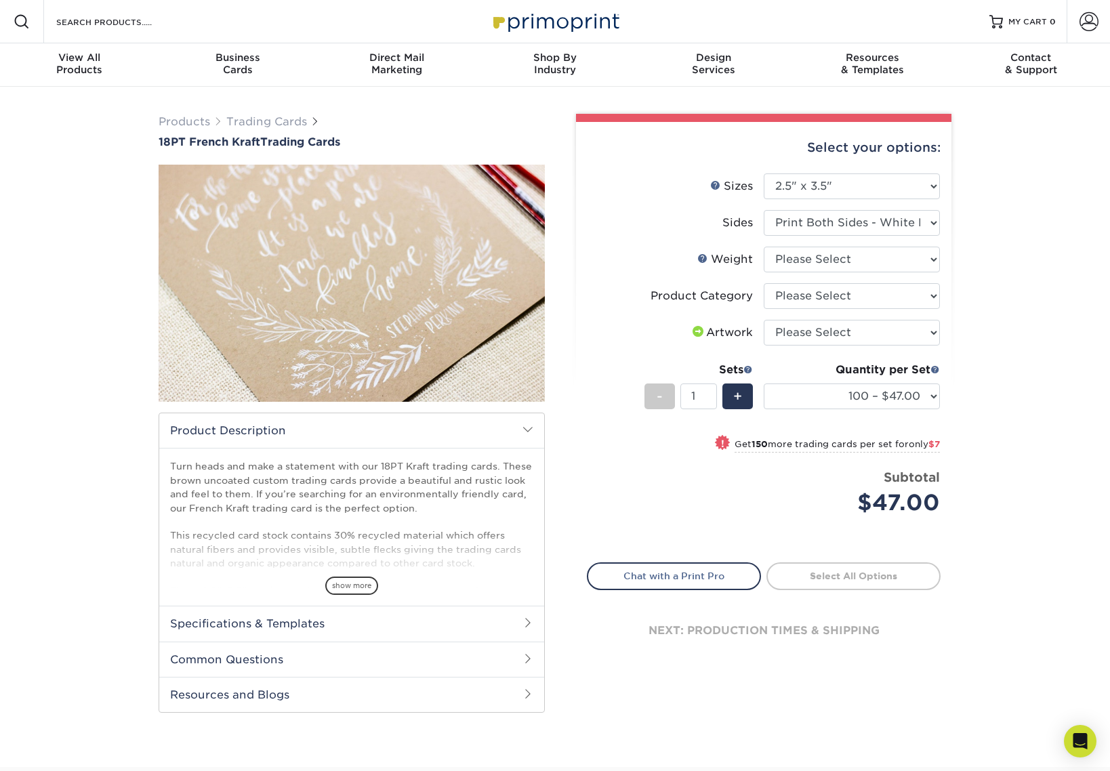
click at [824, 207] on li "Sizes Help Sizes Please Select 2.5" x 3.5"" at bounding box center [763, 191] width 352 height 37
click at [821, 214] on select "Please Select Print Both Sides Print Both Sides - White Mask Back Only Print Bo…" at bounding box center [852, 223] width 176 height 26
click at [794, 258] on select "Please Select 18PTUCKRAFT" at bounding box center [852, 260] width 176 height 26
select select "18PTUCKRAFT"
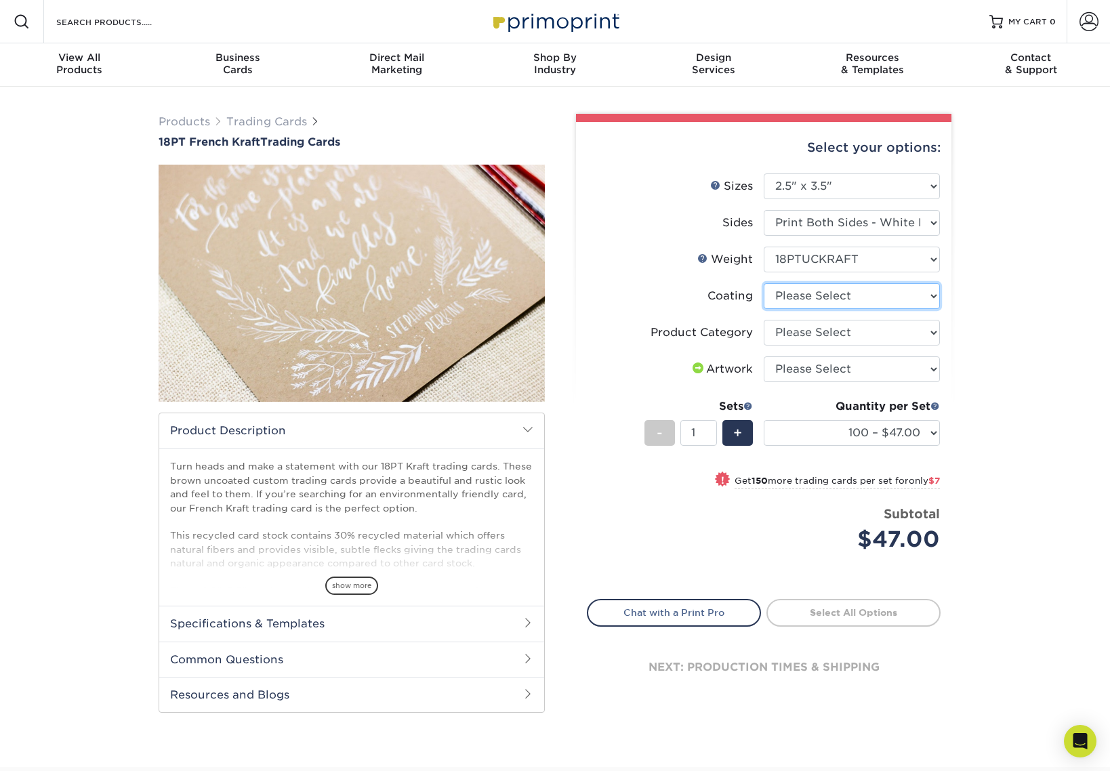
click at [803, 297] on select at bounding box center [852, 296] width 176 height 26
select select "3e7618de-abca-4bda-9f97-8b9129e913d8"
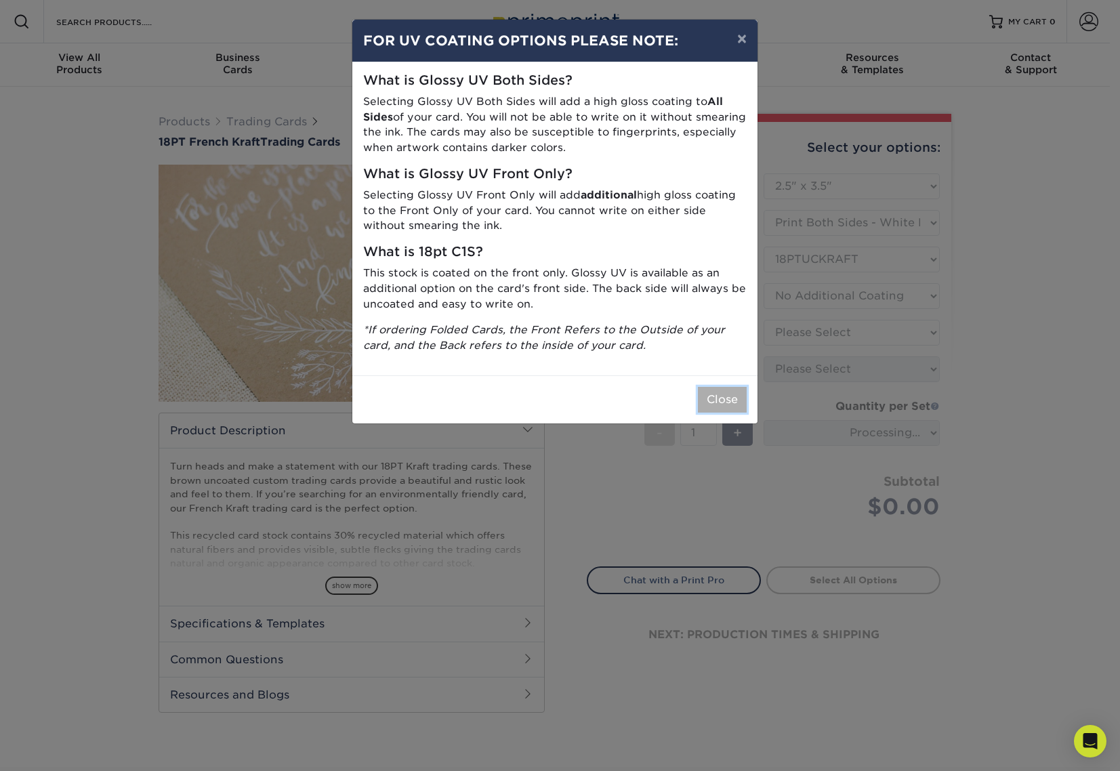
click at [719, 400] on button "Close" at bounding box center [722, 400] width 49 height 26
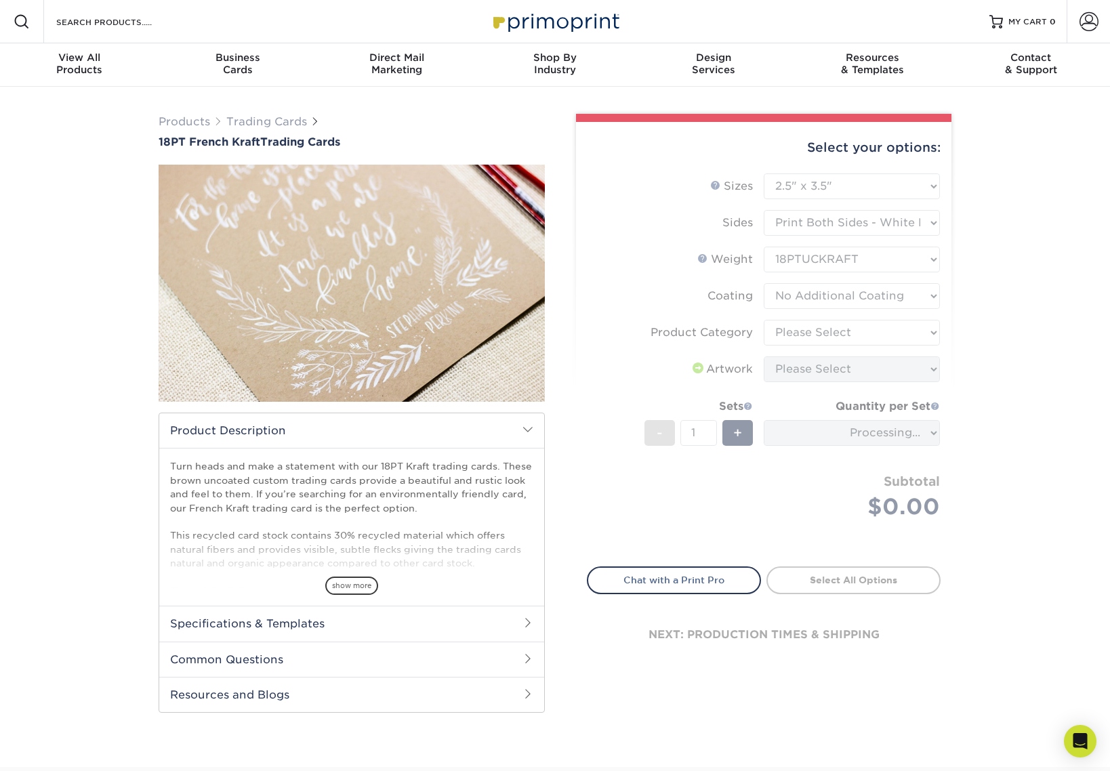
click at [801, 339] on form "Sizes Help Sizes Please Select 2.5" x 3.5" Sides Please Select Coating" at bounding box center [764, 361] width 354 height 377
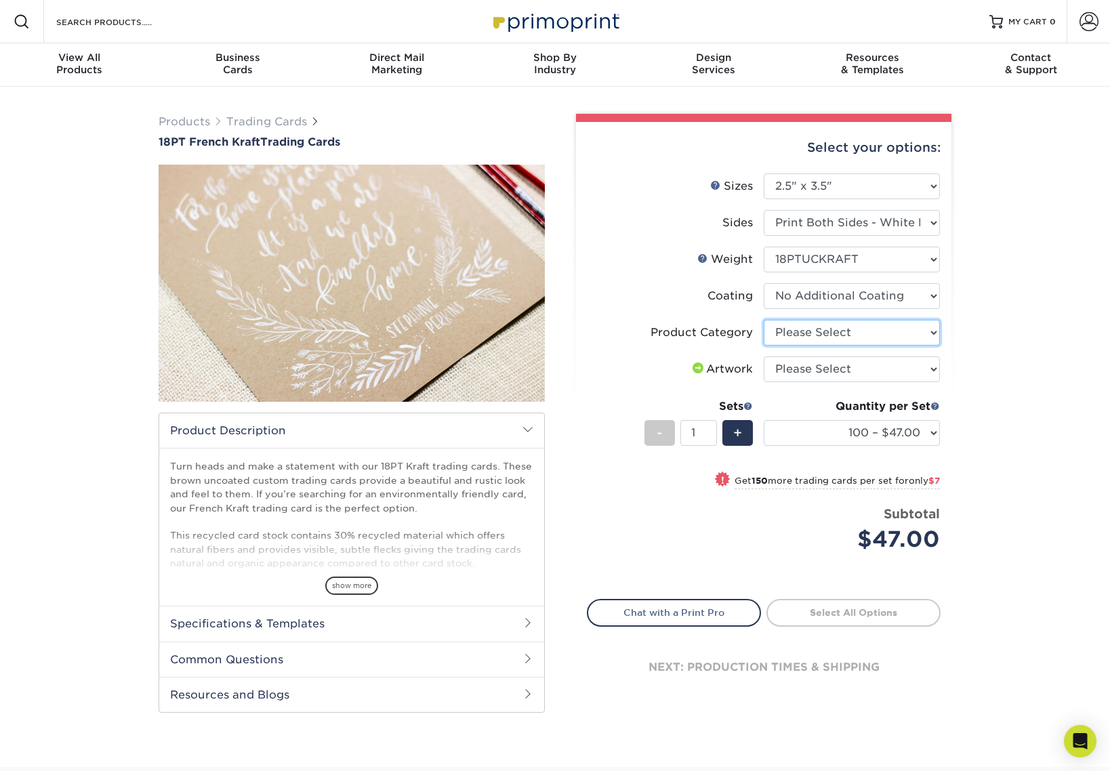
click at [782, 334] on select "Please Select Trading Cards" at bounding box center [852, 333] width 176 height 26
select select "c2f9bce9-36c2-409d-b101-c29d9d031e18"
click at [780, 380] on select "Please Select I will upload files I need a design - $100" at bounding box center [852, 369] width 176 height 26
select select "upload"
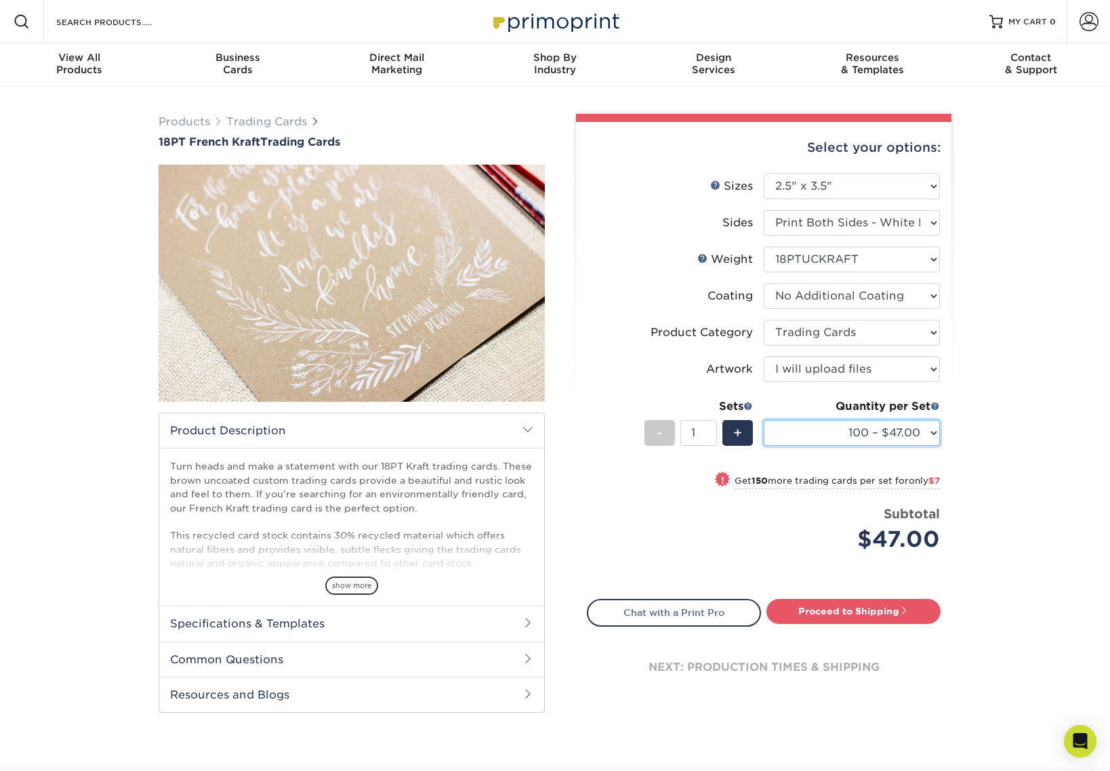
click at [898, 434] on select "100 – $47.00 250 – $54.00 500 – $88.00 1000 – $155.00" at bounding box center [852, 433] width 176 height 26
click at [852, 221] on select "Please Select Print Both Sides Print Both Sides - White Mask Back Only Print Bo…" at bounding box center [852, 223] width 176 height 26
select select "13abbda7-1d64-4f25-8bb2-c179b224825d"
select select "-1"
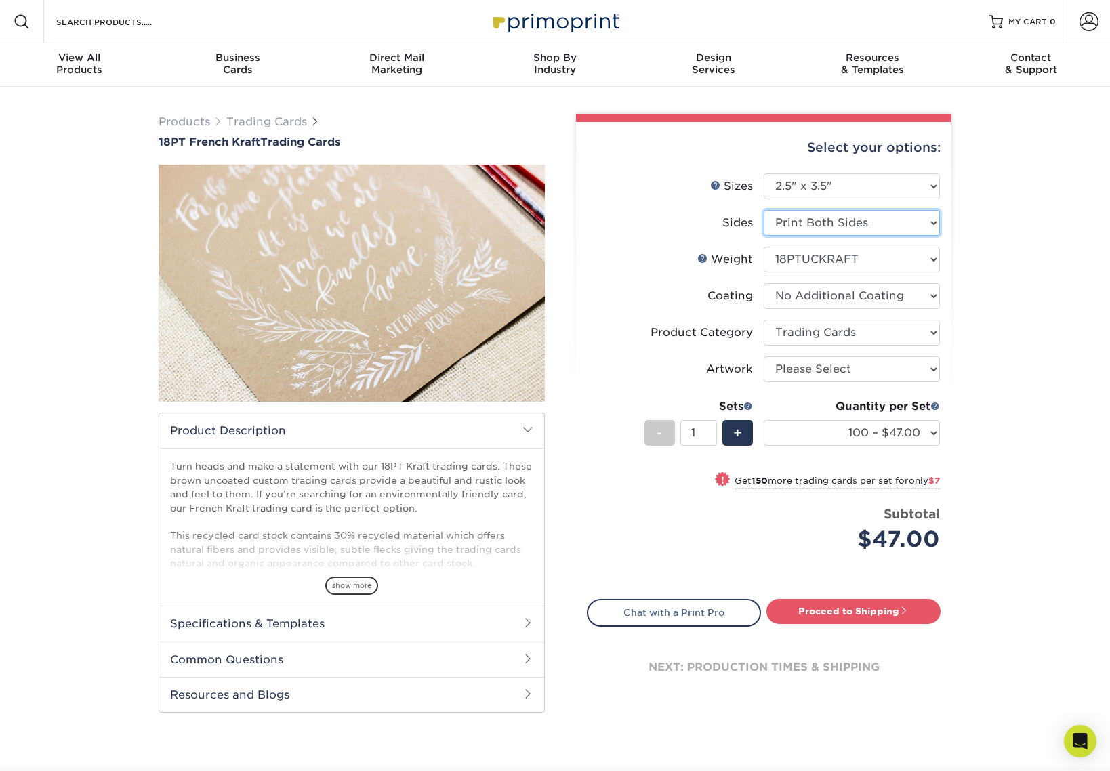
select select "-1"
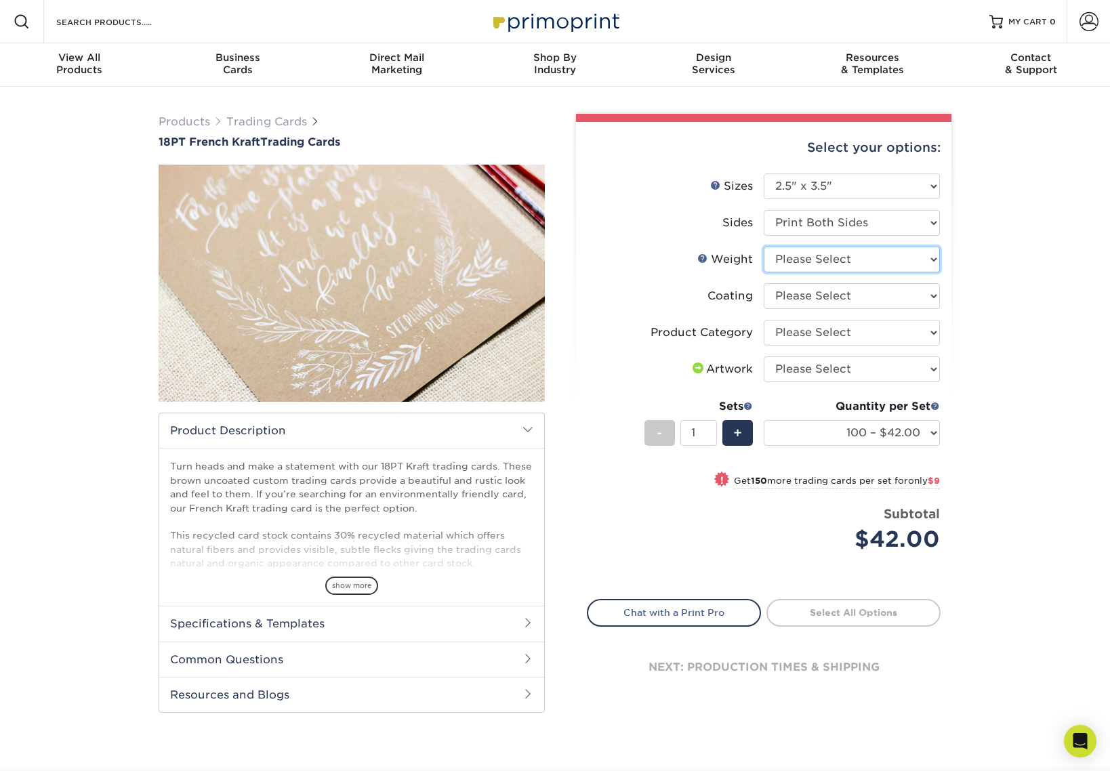
click at [816, 257] on select "Please Select 18PTUCKRAFT" at bounding box center [852, 260] width 176 height 26
select select "18PTUCKRAFT"
click at [806, 294] on select at bounding box center [852, 296] width 176 height 26
select select "3e7618de-abca-4bda-9f97-8b9129e913d8"
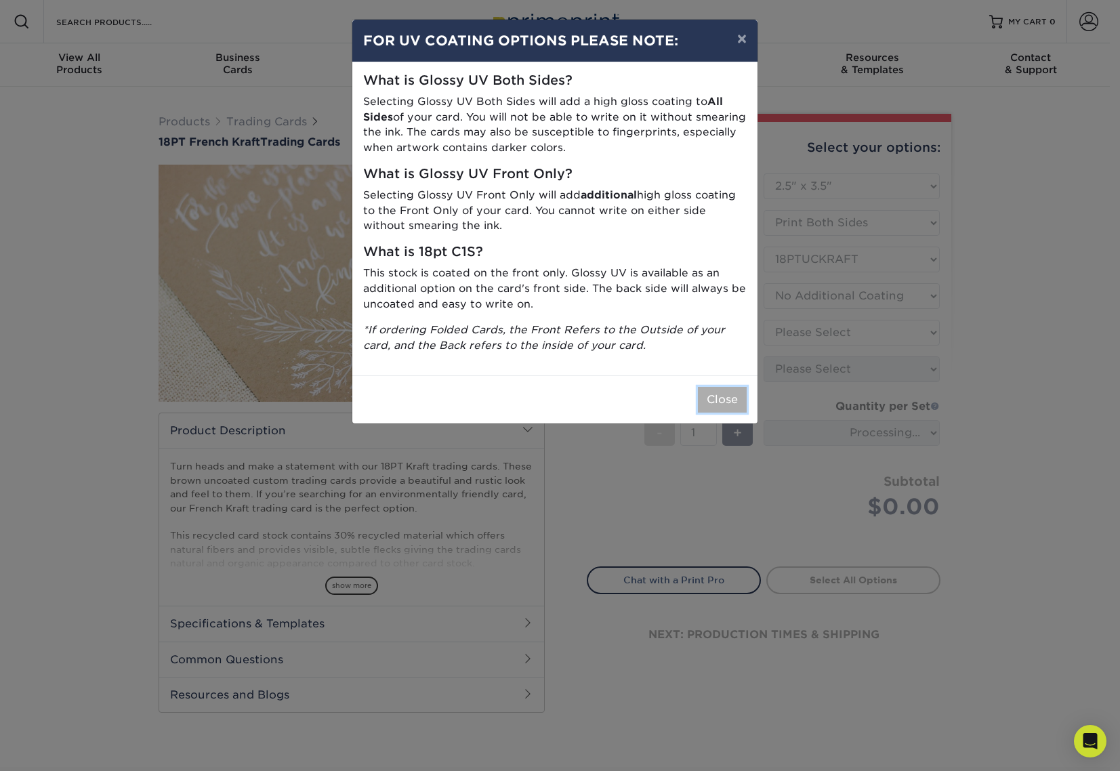
click at [719, 400] on button "Close" at bounding box center [722, 400] width 49 height 26
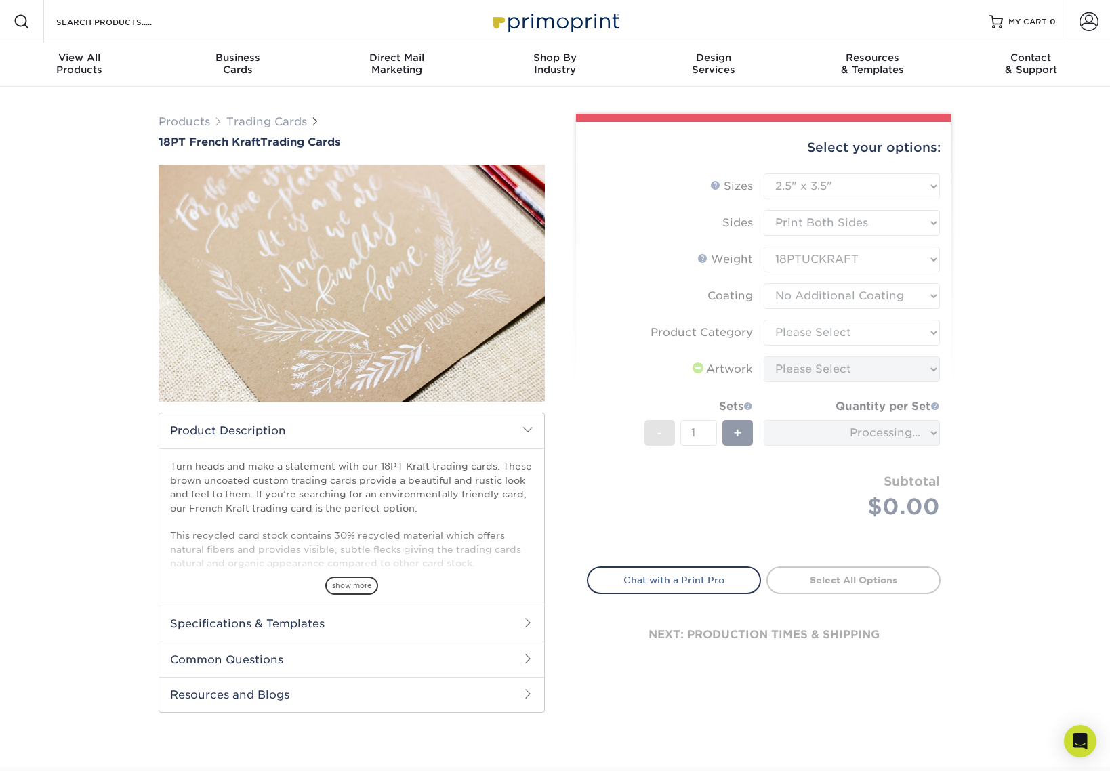
click at [797, 334] on form "Sizes Help Sizes Please Select 2.5" x 3.5" Sides Please Select Coating" at bounding box center [764, 361] width 354 height 377
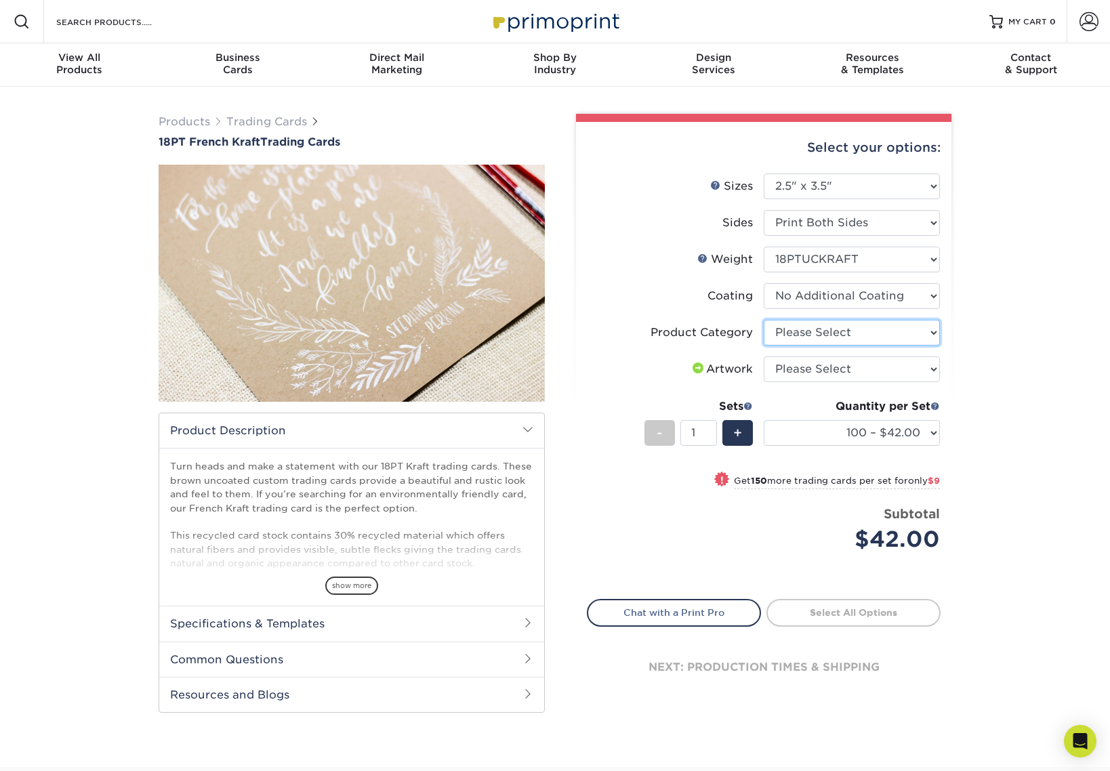
click at [793, 336] on select "Please Select Trading Cards" at bounding box center [852, 333] width 176 height 26
select select "c2f9bce9-36c2-409d-b101-c29d9d031e18"
click at [783, 370] on select "Please Select I will upload files I need a design - $100" at bounding box center [852, 369] width 176 height 26
select select "upload"
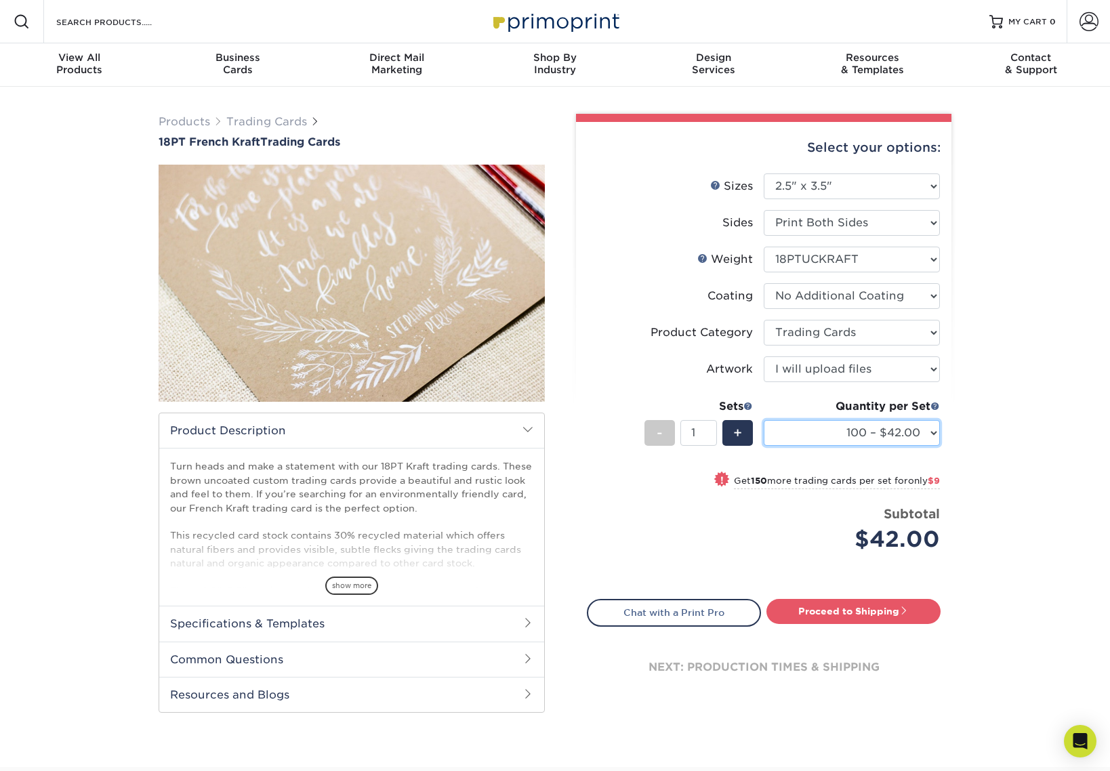
click at [932, 436] on select "100 – $42.00 250 – $51.00 500 – $84.00 1000 – $145.00" at bounding box center [852, 433] width 176 height 26
click at [279, 304] on img at bounding box center [352, 283] width 386 height 267
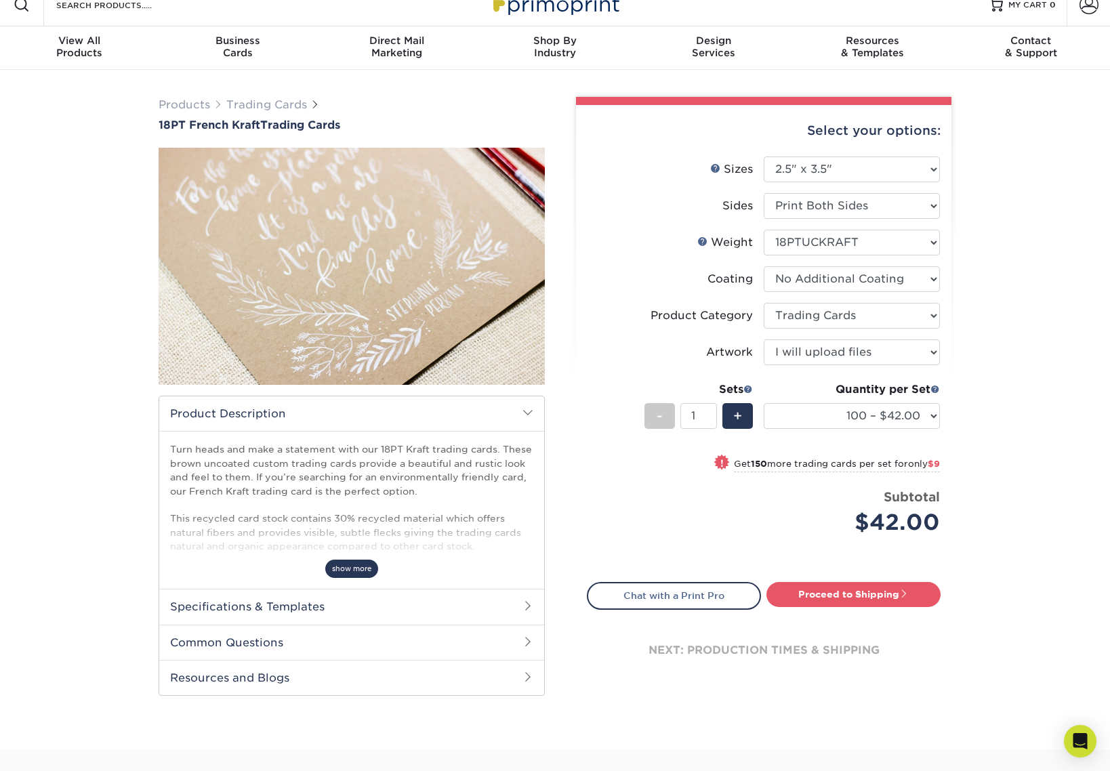
click at [371, 560] on span "show more" at bounding box center [351, 569] width 53 height 18
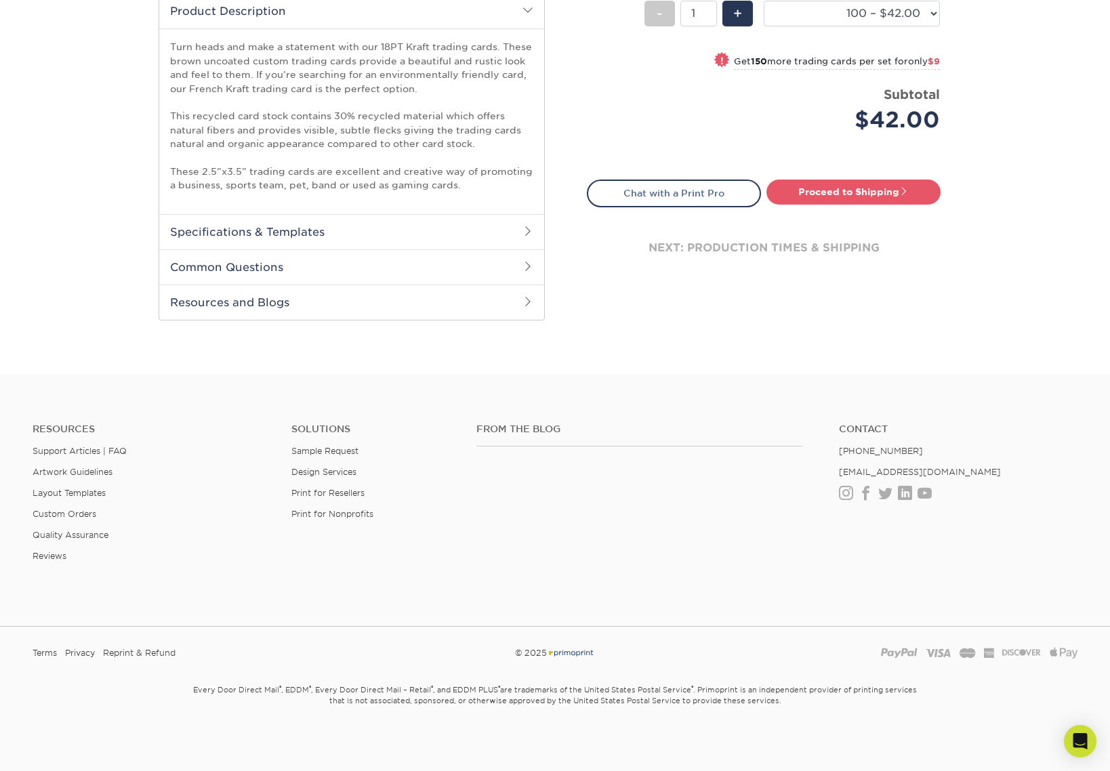
scroll to position [160, 0]
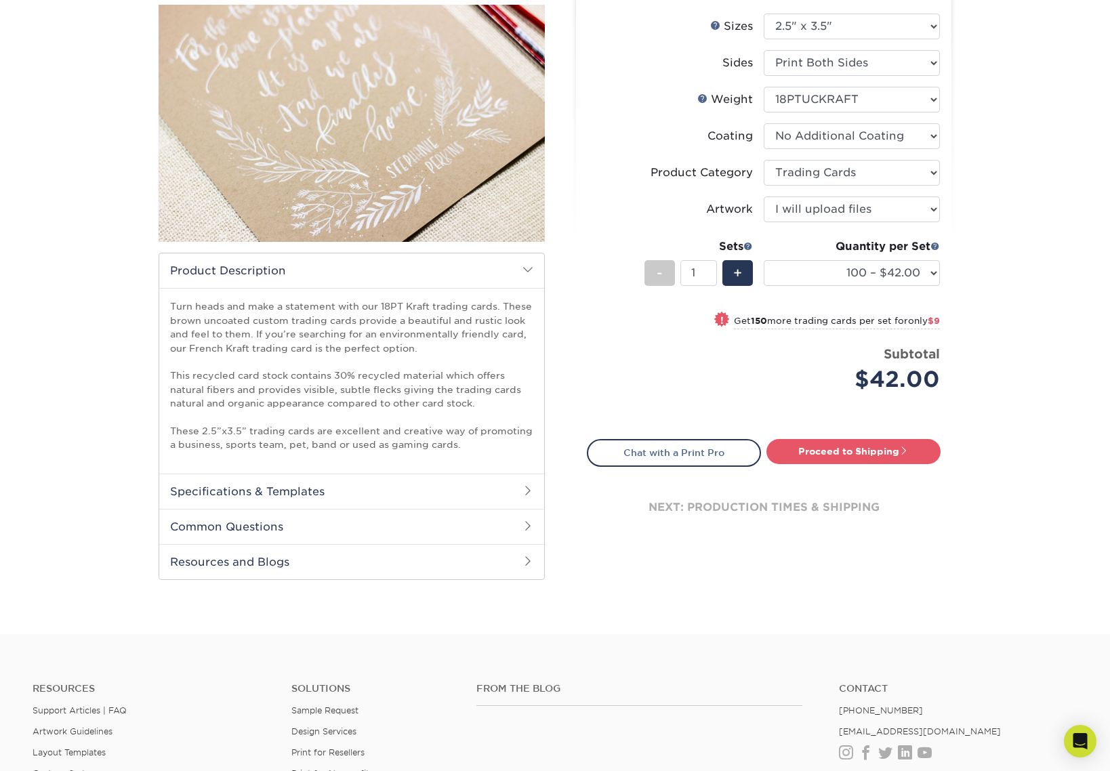
click at [292, 512] on h2 "Common Questions" at bounding box center [351, 526] width 385 height 35
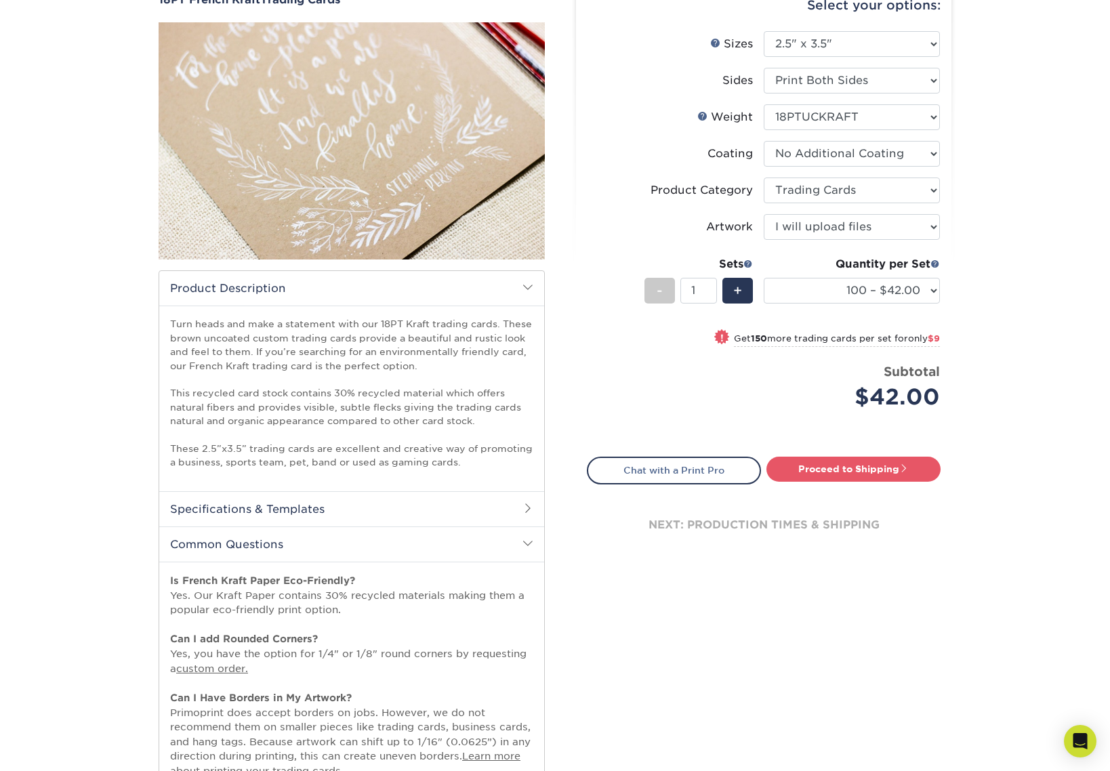
scroll to position [0, 0]
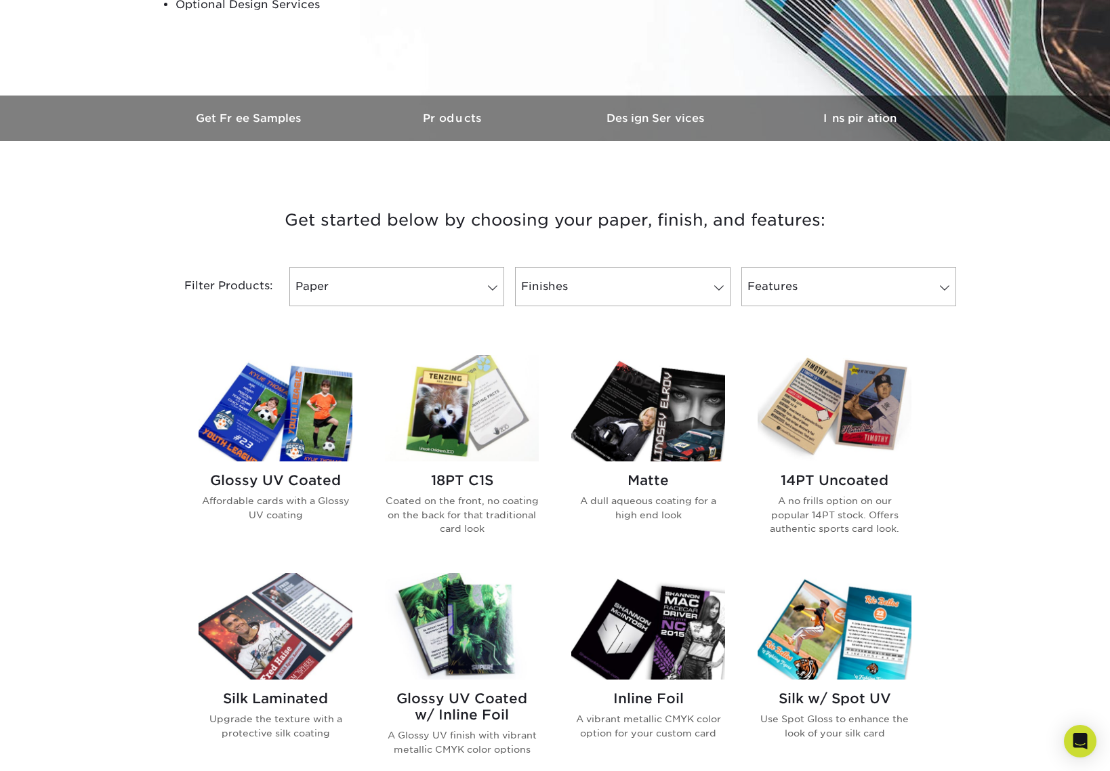
scroll to position [260, 0]
